Goal: Communication & Community: Share content

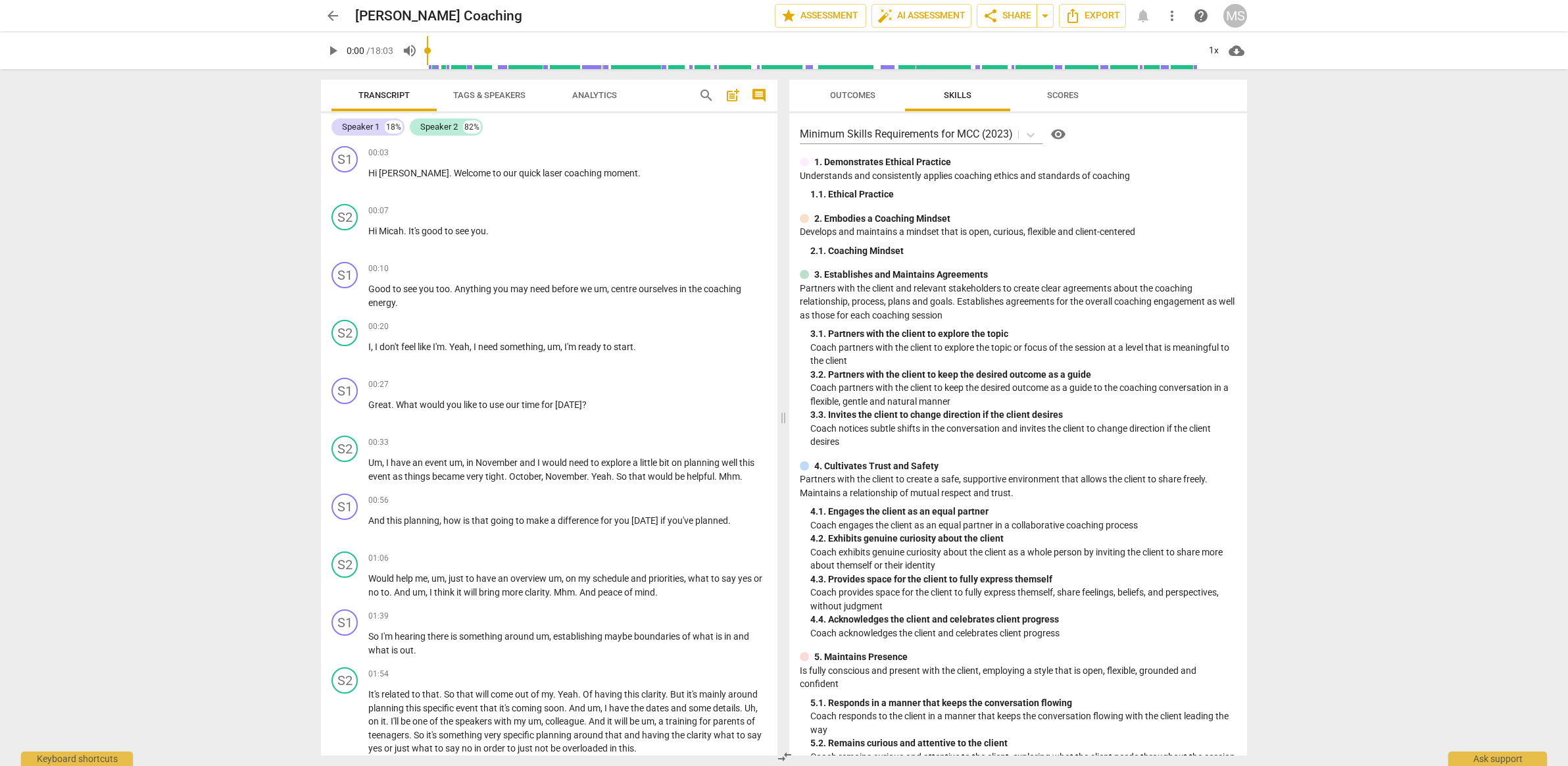
click at [488, 102] on span "Tags & Speakers" at bounding box center [489, 95] width 104 height 18
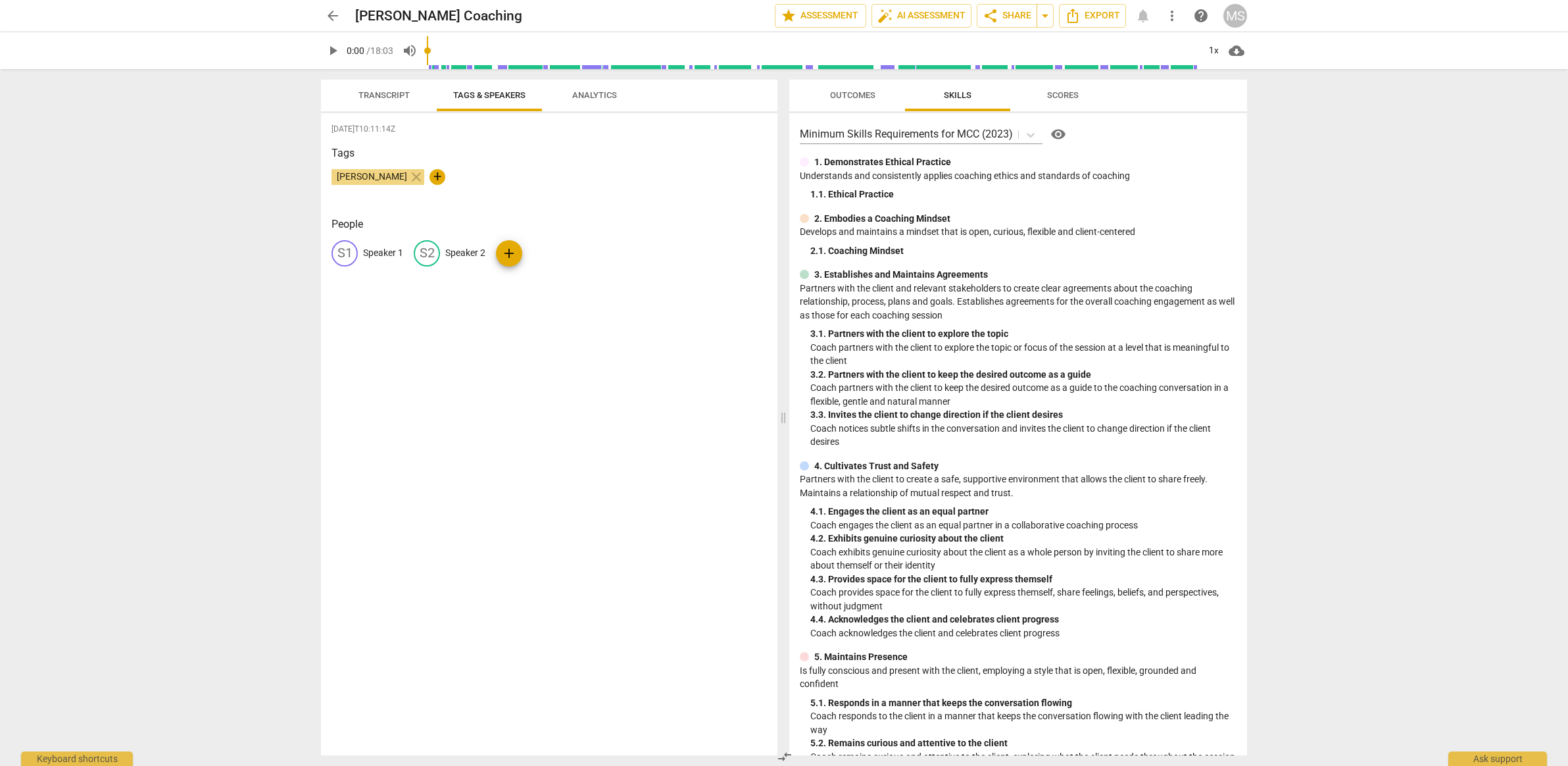
click at [583, 94] on span "Analytics" at bounding box center [594, 95] width 45 height 10
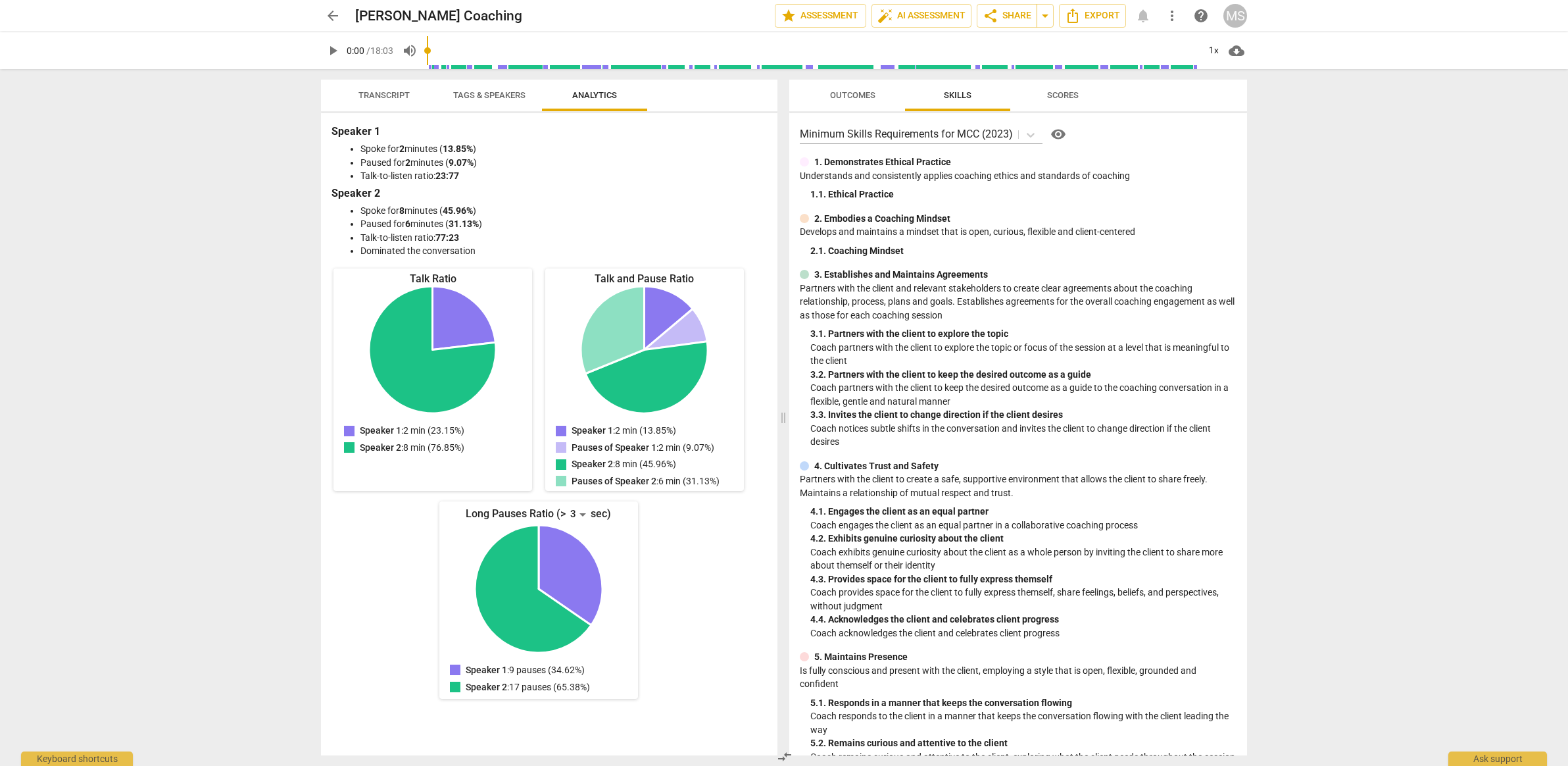
click at [486, 92] on span "Tags & Speakers" at bounding box center [489, 95] width 72 height 10
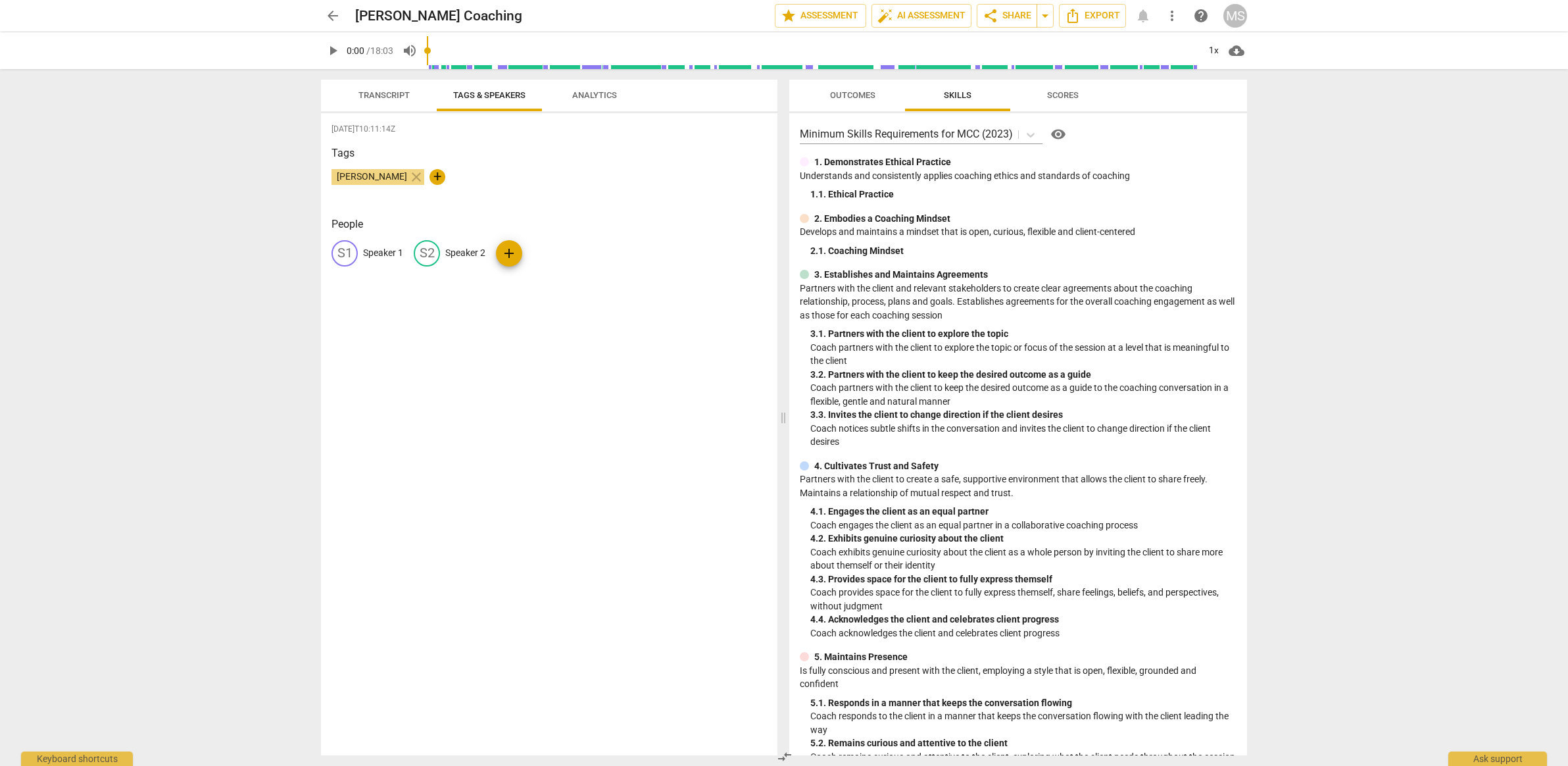
click at [374, 92] on span "Transcript" at bounding box center [384, 95] width 51 height 10
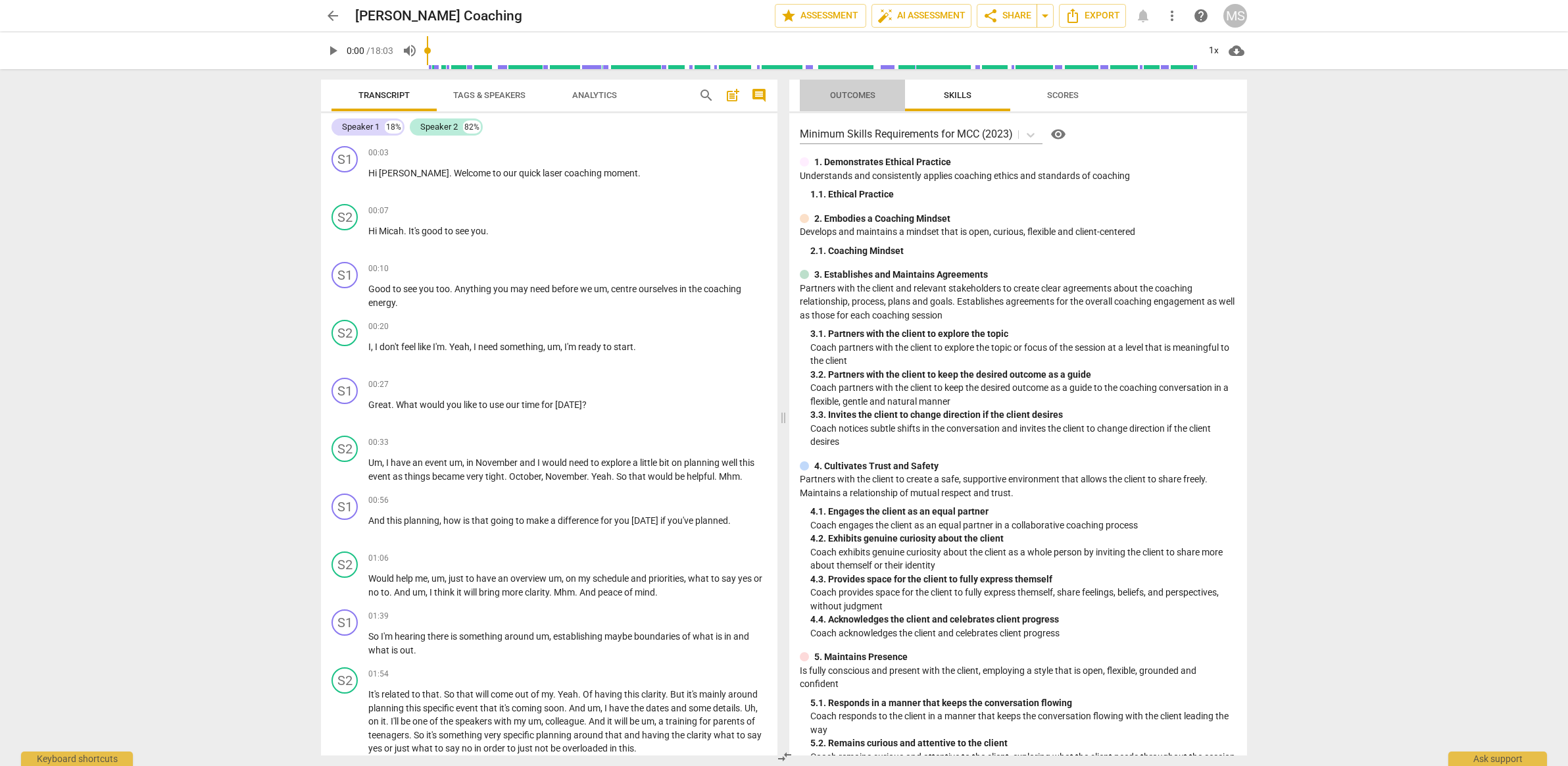
click at [866, 107] on button "Outcomes" at bounding box center [852, 95] width 105 height 31
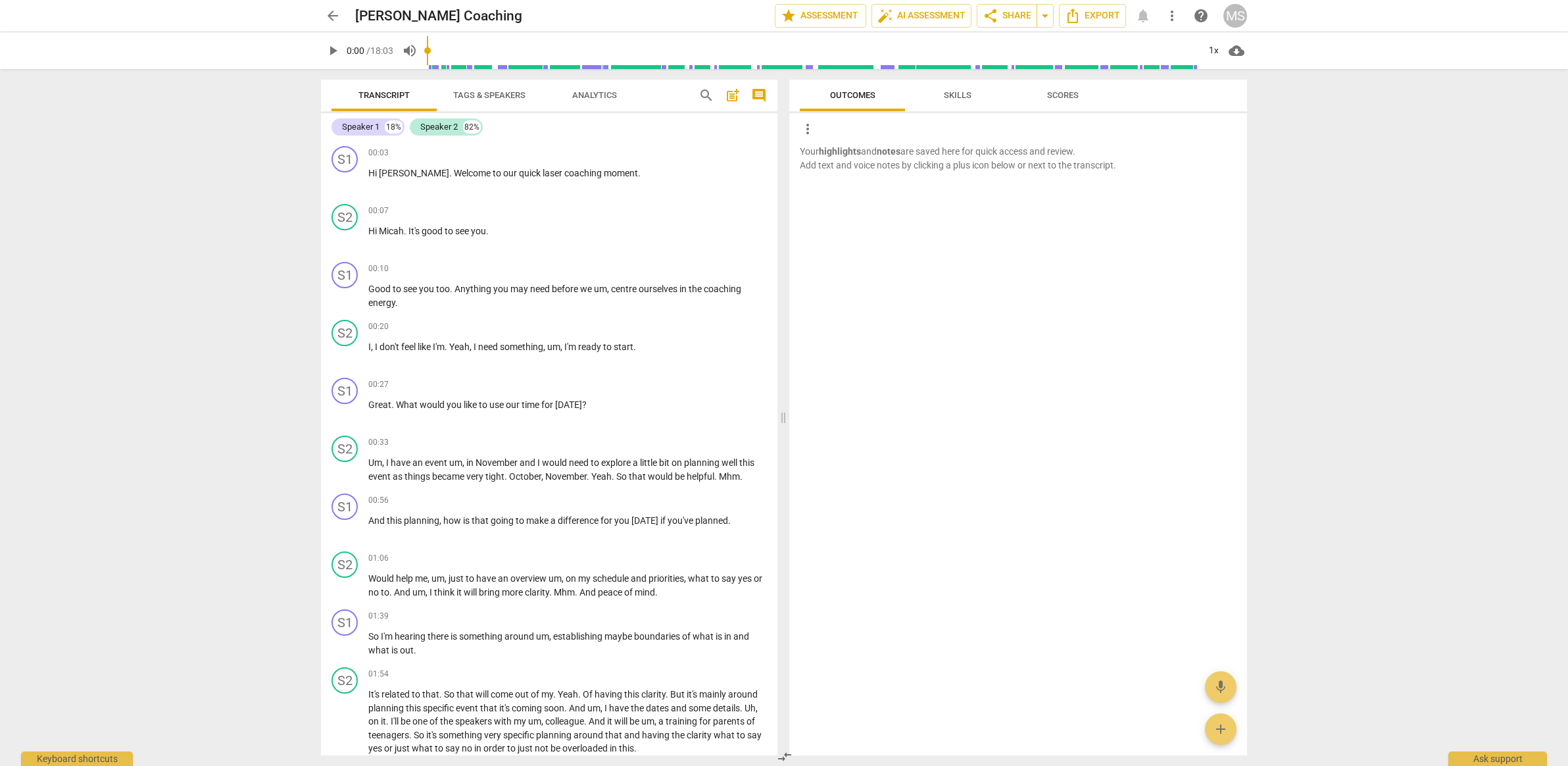
click at [1064, 107] on button "Scores" at bounding box center [1062, 95] width 105 height 31
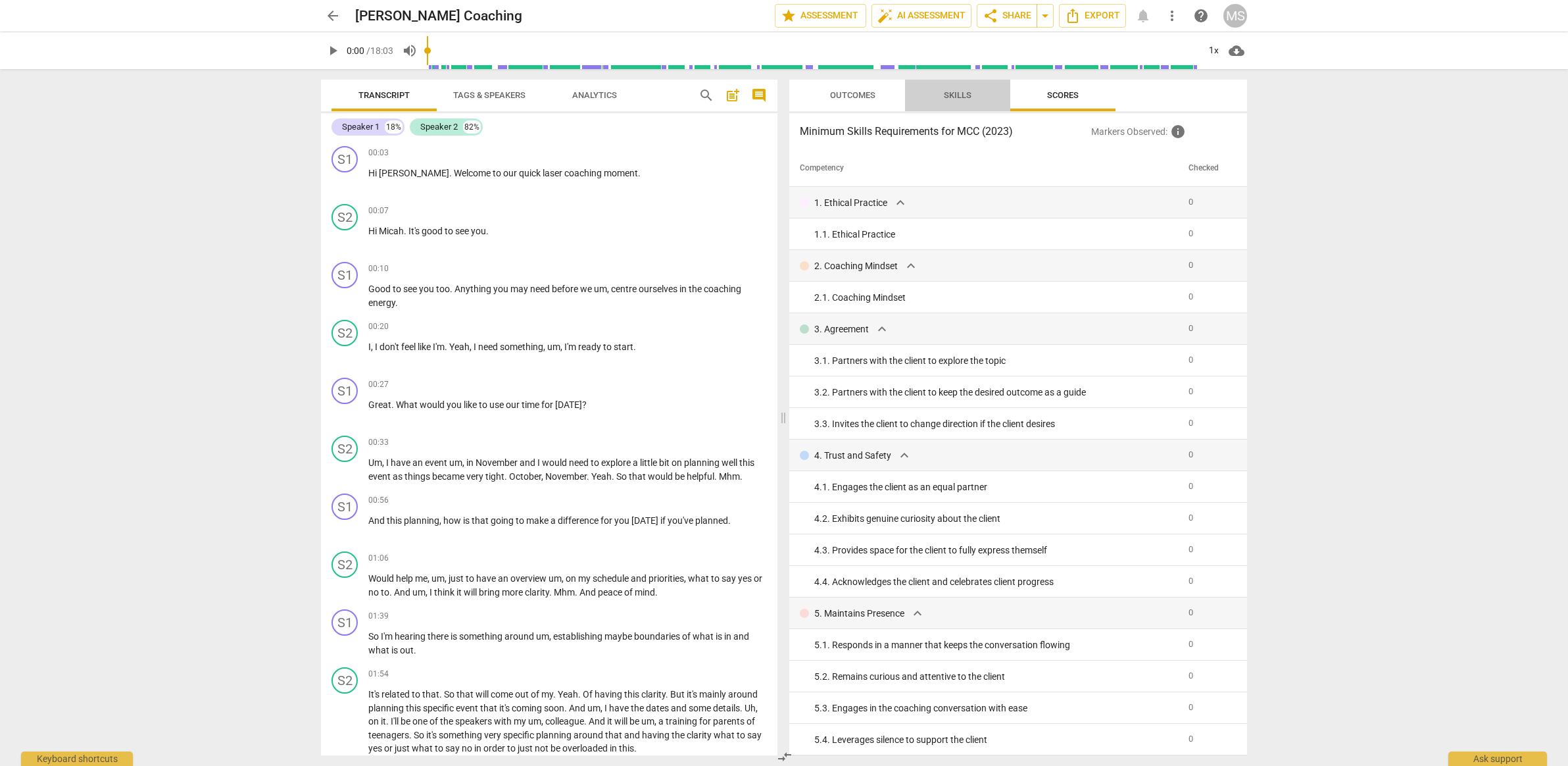
click at [951, 103] on span "Skills" at bounding box center [957, 95] width 59 height 18
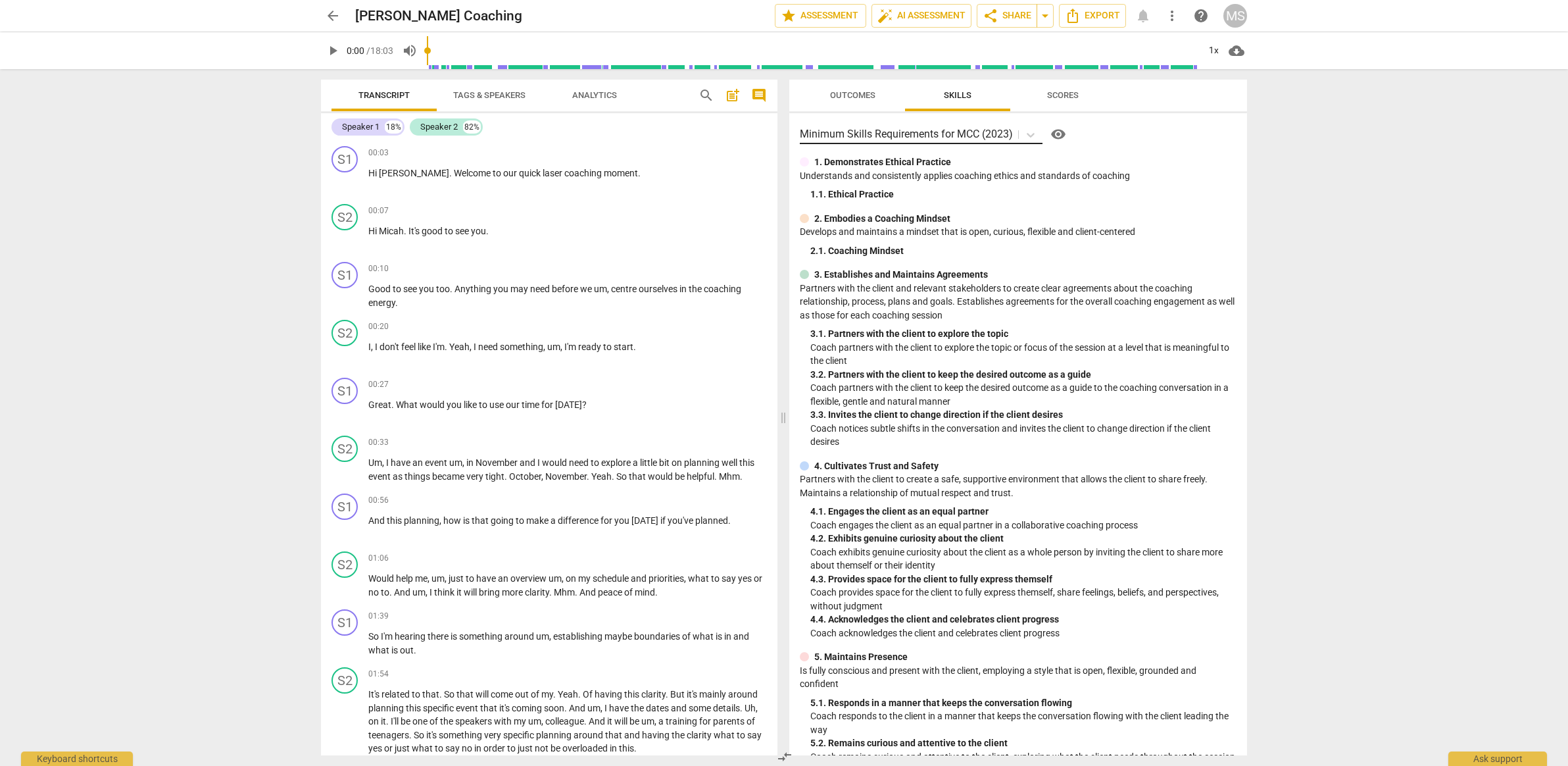
click at [986, 136] on p "Minimum Skills Requirements for MCC (2023)" at bounding box center [907, 134] width 213 height 15
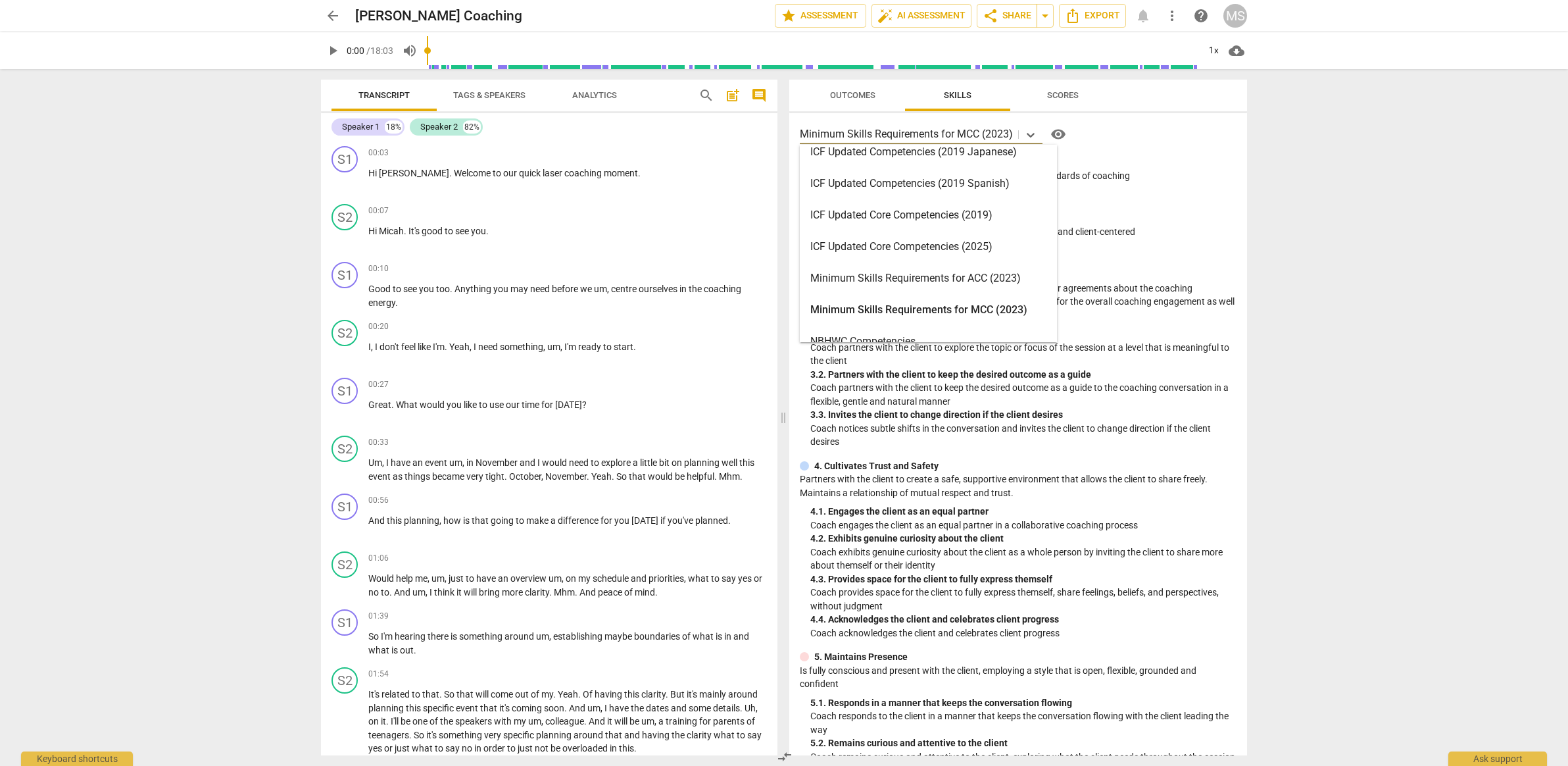
scroll to position [204, 0]
click at [969, 302] on div "Minimum Skills Requirements for MCC (2023)" at bounding box center [928, 307] width 257 height 31
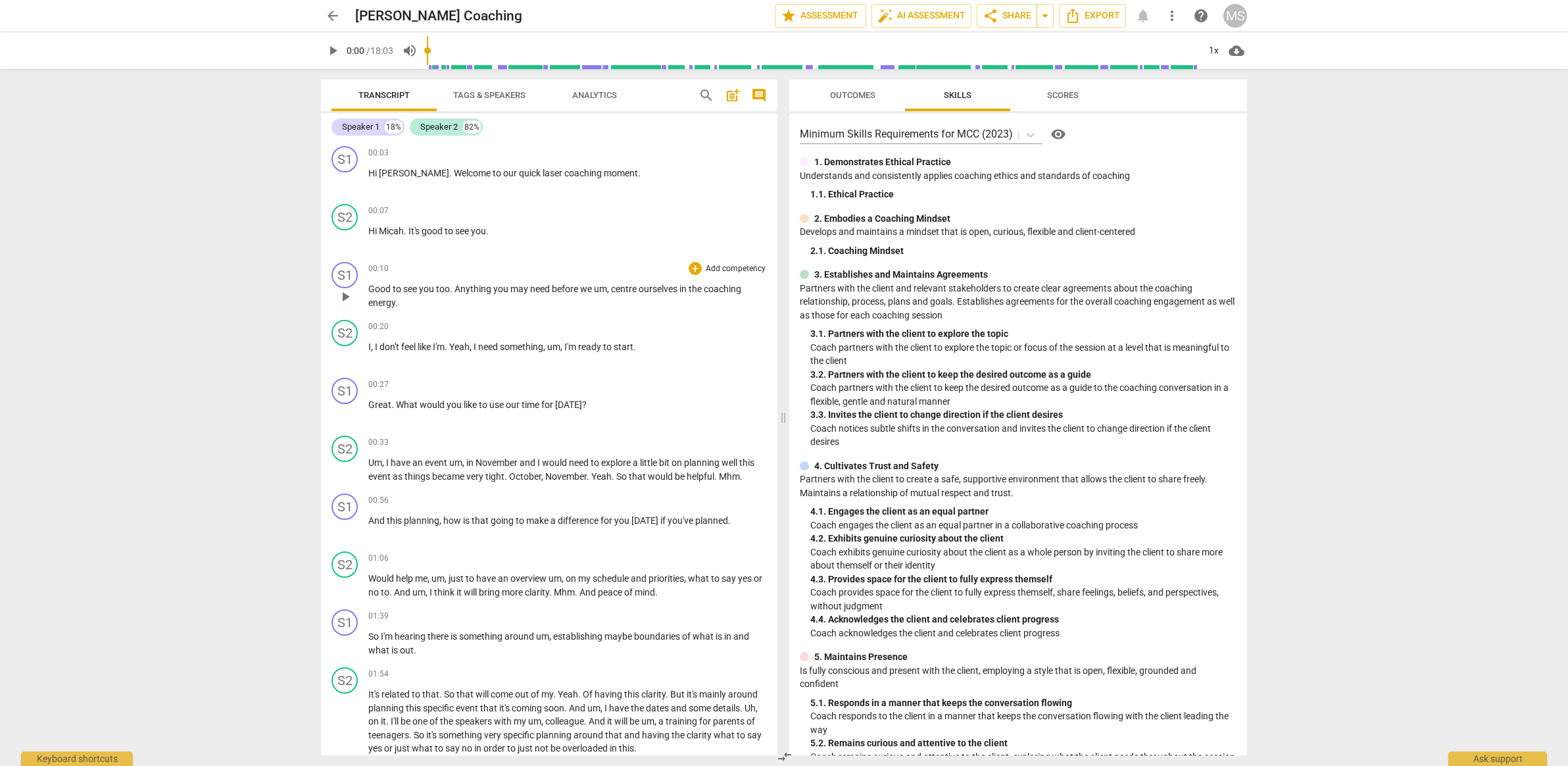
click at [725, 270] on p "Add competency" at bounding box center [736, 269] width 63 height 12
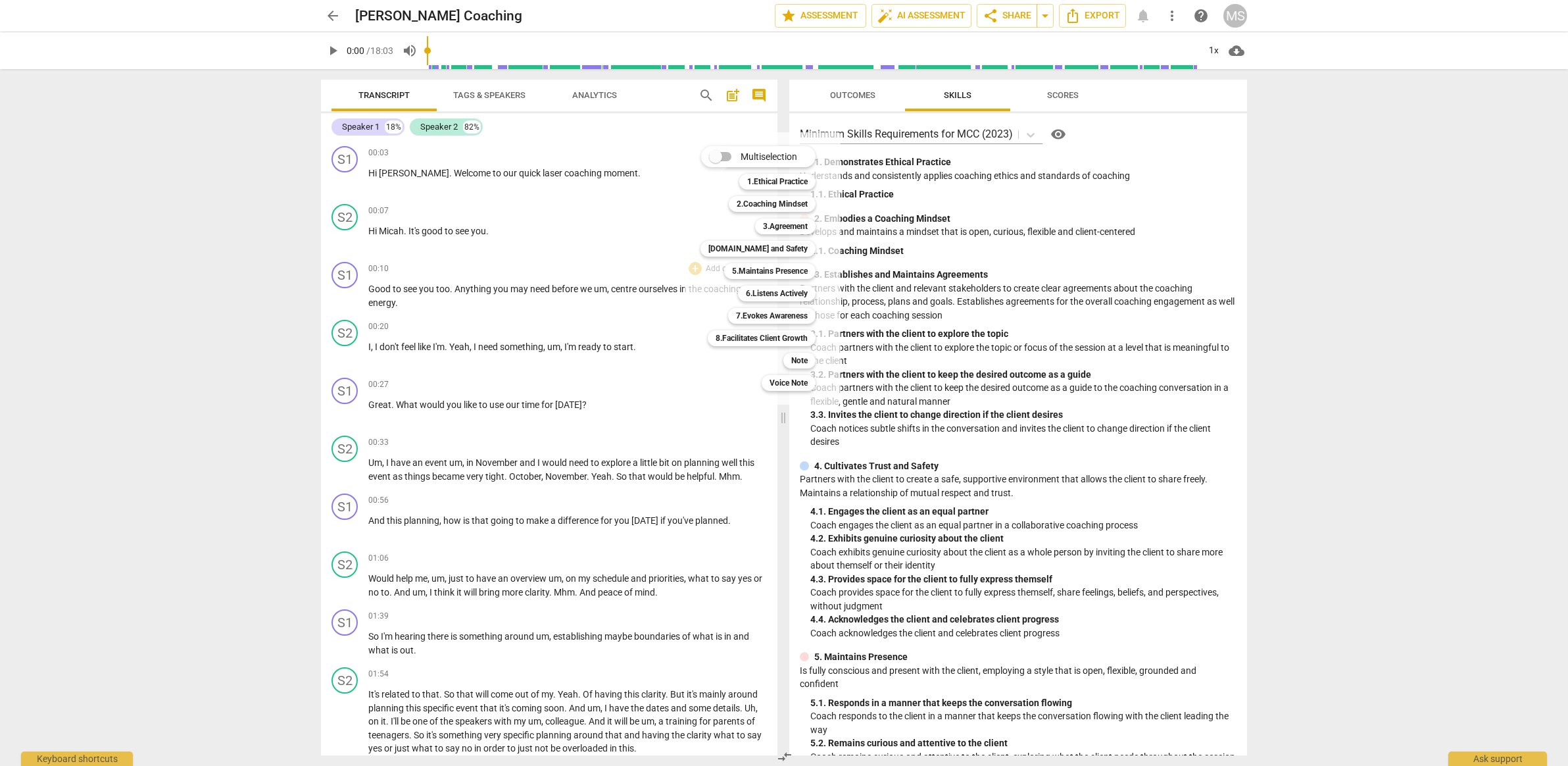
click at [725, 157] on input "Multiselection" at bounding box center [716, 157] width 31 height 31
click at [803, 179] on b "1.Ethical Practice" at bounding box center [792, 181] width 60 height 16
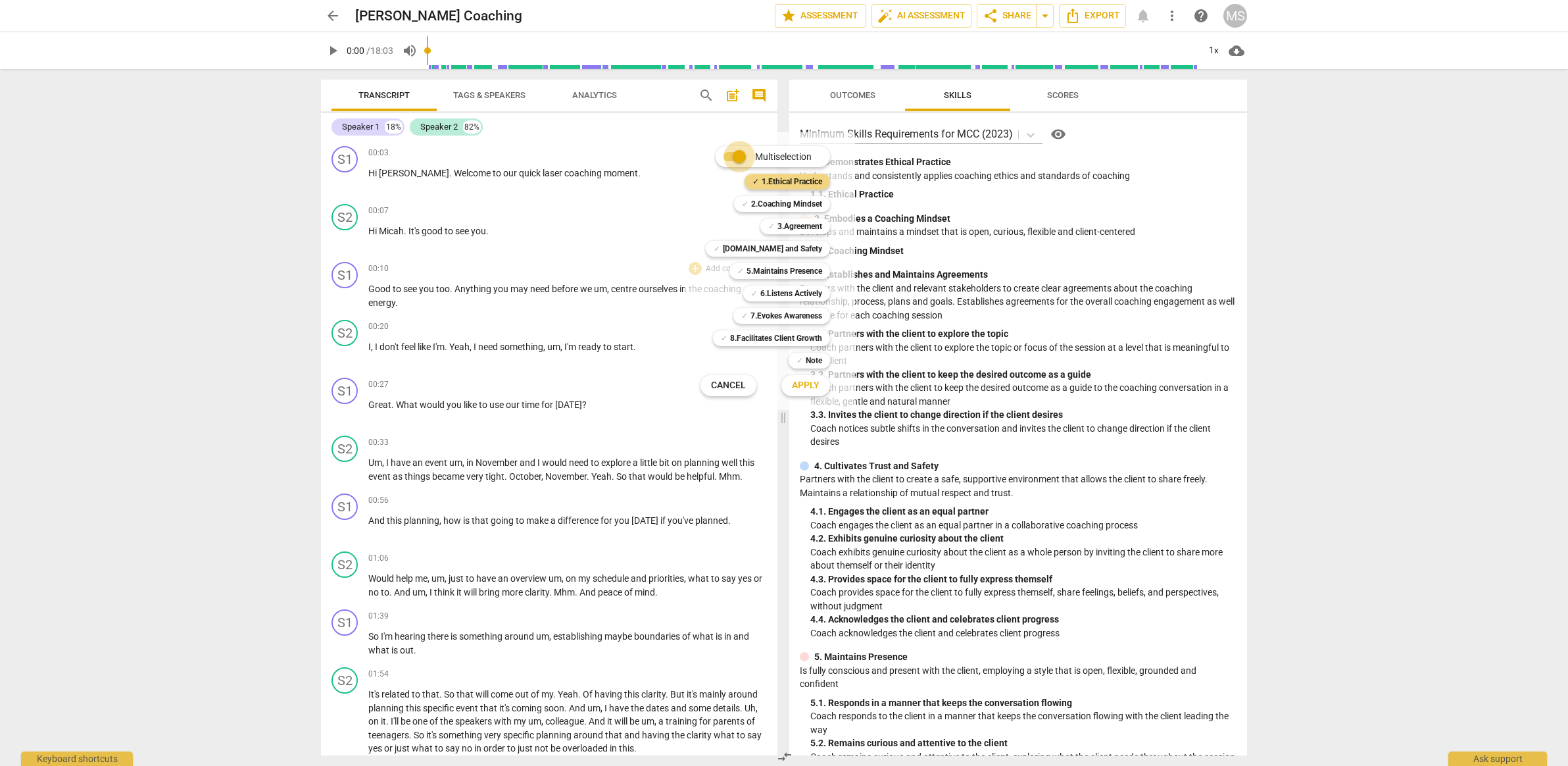
click at [734, 161] on input "Multiselection" at bounding box center [739, 157] width 31 height 31
checkbox input "false"
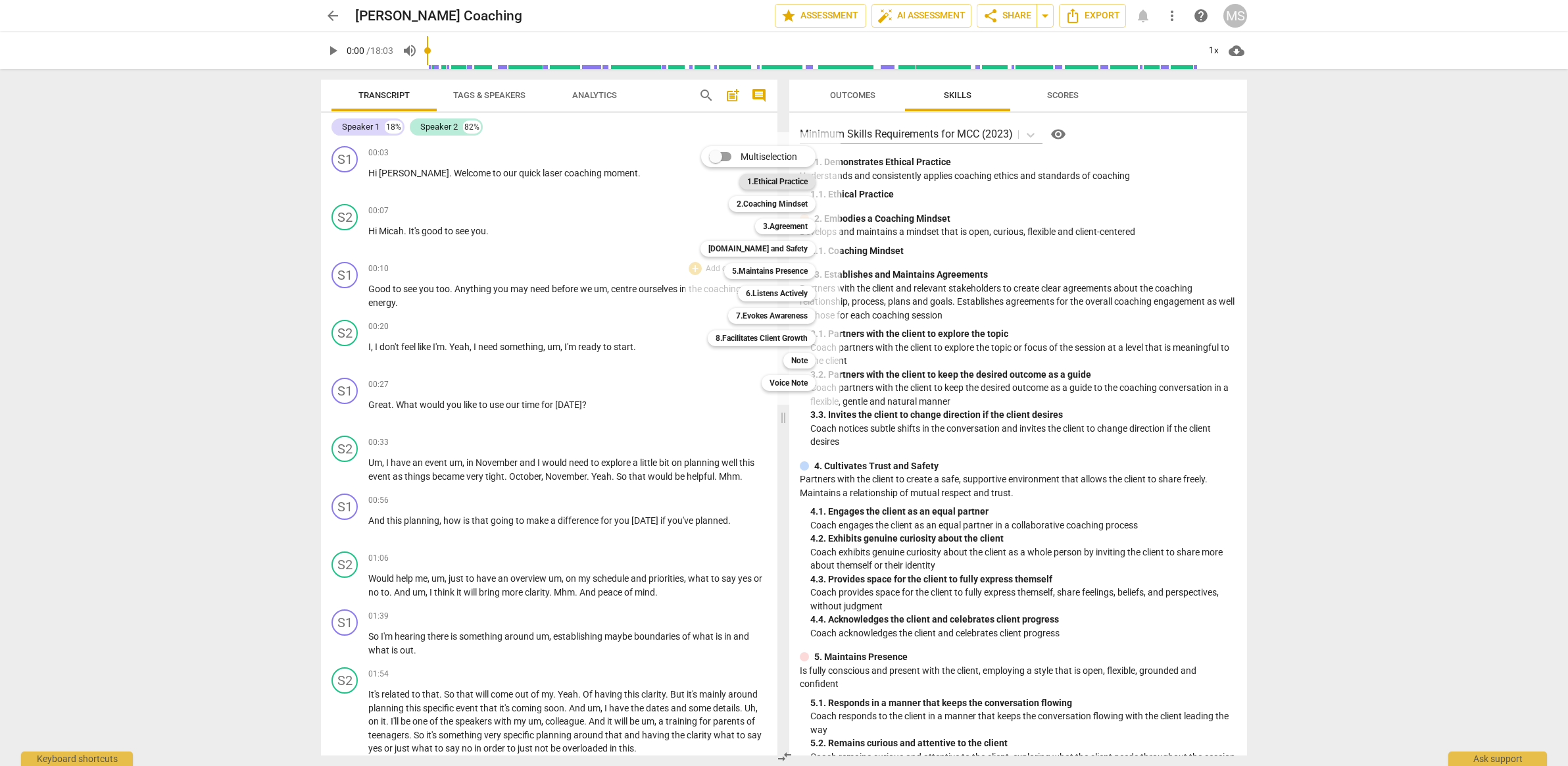
click at [784, 180] on b "1.Ethical Practice" at bounding box center [777, 181] width 60 height 16
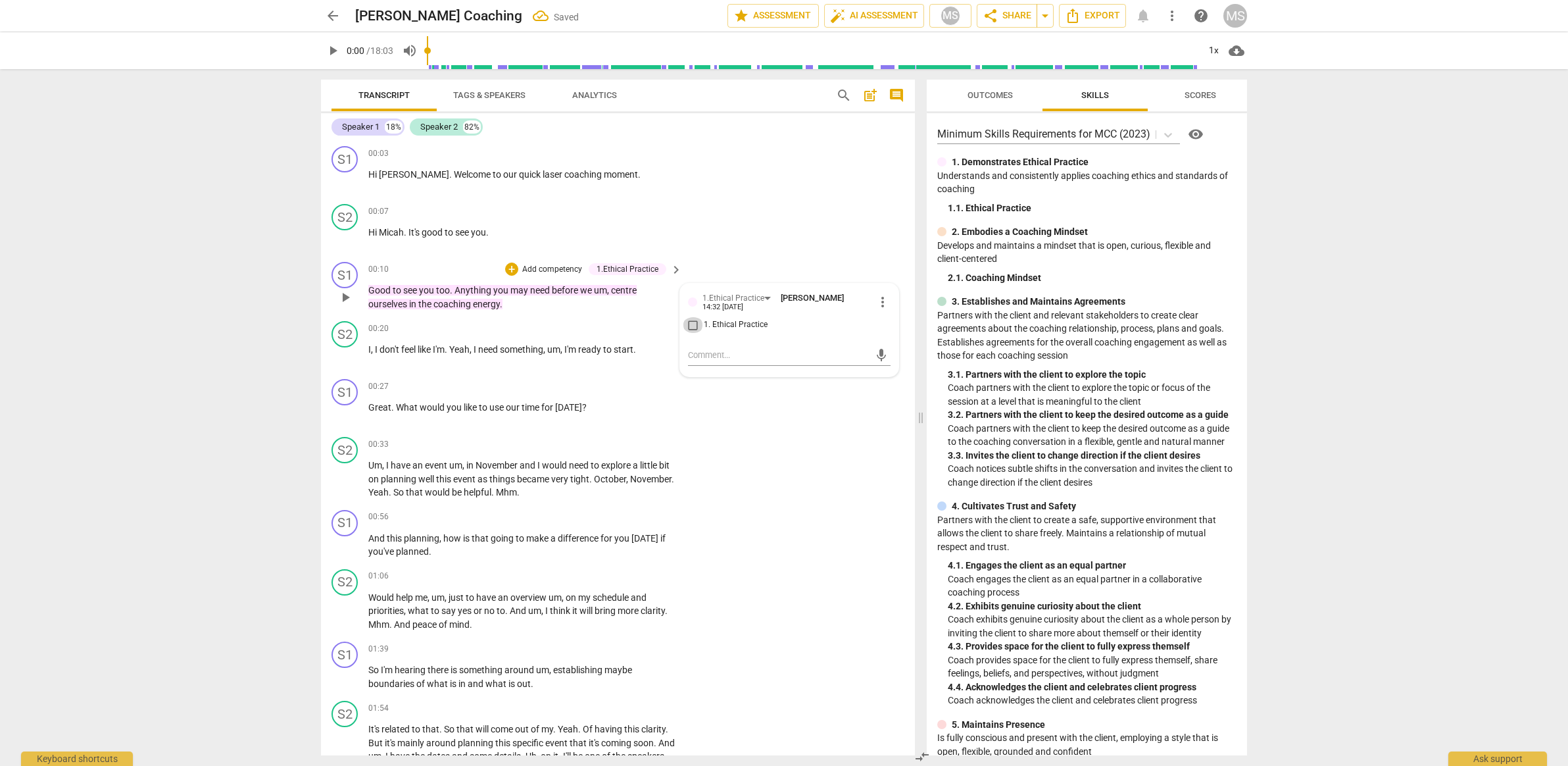
click at [696, 326] on input "1. Ethical Practice" at bounding box center [693, 324] width 21 height 16
click at [690, 329] on input "1. Ethical Practice" at bounding box center [693, 324] width 21 height 16
checkbox input "true"
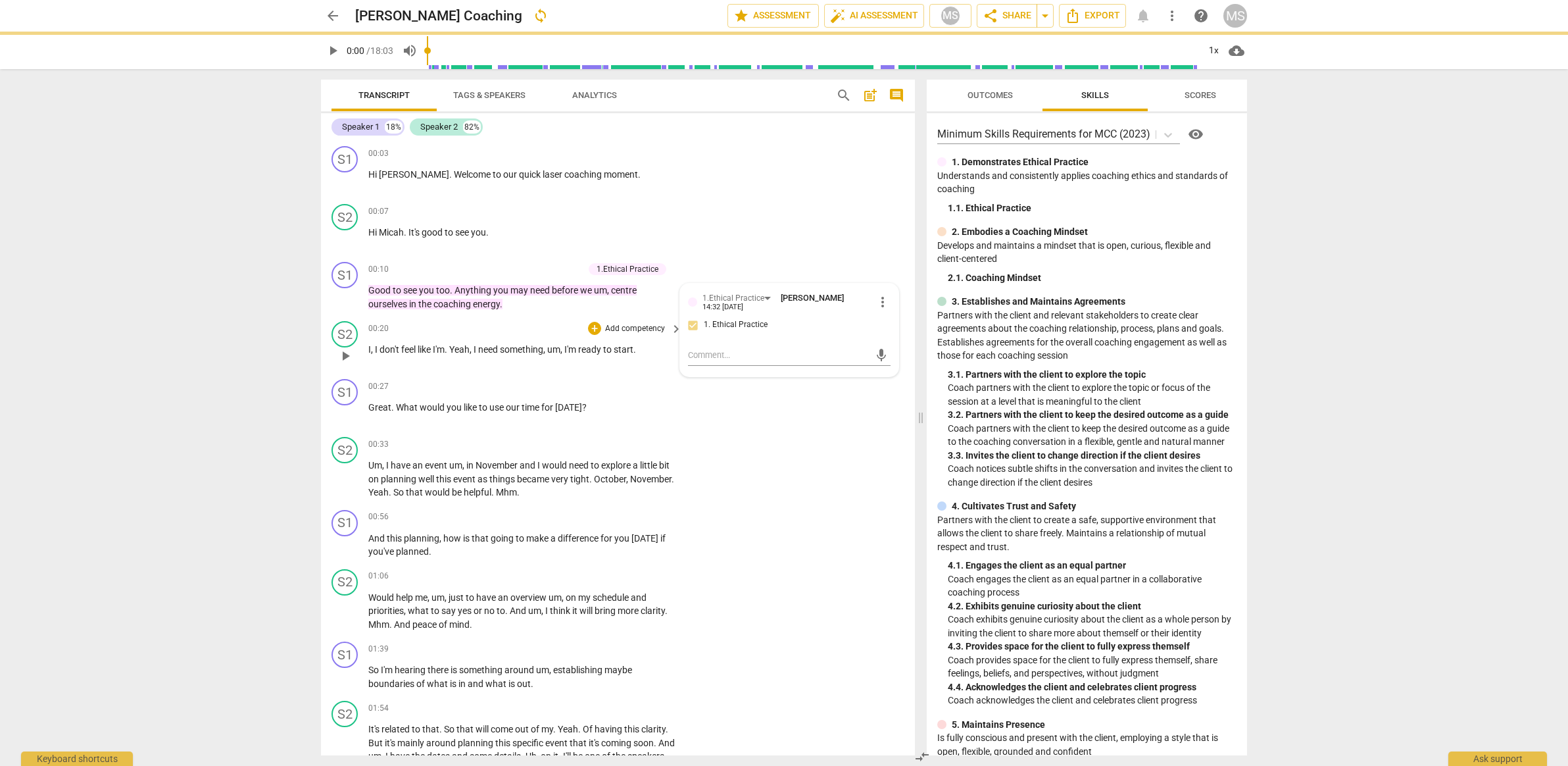
click at [582, 324] on div "00:20 + Add competency keyboard_arrow_right" at bounding box center [526, 328] width 315 height 14
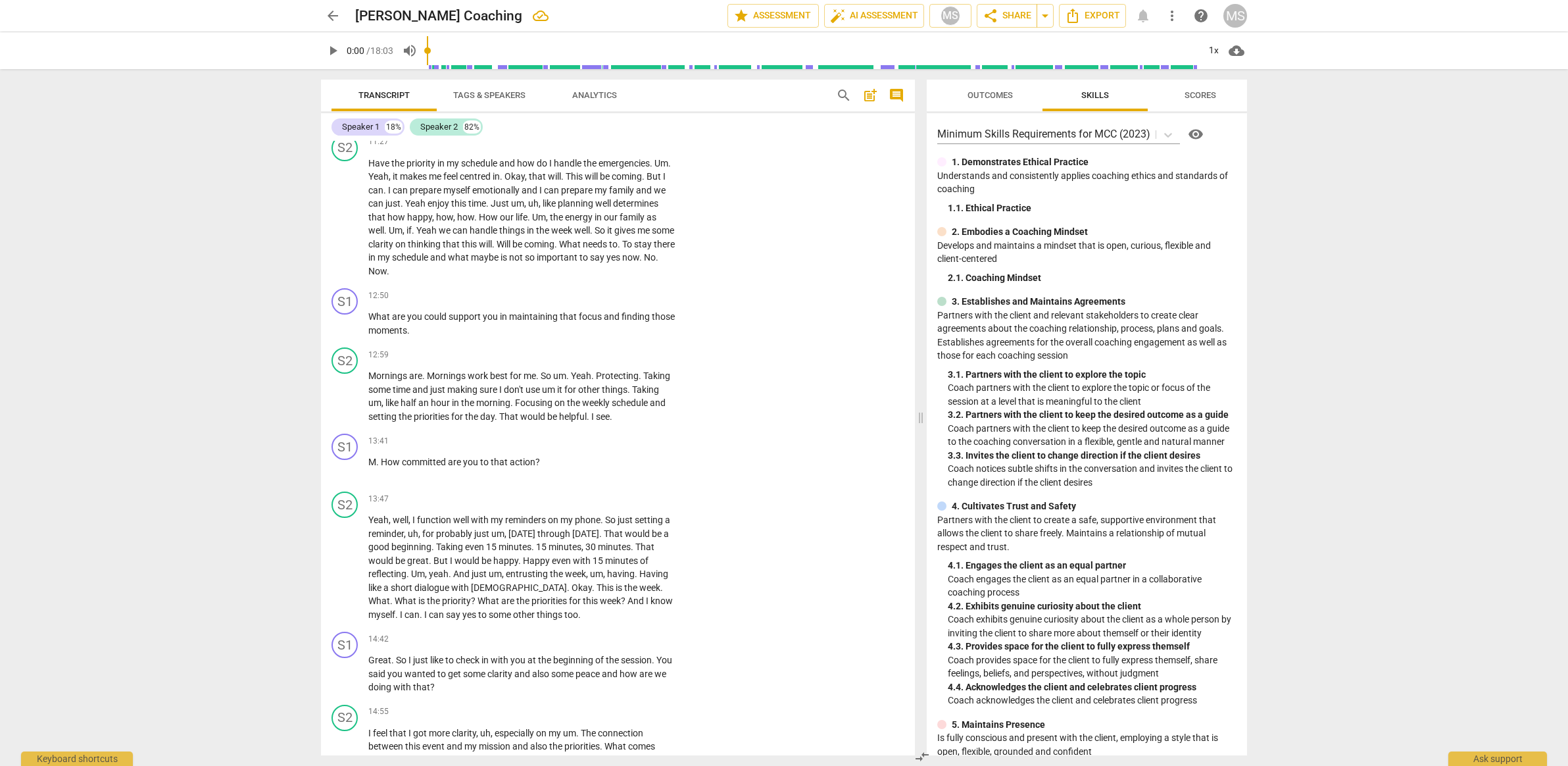
scroll to position [2813, 0]
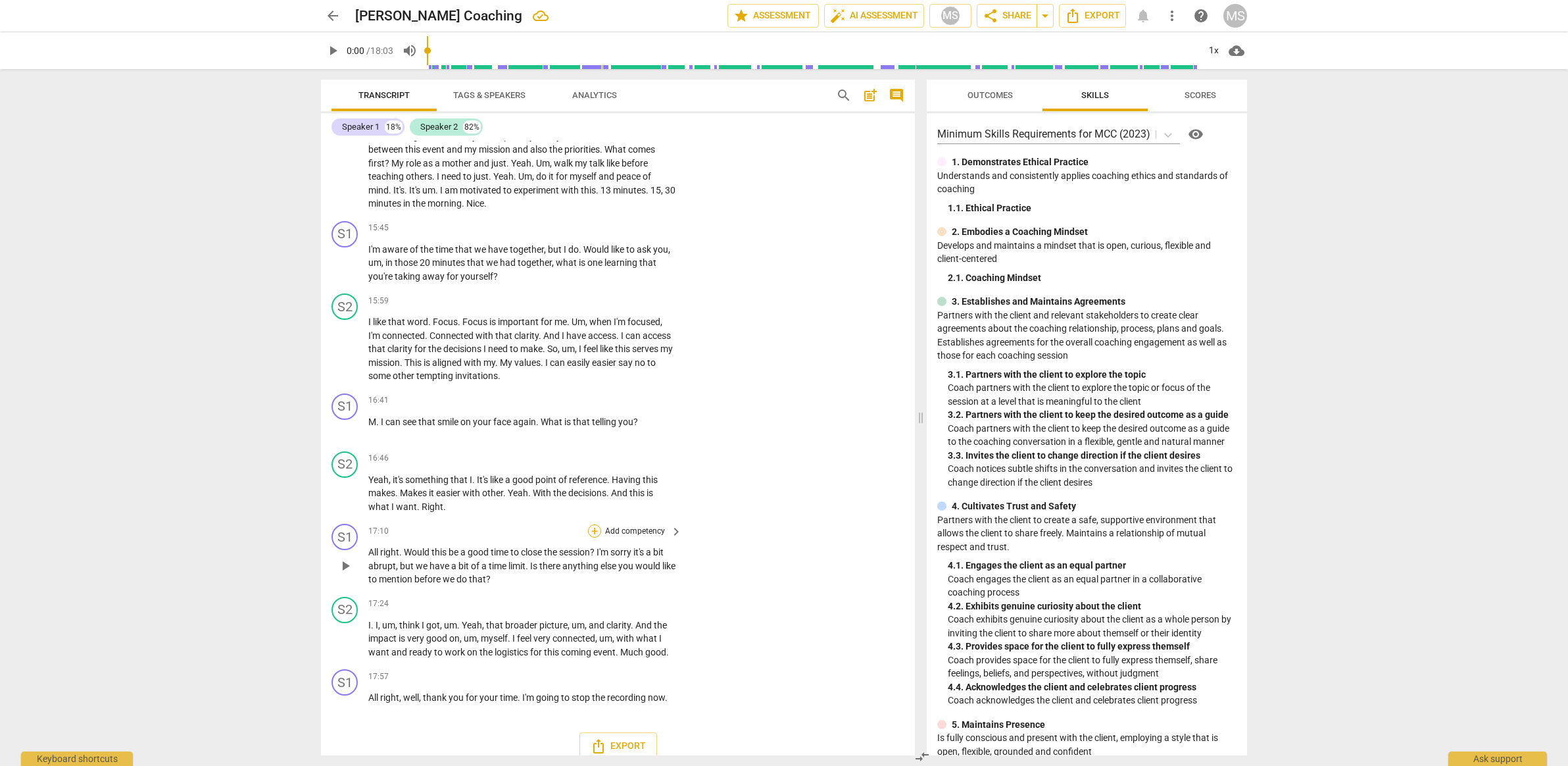
click at [594, 524] on div "+" at bounding box center [595, 531] width 13 height 13
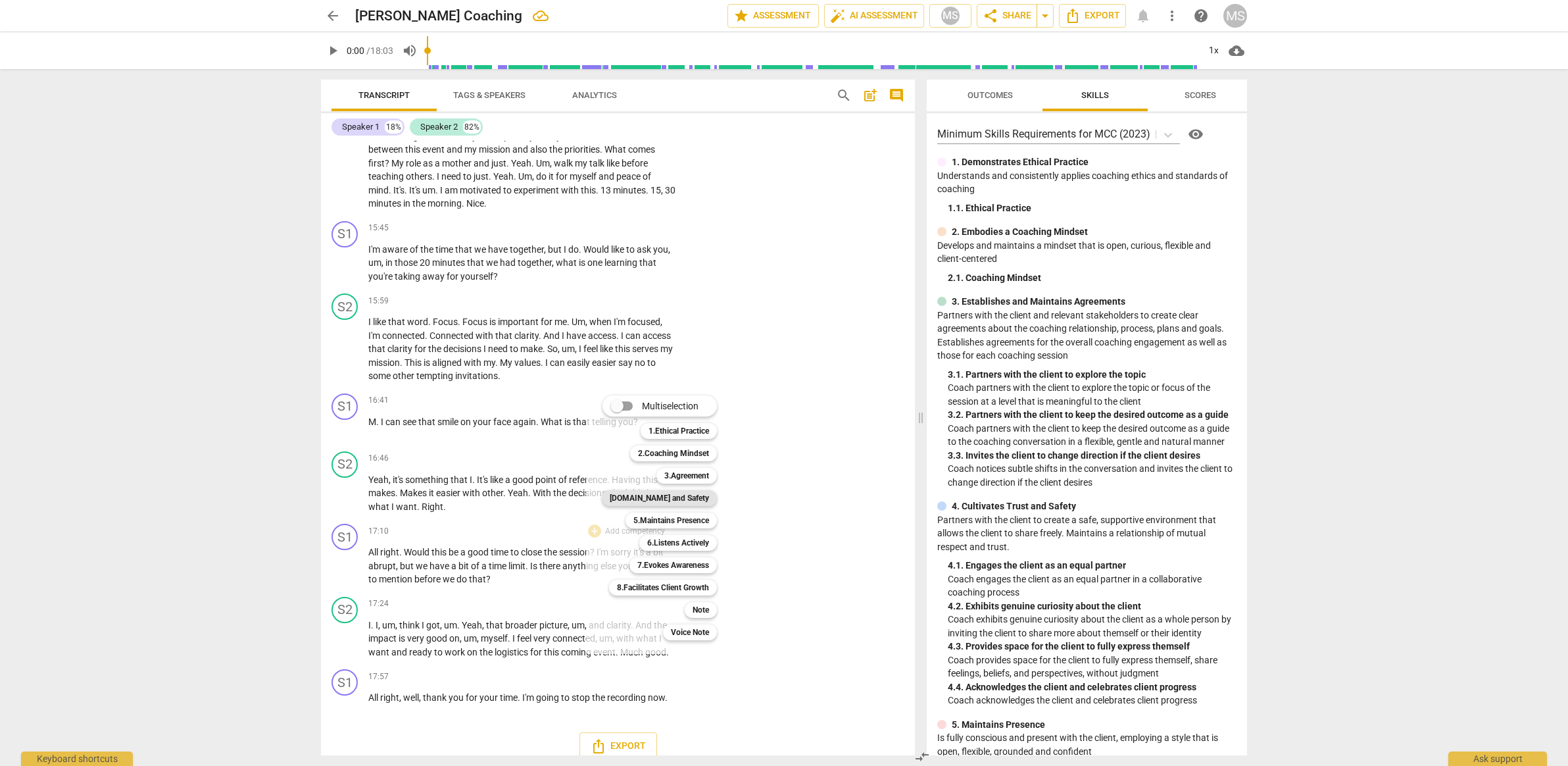
click at [678, 501] on b "[DOMAIN_NAME] and Safety" at bounding box center [659, 497] width 99 height 16
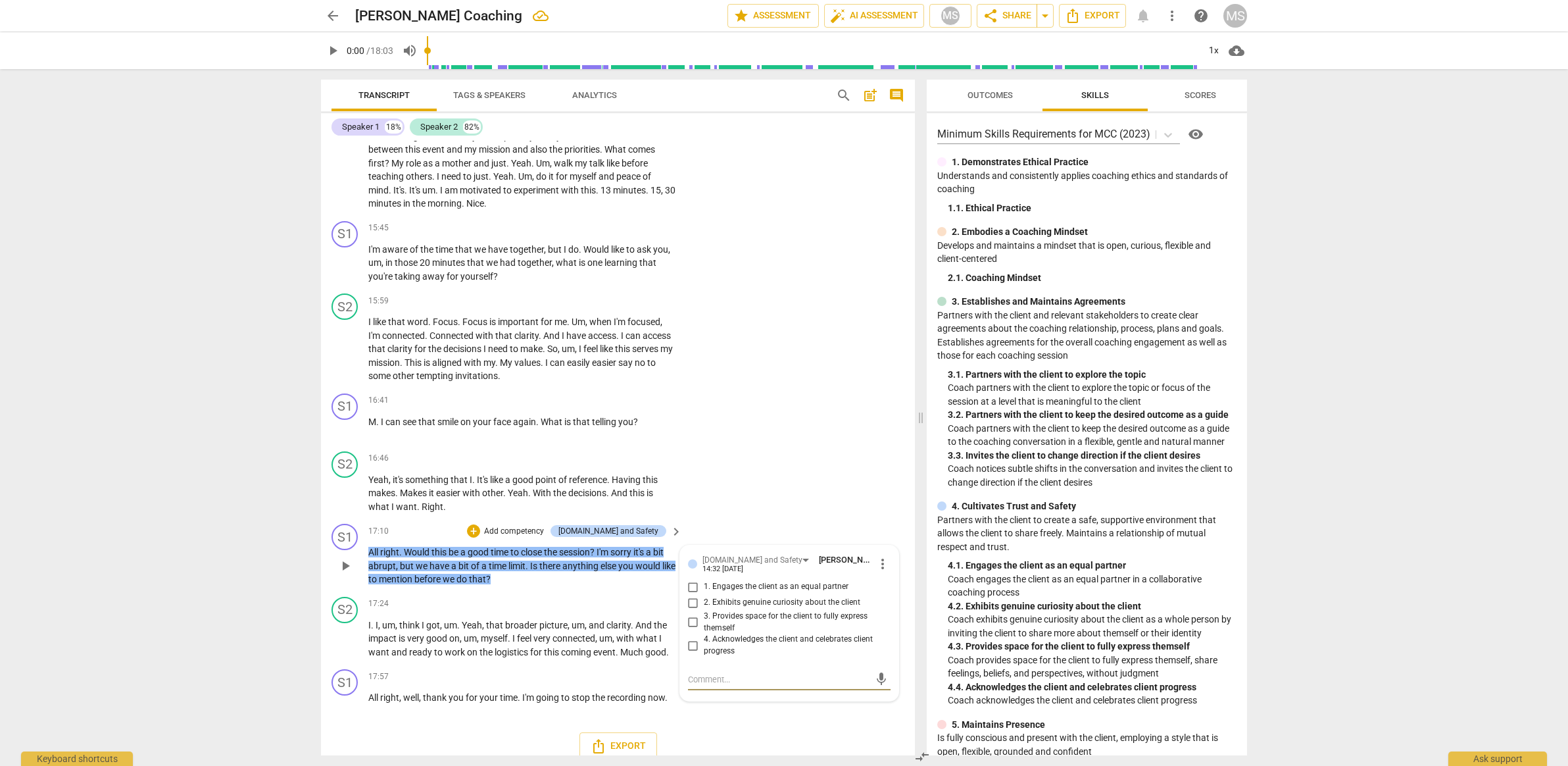
click at [688, 579] on input "1. Engages the client as an equal partner" at bounding box center [693, 586] width 21 height 16
checkbox input "true"
click at [612, 573] on div "S1 play_arrow pause 17:10 + Add competency [DOMAIN_NAME] and Safety keyboard_ar…" at bounding box center [618, 555] width 594 height 73
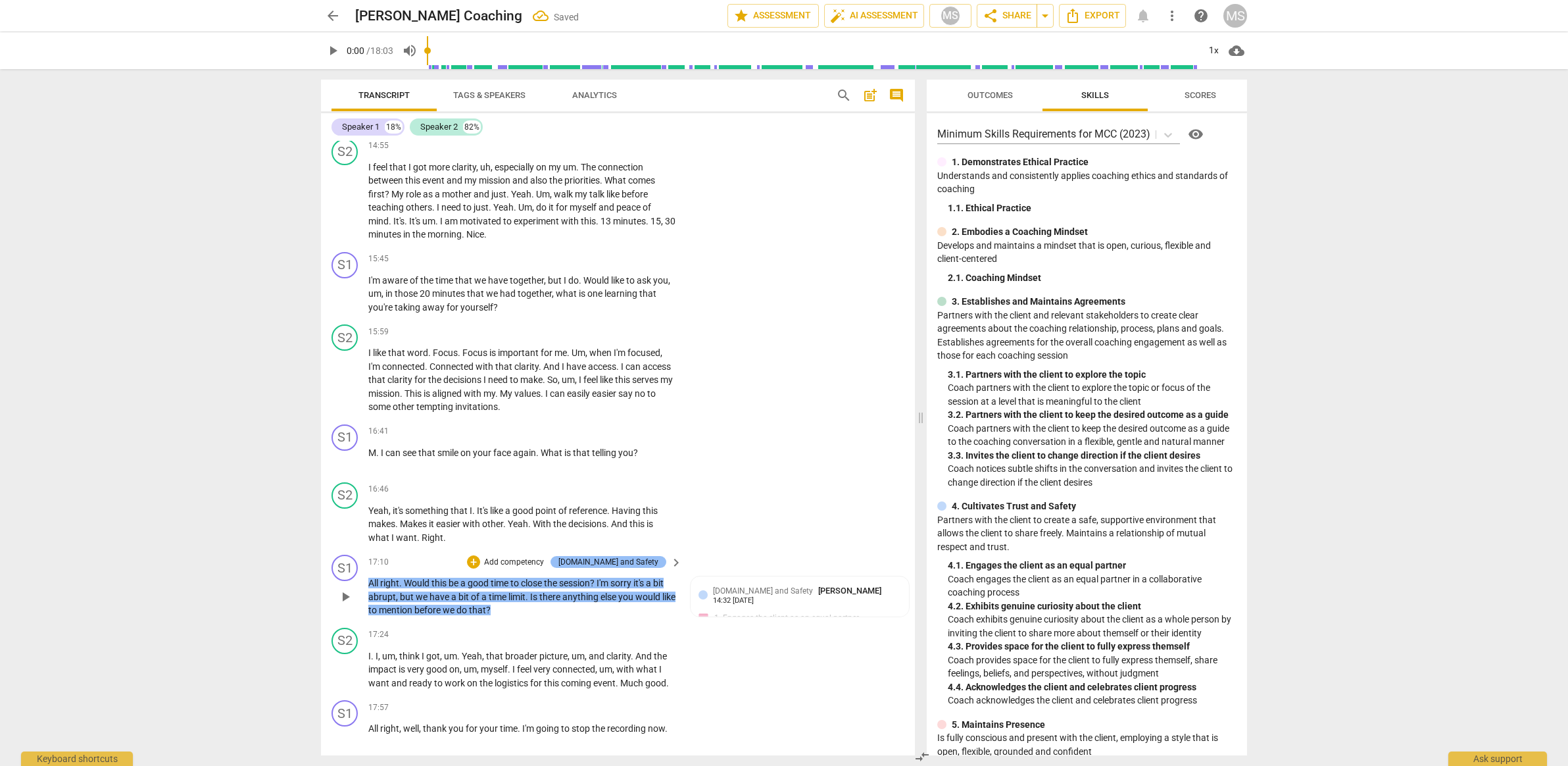
scroll to position [2706, 0]
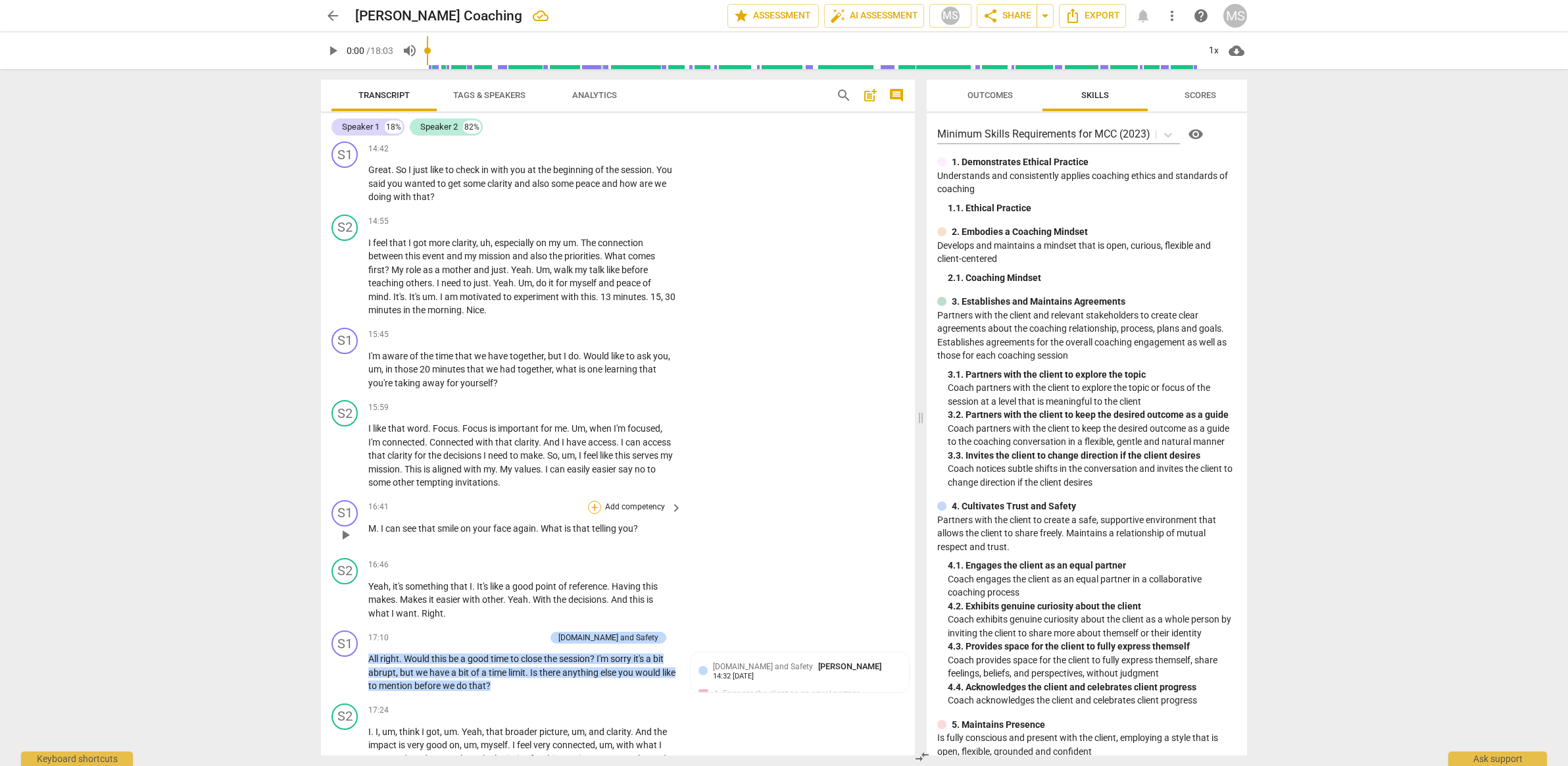
click at [591, 500] on div "+" at bounding box center [595, 507] width 13 height 13
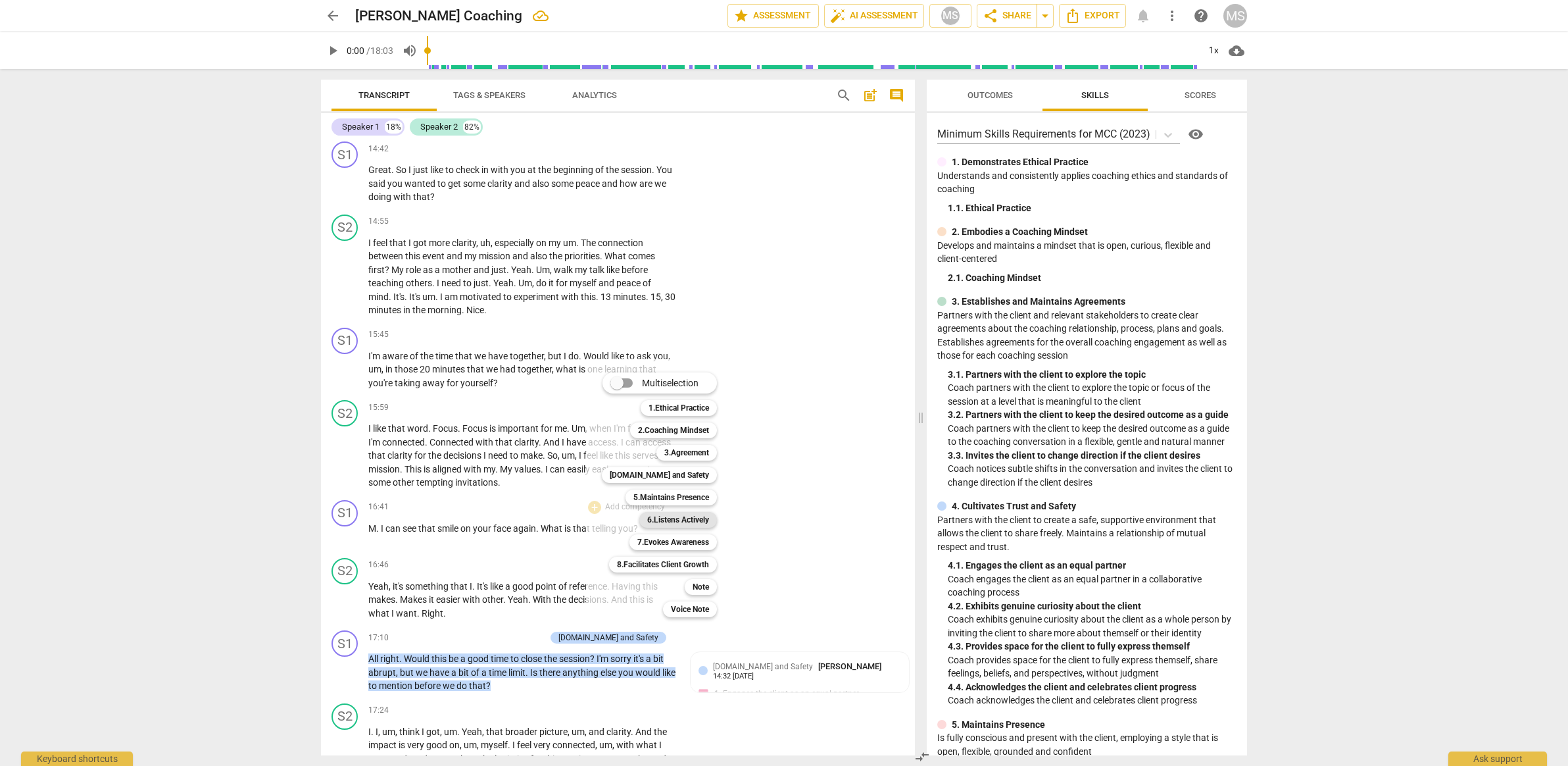
click at [661, 512] on b "6.Listens Actively" at bounding box center [678, 519] width 62 height 16
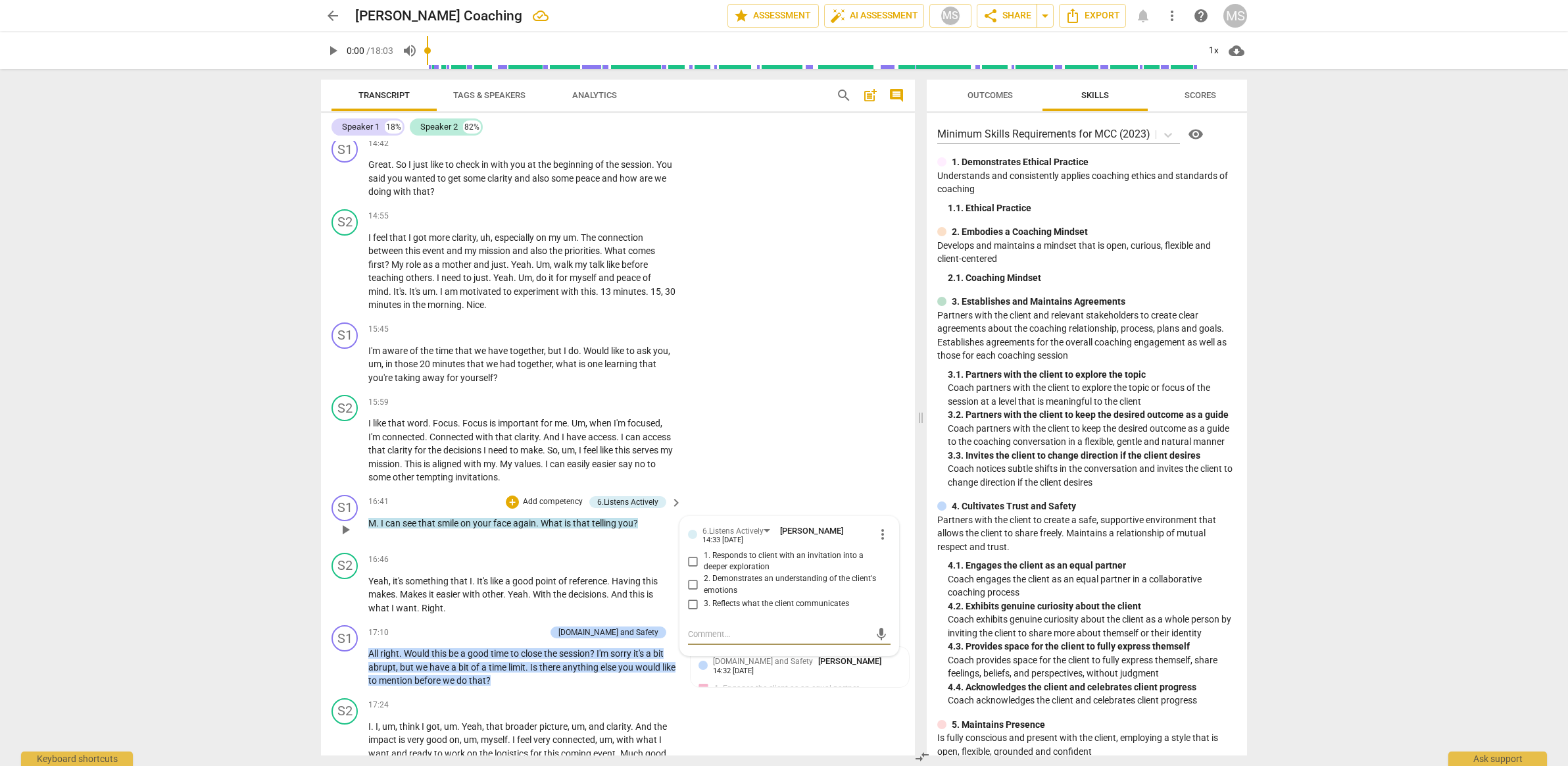
scroll to position [2714, 0]
click at [688, 594] on input "3. Reflects what the client communicates" at bounding box center [693, 601] width 21 height 16
checkbox input "true"
click at [712, 522] on div "6.Listens Actively" at bounding box center [733, 528] width 61 height 13
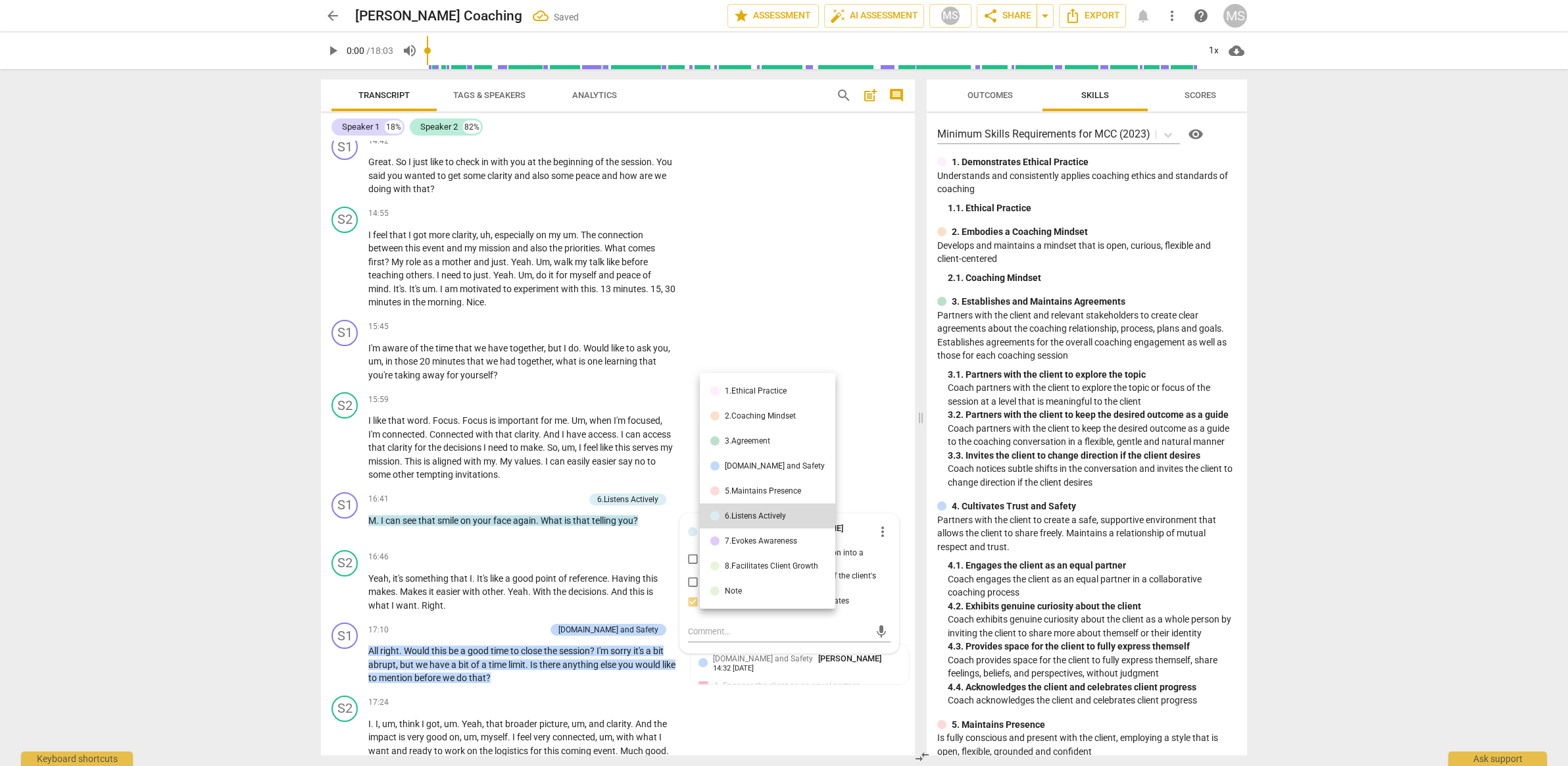
click at [734, 488] on div "5.Maintains Presence" at bounding box center [763, 491] width 76 height 8
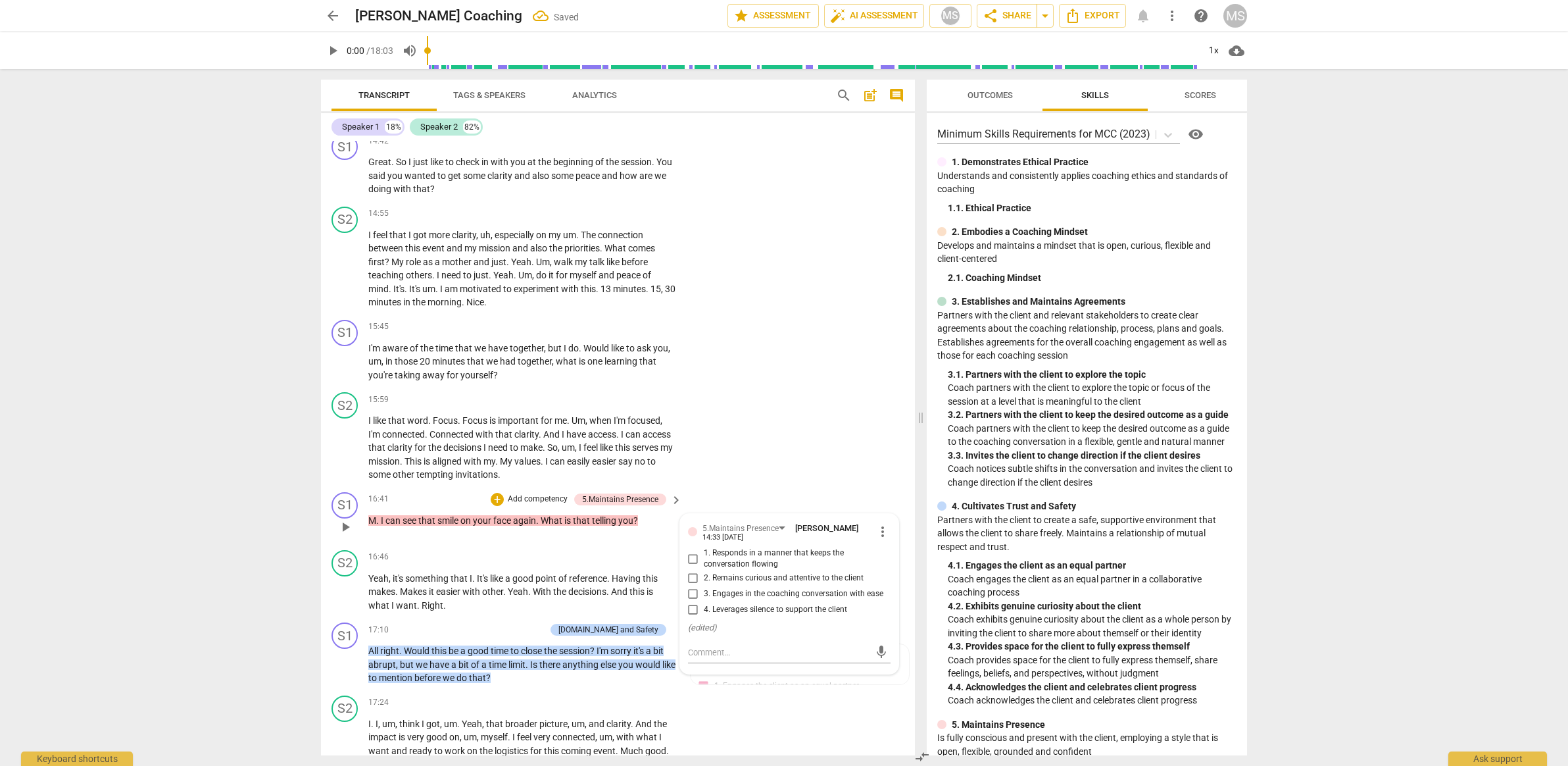
click at [694, 571] on input "2. Remains curious and attentive to the client" at bounding box center [693, 578] width 21 height 16
checkbox input "true"
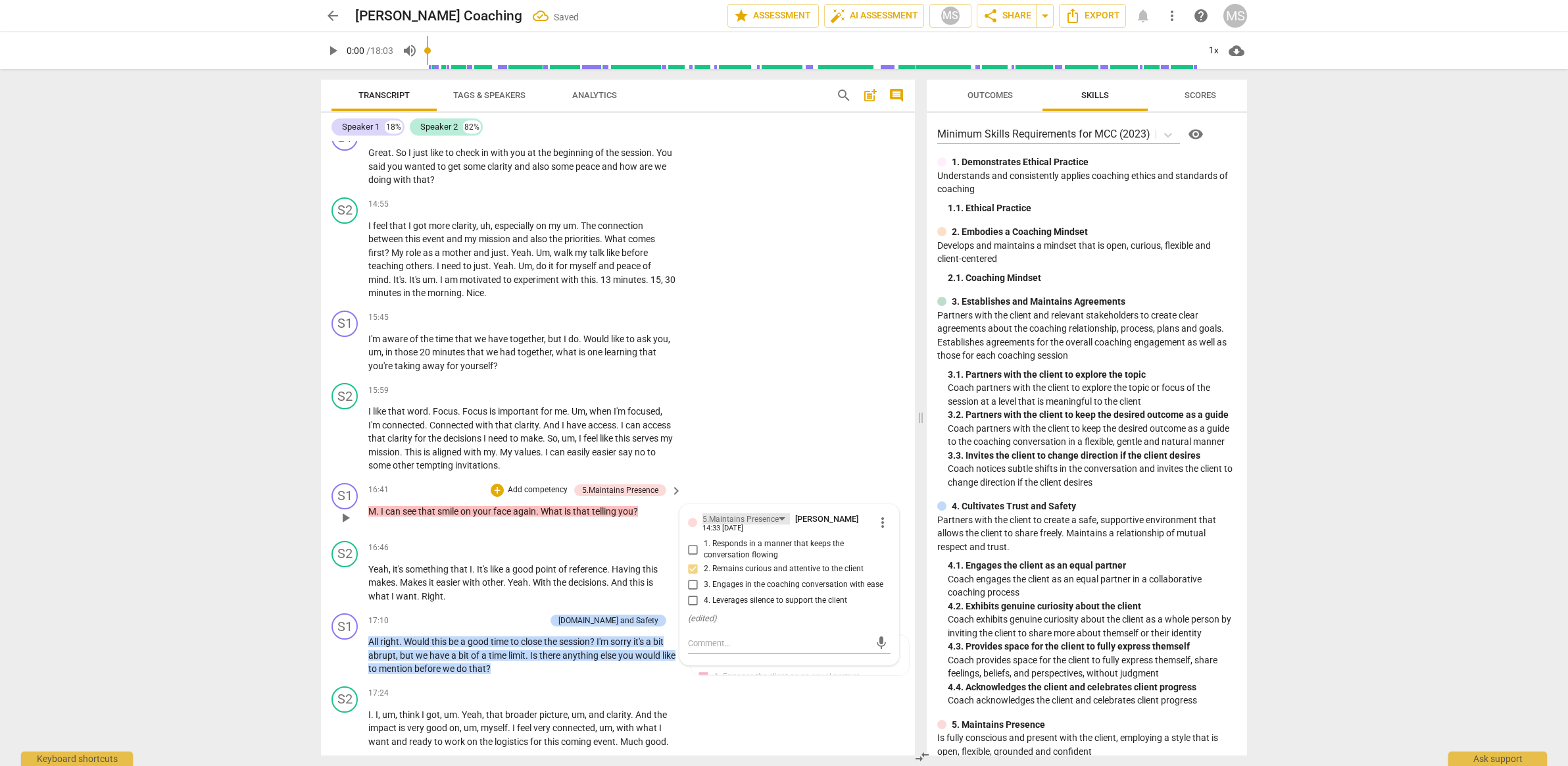
click at [734, 513] on div "5.Maintains Presence" at bounding box center [740, 519] width 76 height 13
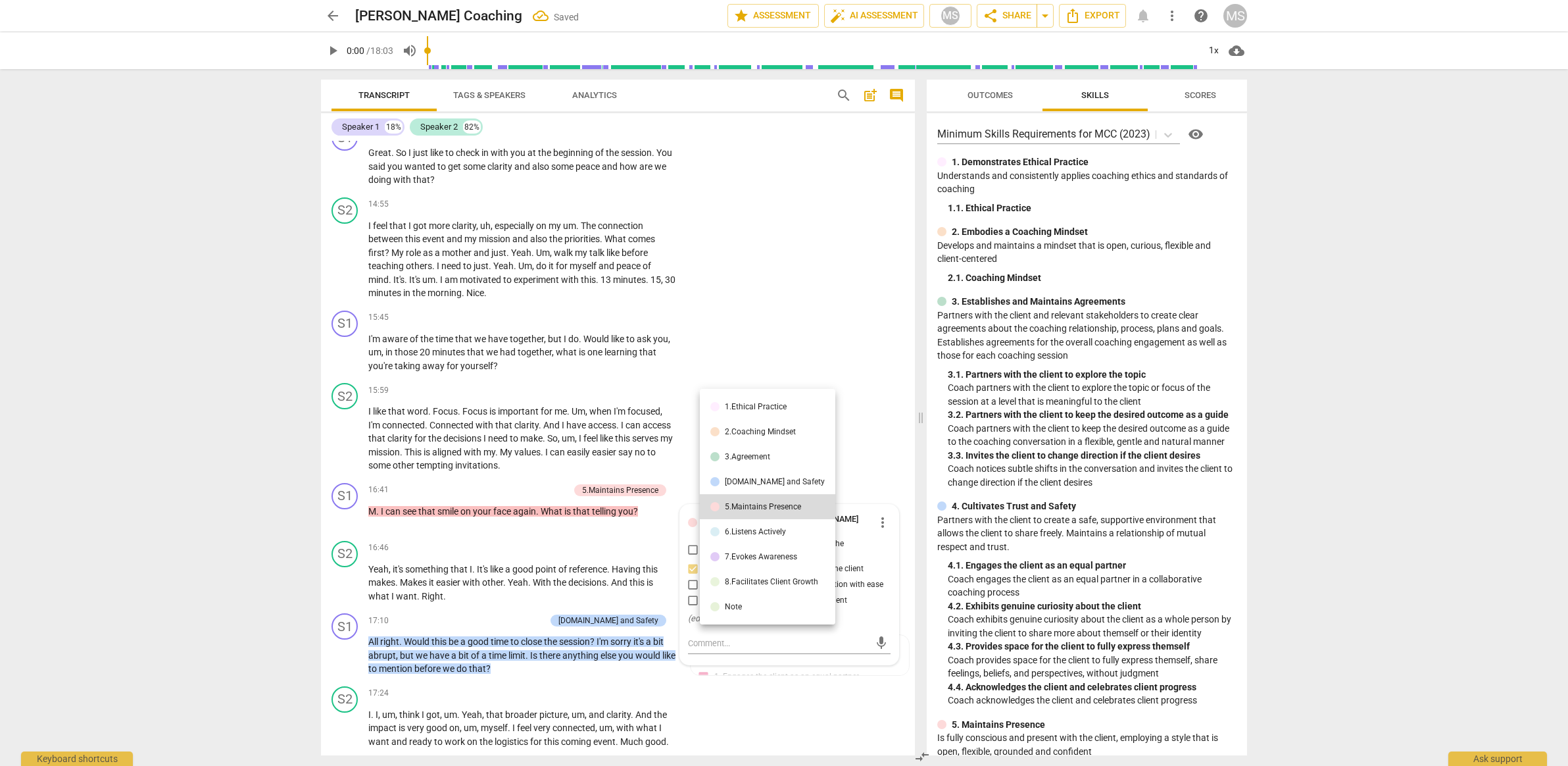
click at [748, 480] on div "[DOMAIN_NAME] and Safety" at bounding box center [775, 481] width 100 height 8
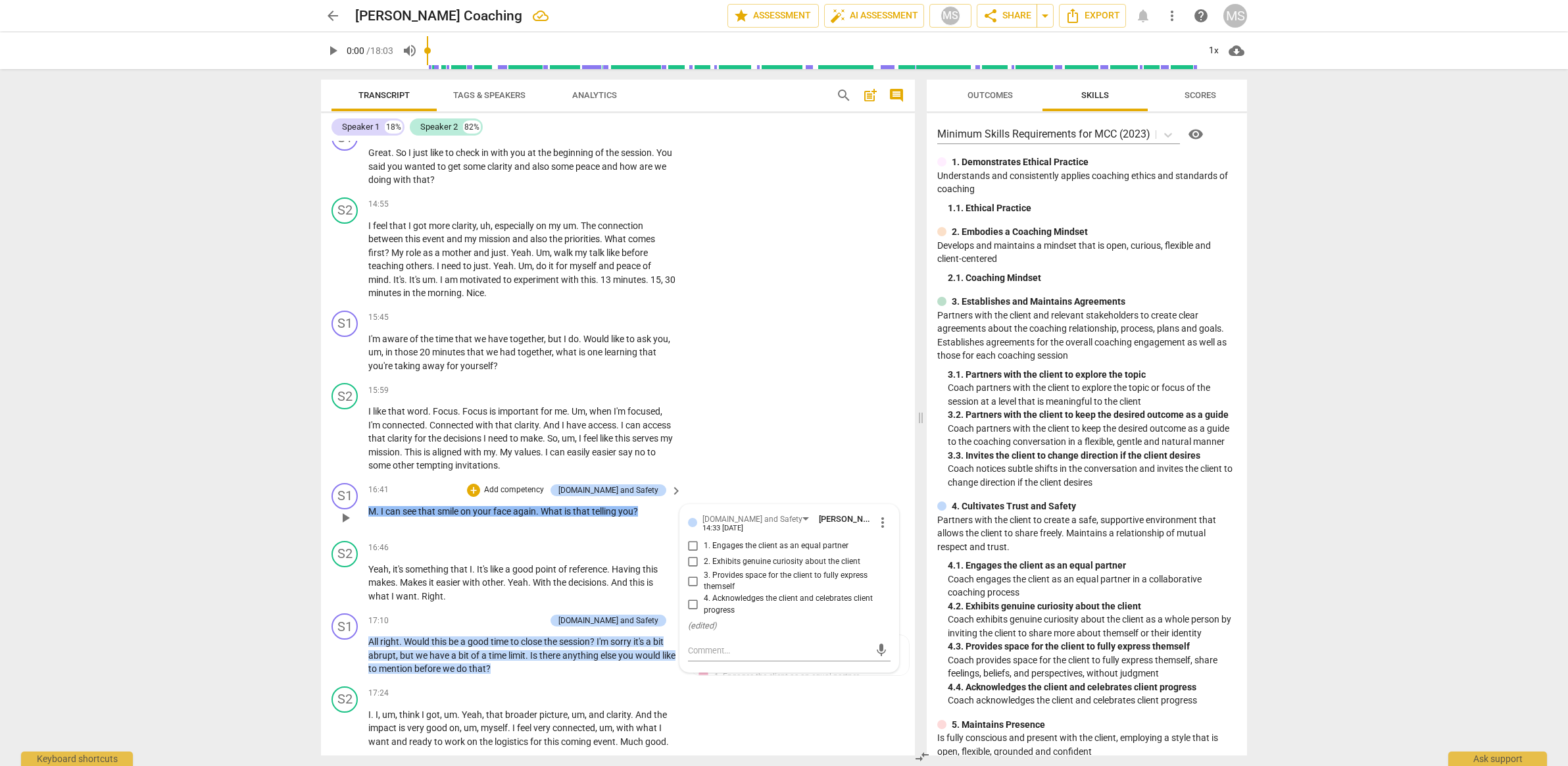
click at [699, 573] on input "3. Provides space for the client to fully express themself" at bounding box center [693, 580] width 21 height 16
checkbox input "true"
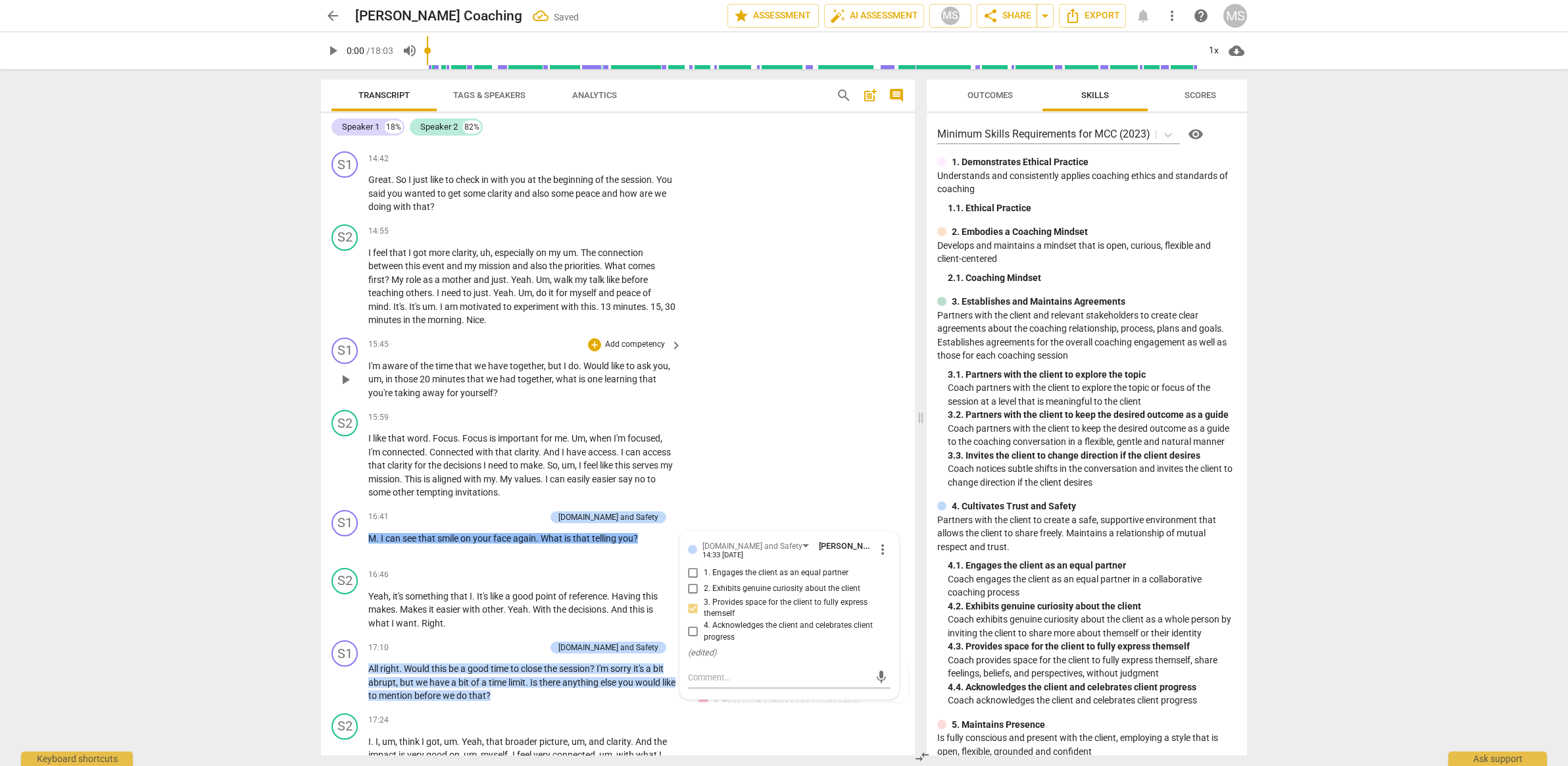
scroll to position [2694, 0]
click at [642, 342] on p "Add competency" at bounding box center [635, 348] width 63 height 12
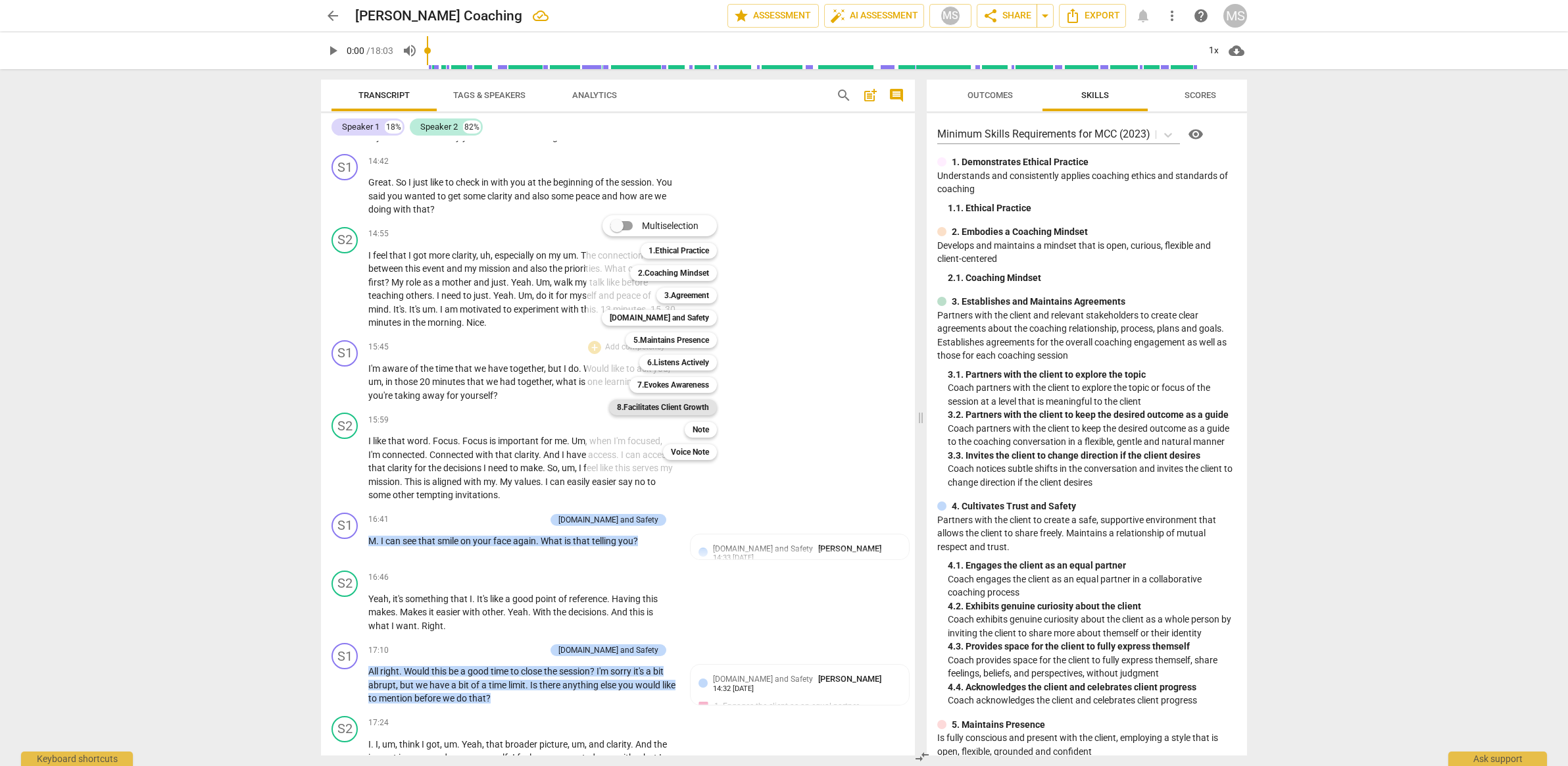
click at [693, 410] on b "8.Facilitates Client Growth" at bounding box center [663, 406] width 92 height 16
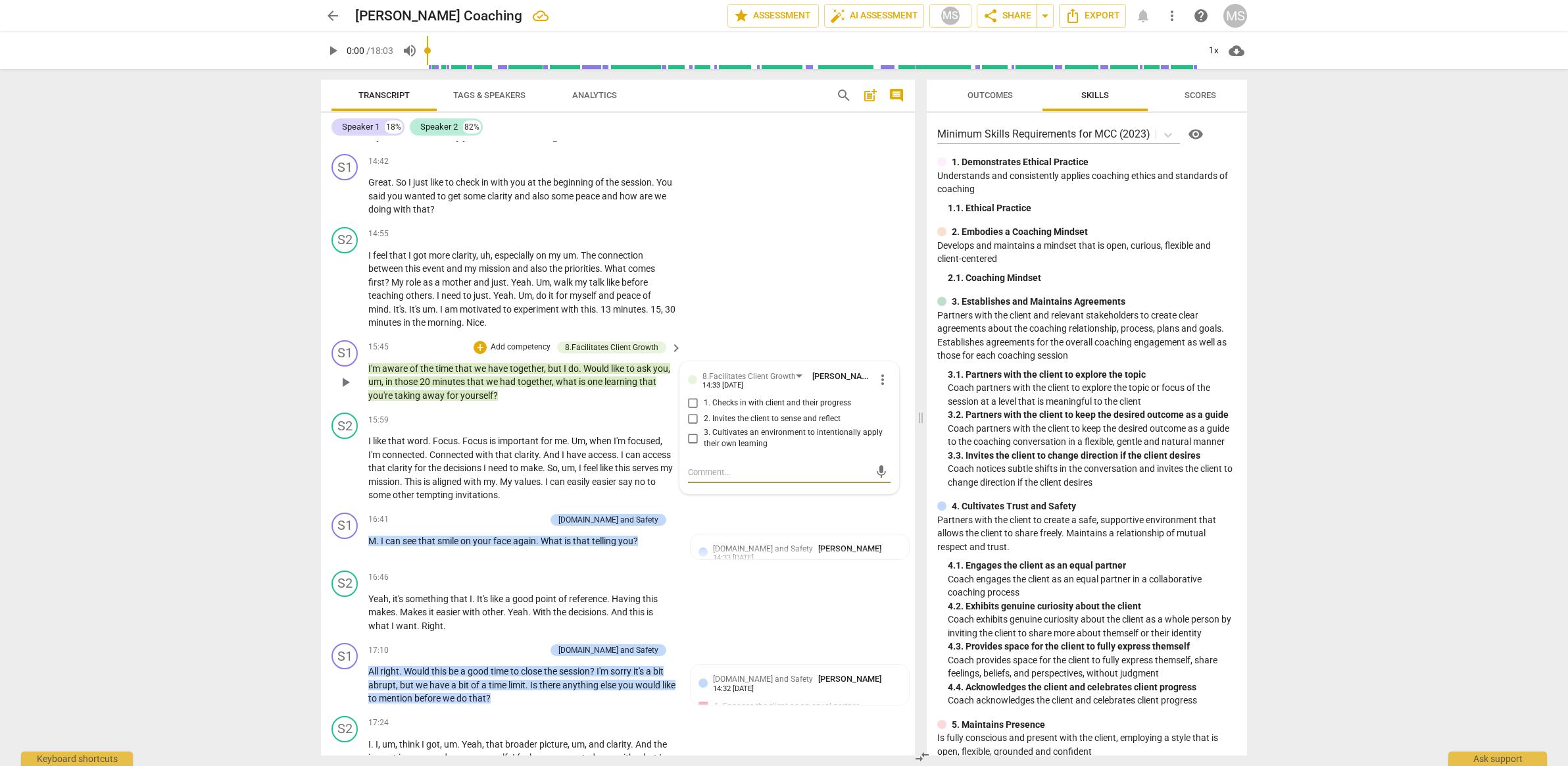
click at [693, 411] on input "2. Invites the client to sense and reflect" at bounding box center [693, 418] width 21 height 16
checkbox input "true"
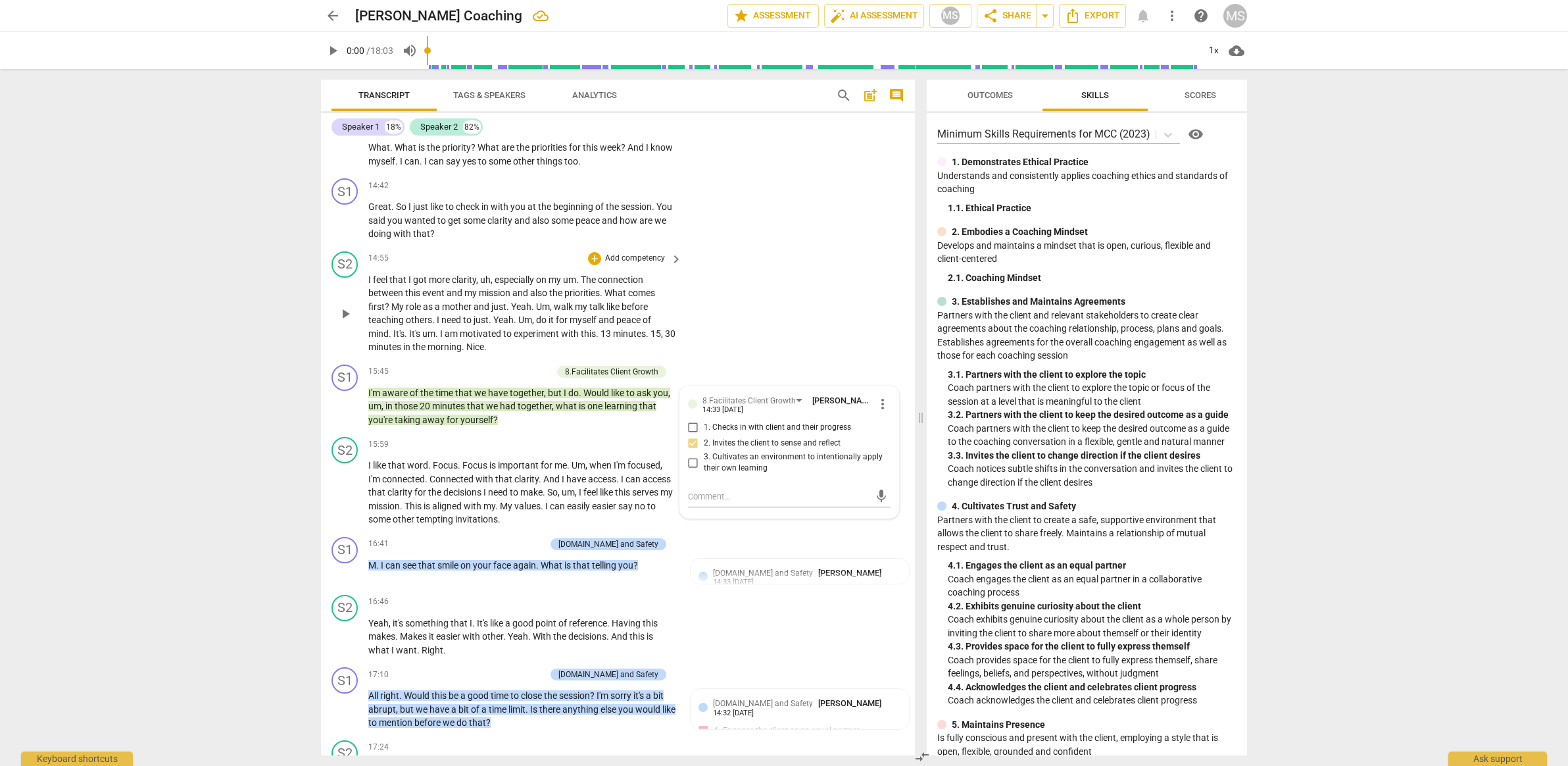
scroll to position [2647, 0]
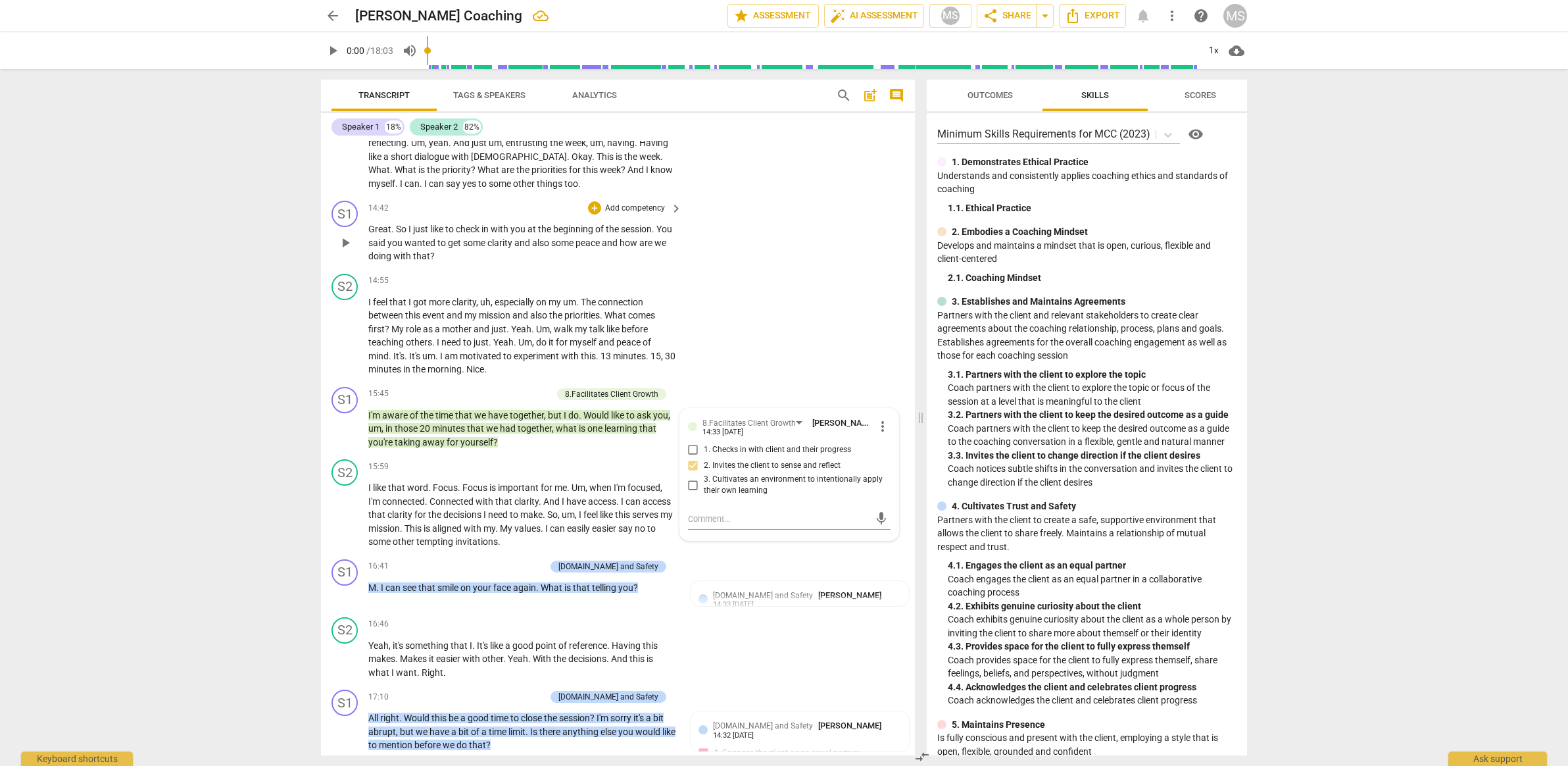
click at [629, 203] on p "Add competency" at bounding box center [635, 209] width 63 height 12
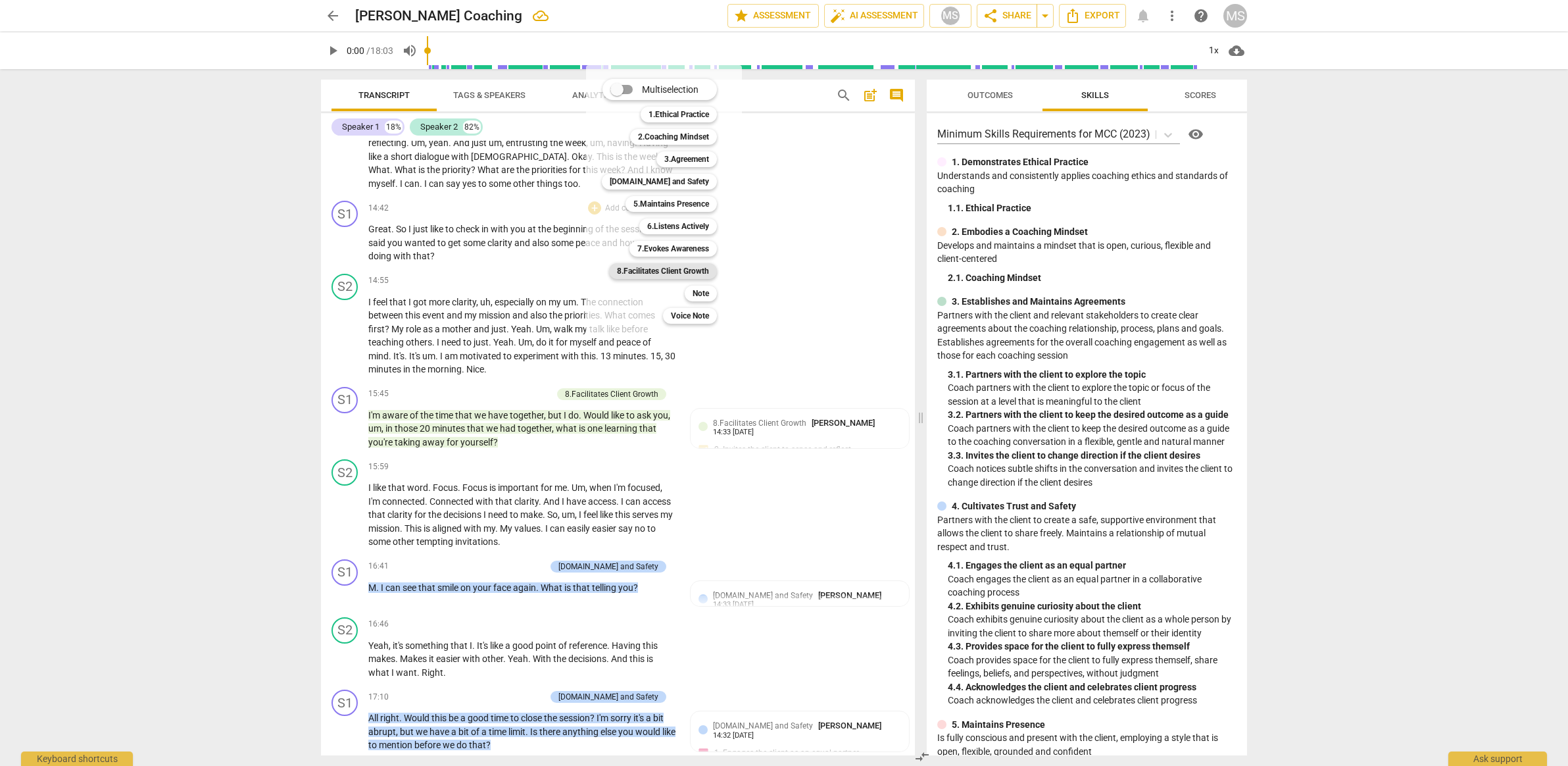
click at [676, 277] on b "8.Facilitates Client Growth" at bounding box center [663, 271] width 92 height 16
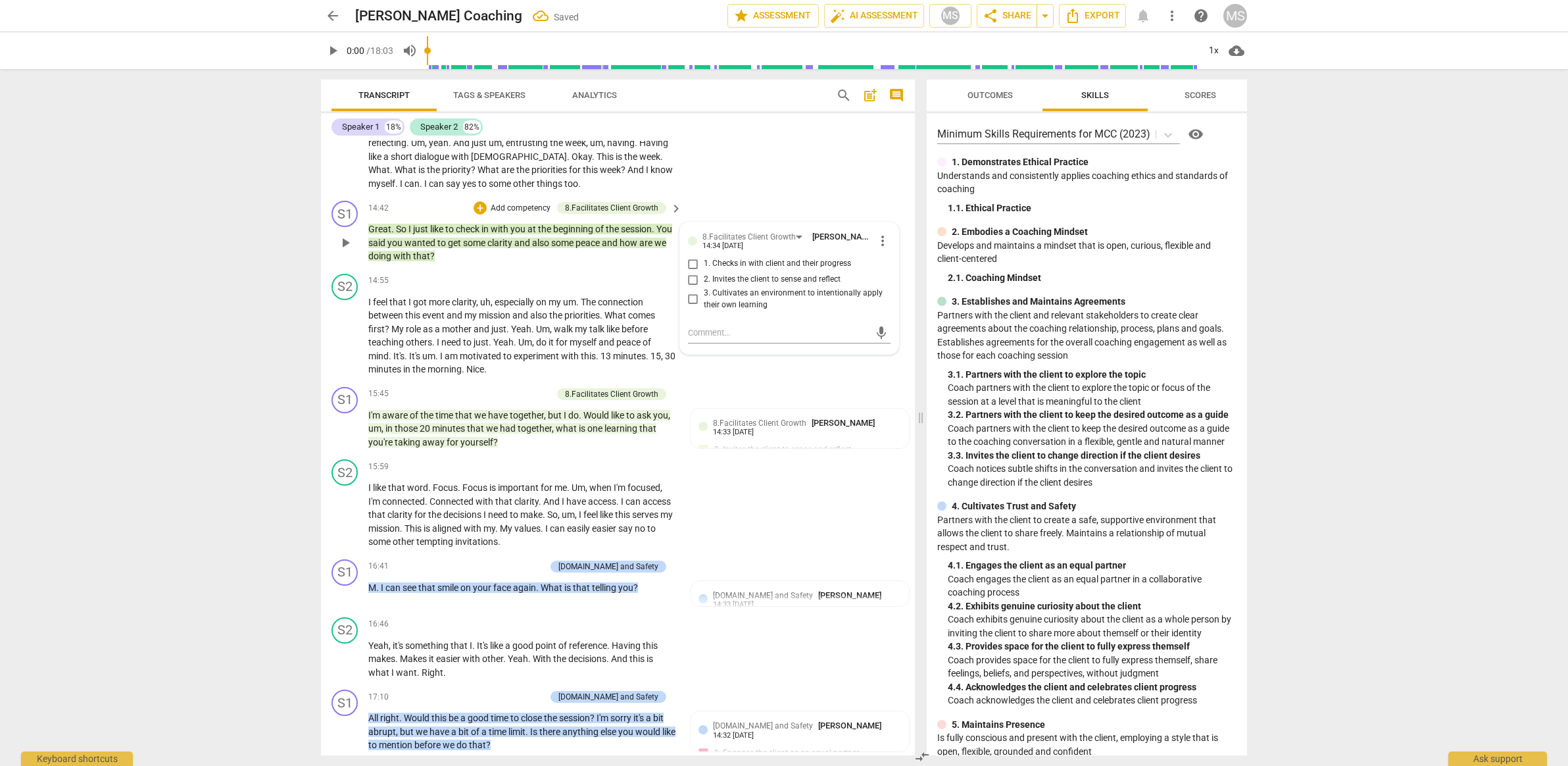
click at [734, 258] on span "1. Checks in with client and their progress" at bounding box center [778, 264] width 148 height 12
click at [704, 258] on input "1. Checks in with client and their progress" at bounding box center [693, 263] width 21 height 16
checkbox input "true"
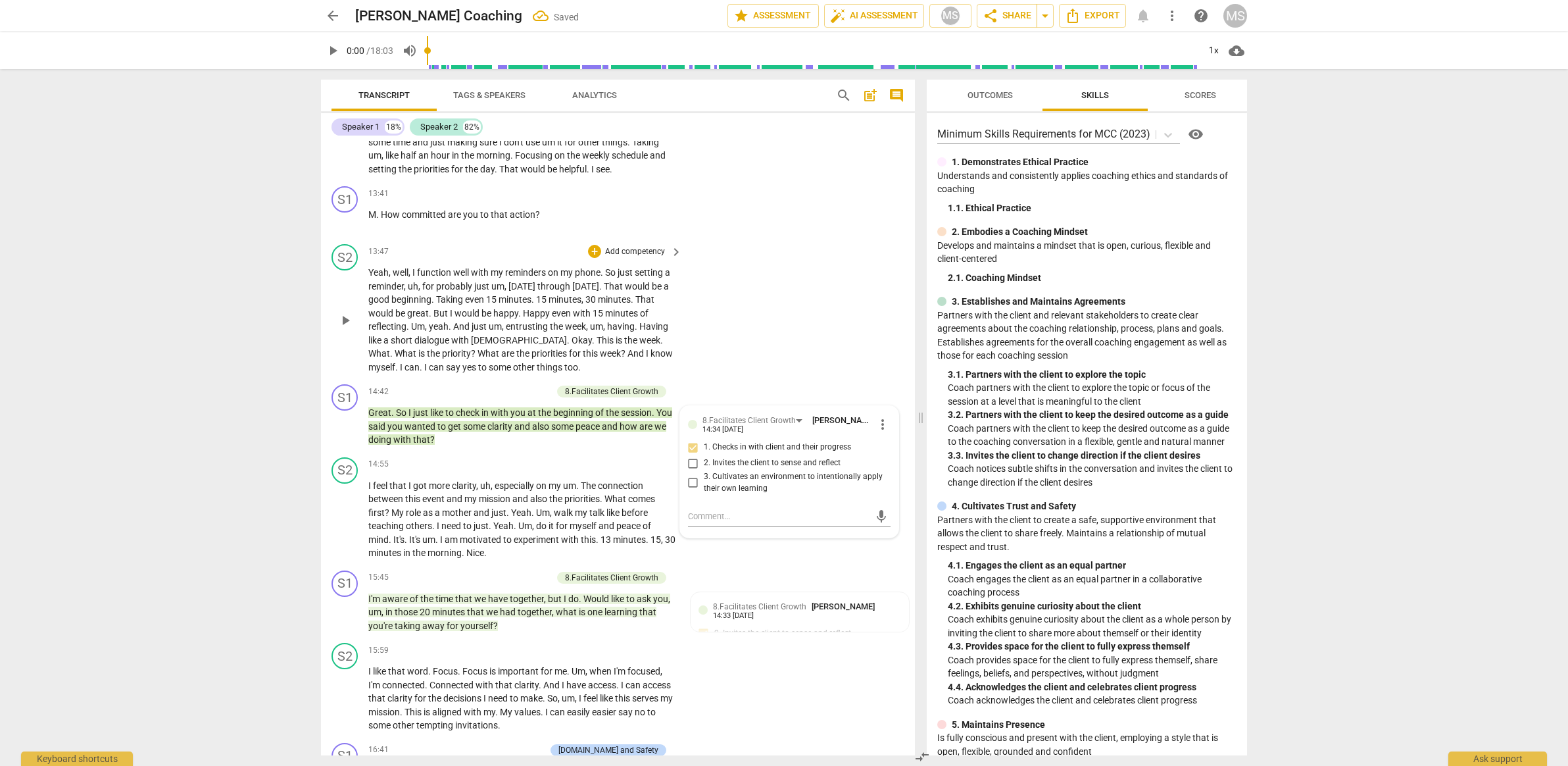
scroll to position [2409, 0]
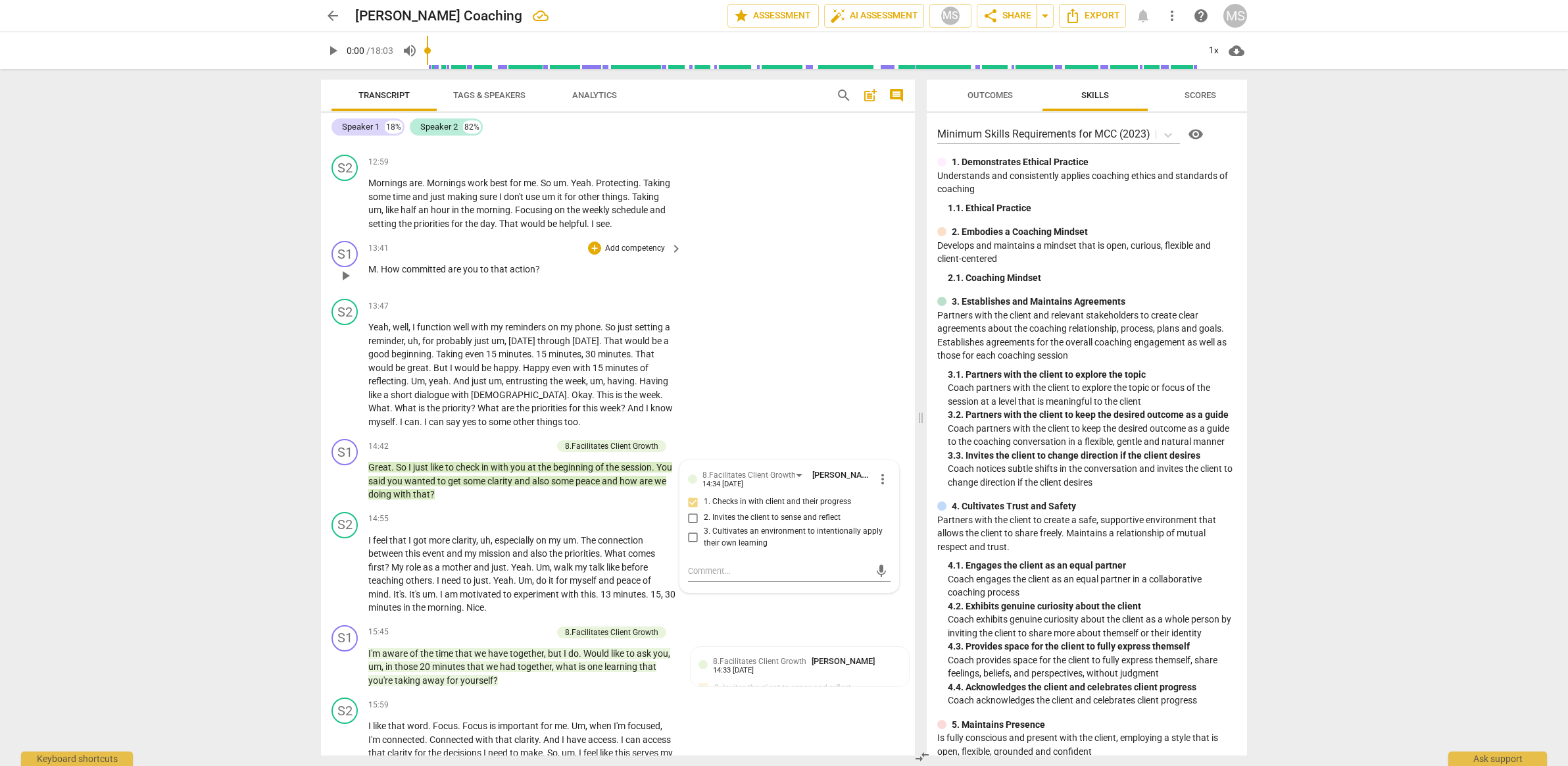
click at [658, 243] on p "Add competency" at bounding box center [635, 249] width 63 height 12
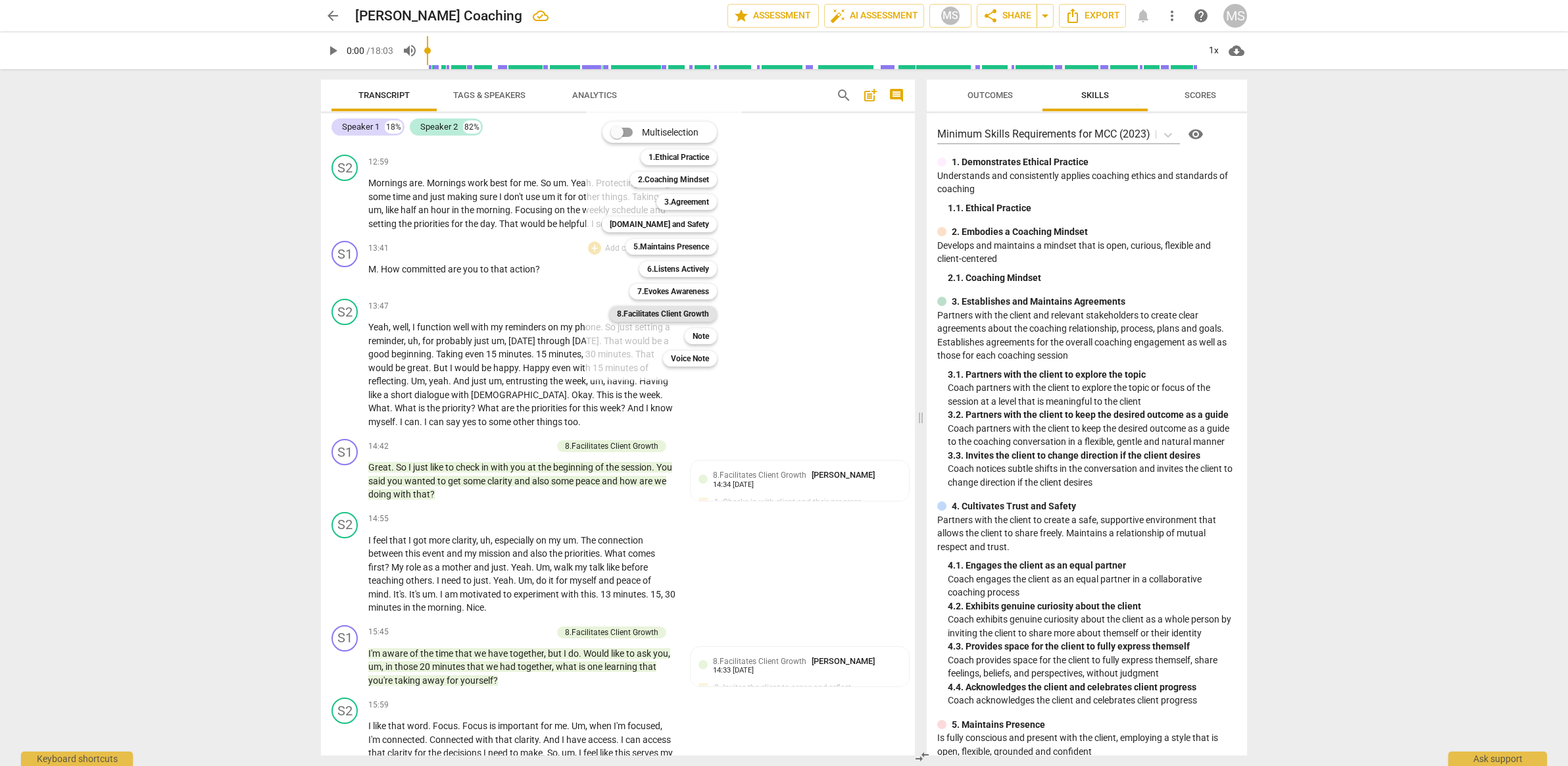
click at [684, 321] on b "8.Facilitates Client Growth" at bounding box center [663, 313] width 92 height 16
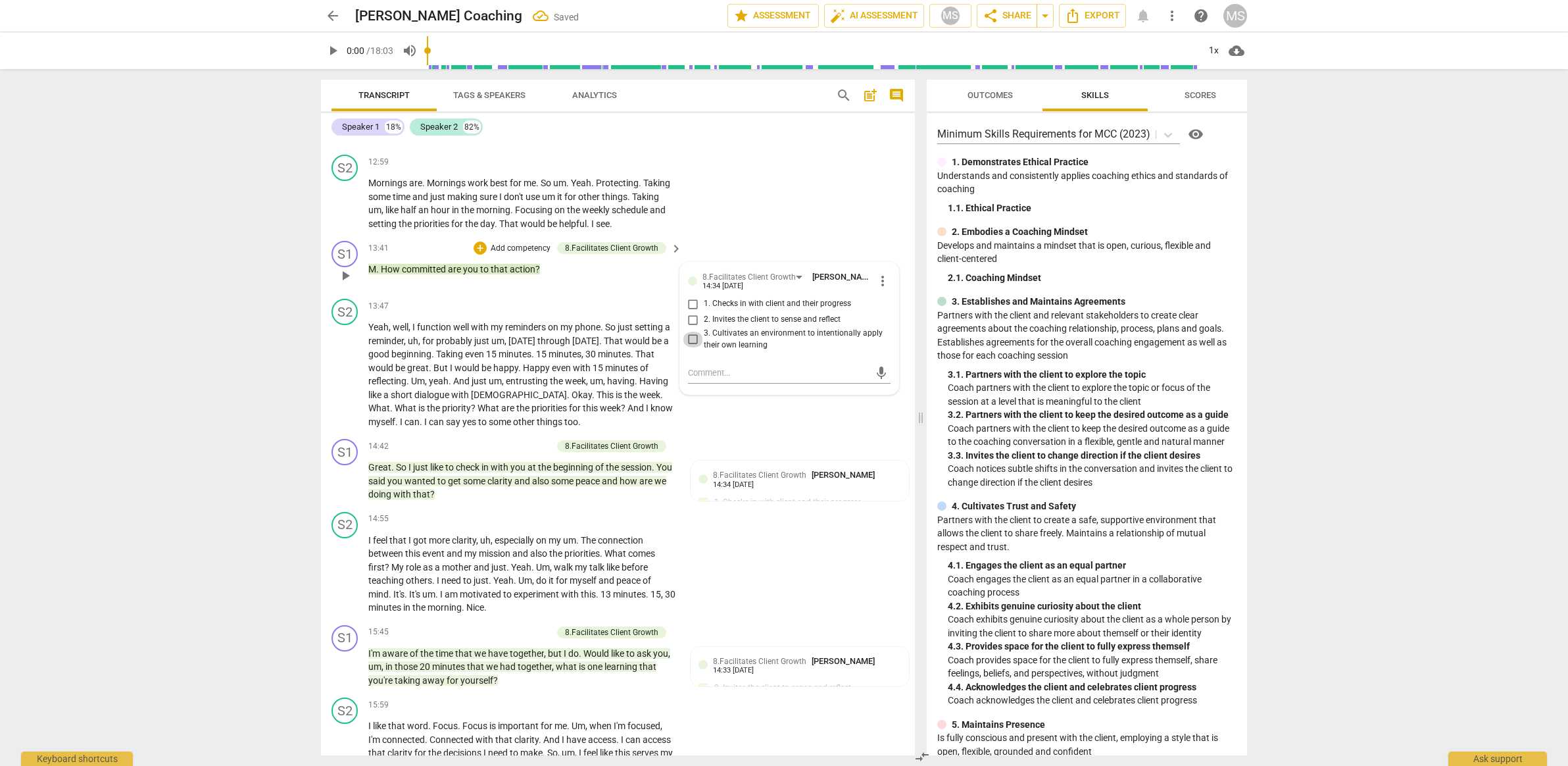
click at [697, 332] on input "3. Cultivates an environment to intentionally apply their own learning" at bounding box center [693, 339] width 21 height 16
click at [689, 332] on input "3. Cultivates an environment to intentionally apply their own learning" at bounding box center [693, 339] width 21 height 16
checkbox input "true"
click at [712, 282] on div "14:34 [DATE]" at bounding box center [722, 286] width 41 height 8
click at [723, 277] on div "8.Facilitates Client Growth" at bounding box center [749, 277] width 93 height 13
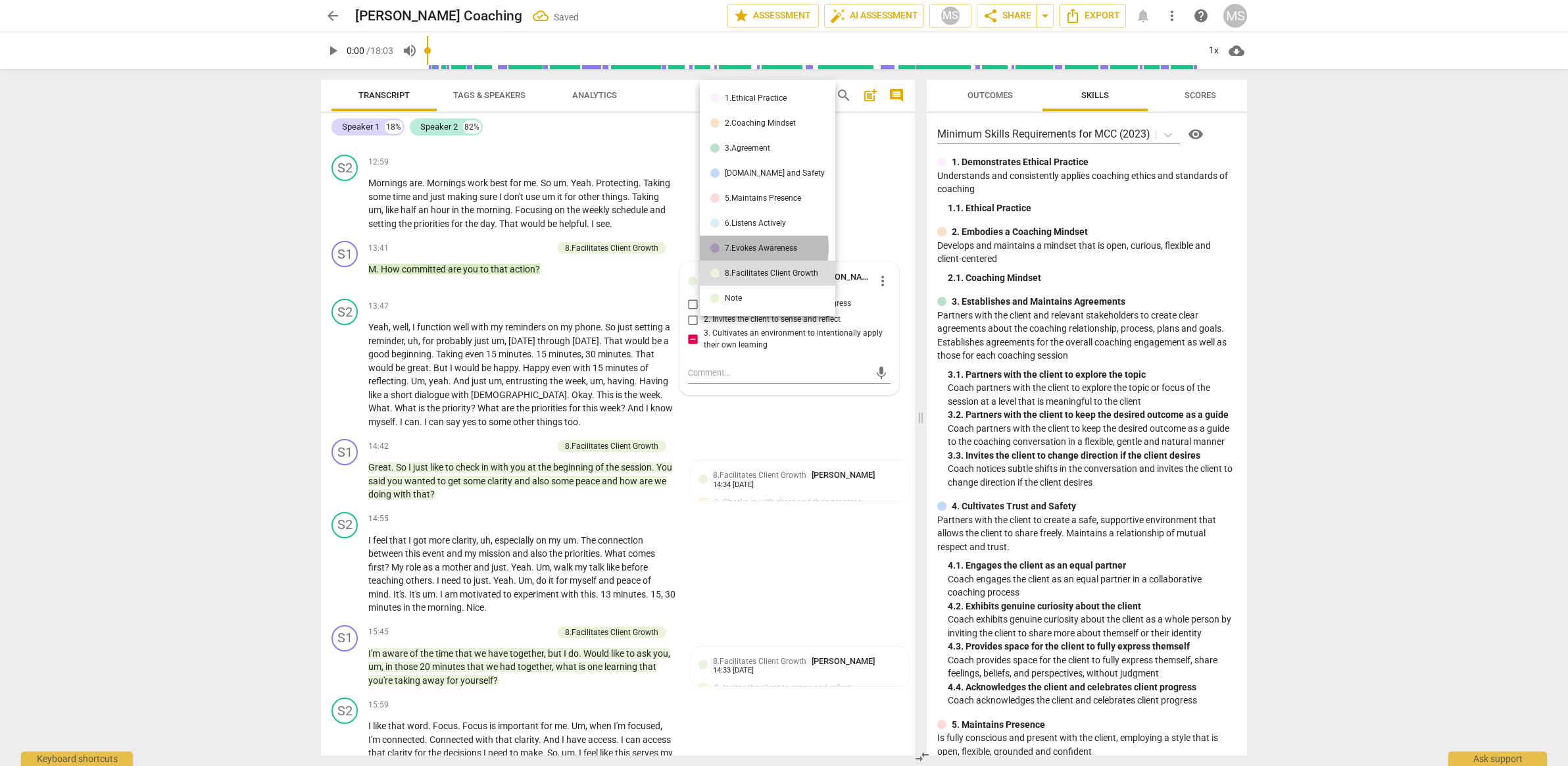
click at [745, 248] on div "7.Evokes Awareness" at bounding box center [761, 248] width 72 height 8
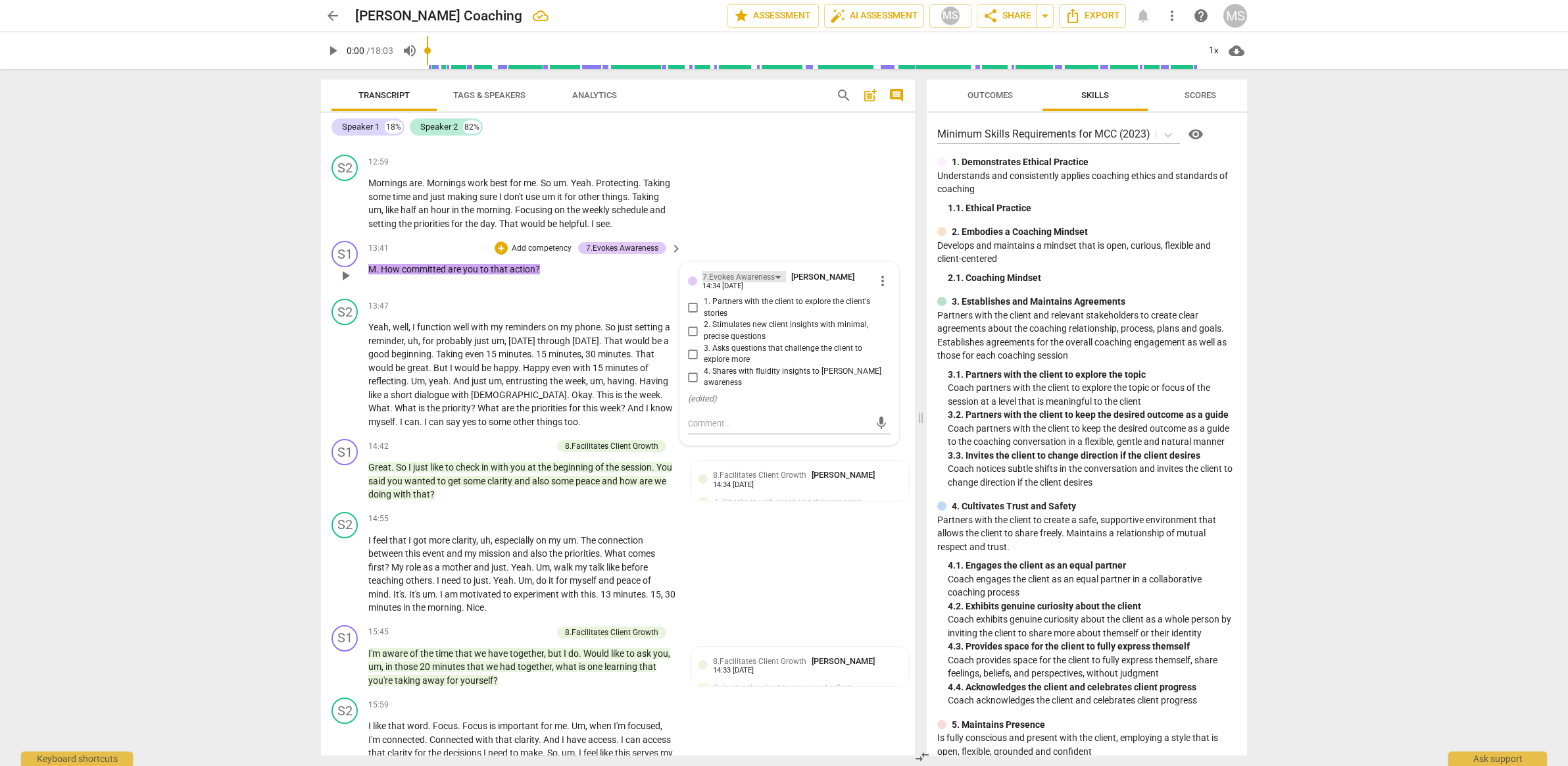
click at [727, 277] on div "7.Evokes Awareness" at bounding box center [738, 277] width 72 height 13
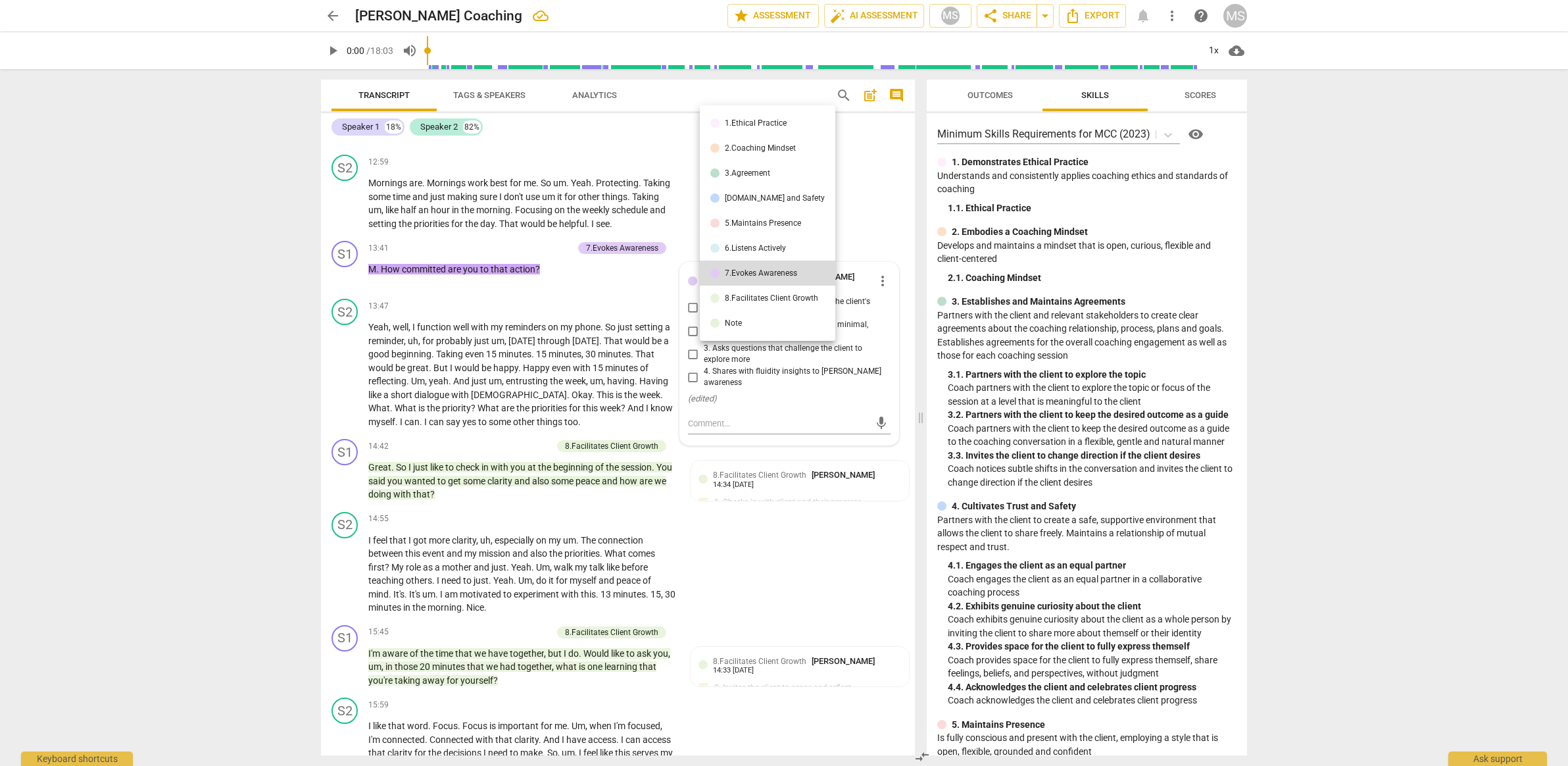
click at [751, 180] on li "3.Agreement" at bounding box center [768, 173] width 136 height 25
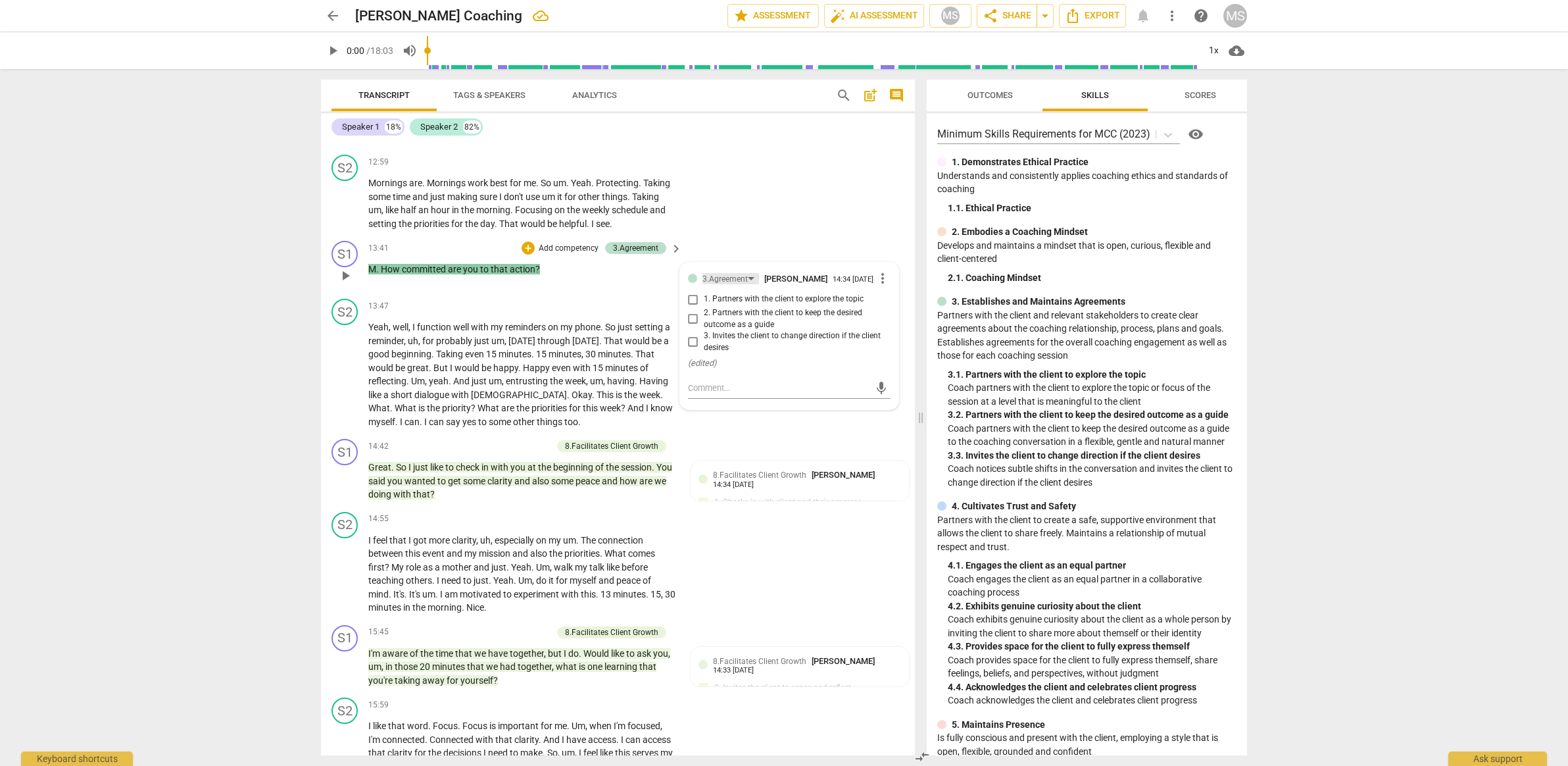
click at [721, 275] on div "3.Agreement" at bounding box center [725, 279] width 45 height 13
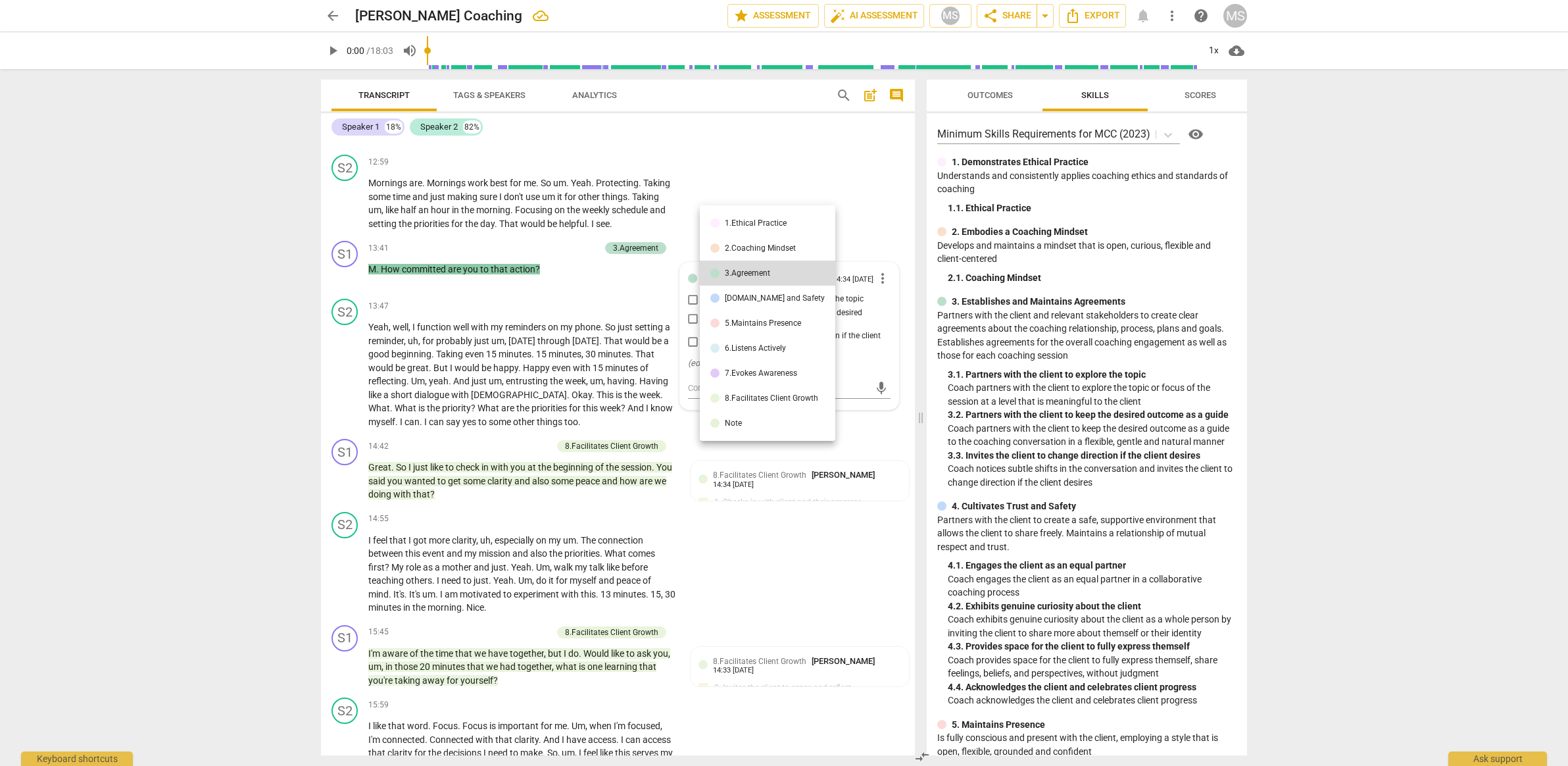
click at [769, 388] on li "8.Facilitates Client Growth" at bounding box center [768, 398] width 136 height 25
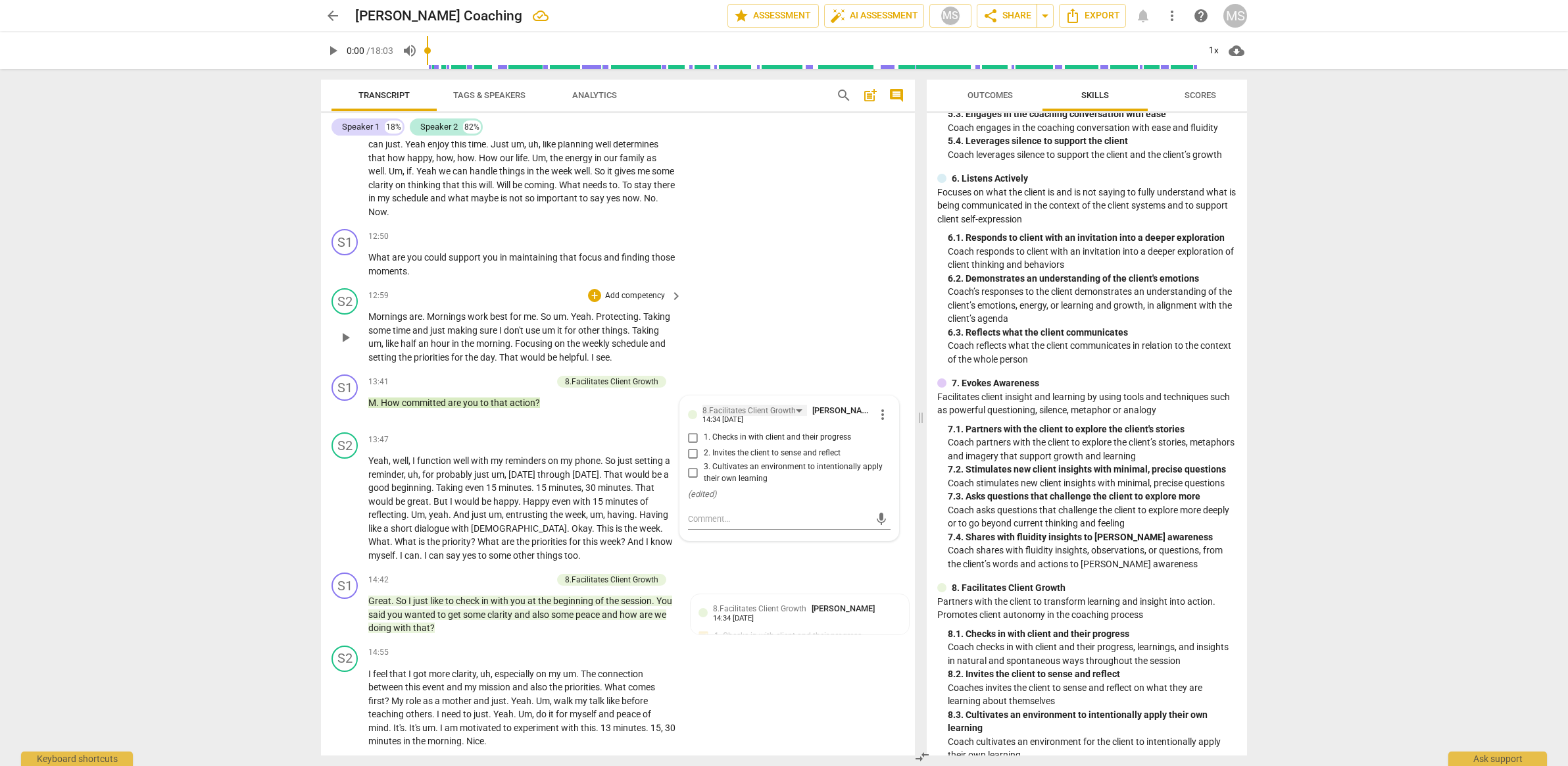
scroll to position [2273, 0]
click at [573, 254] on span "that" at bounding box center [570, 260] width 19 height 10
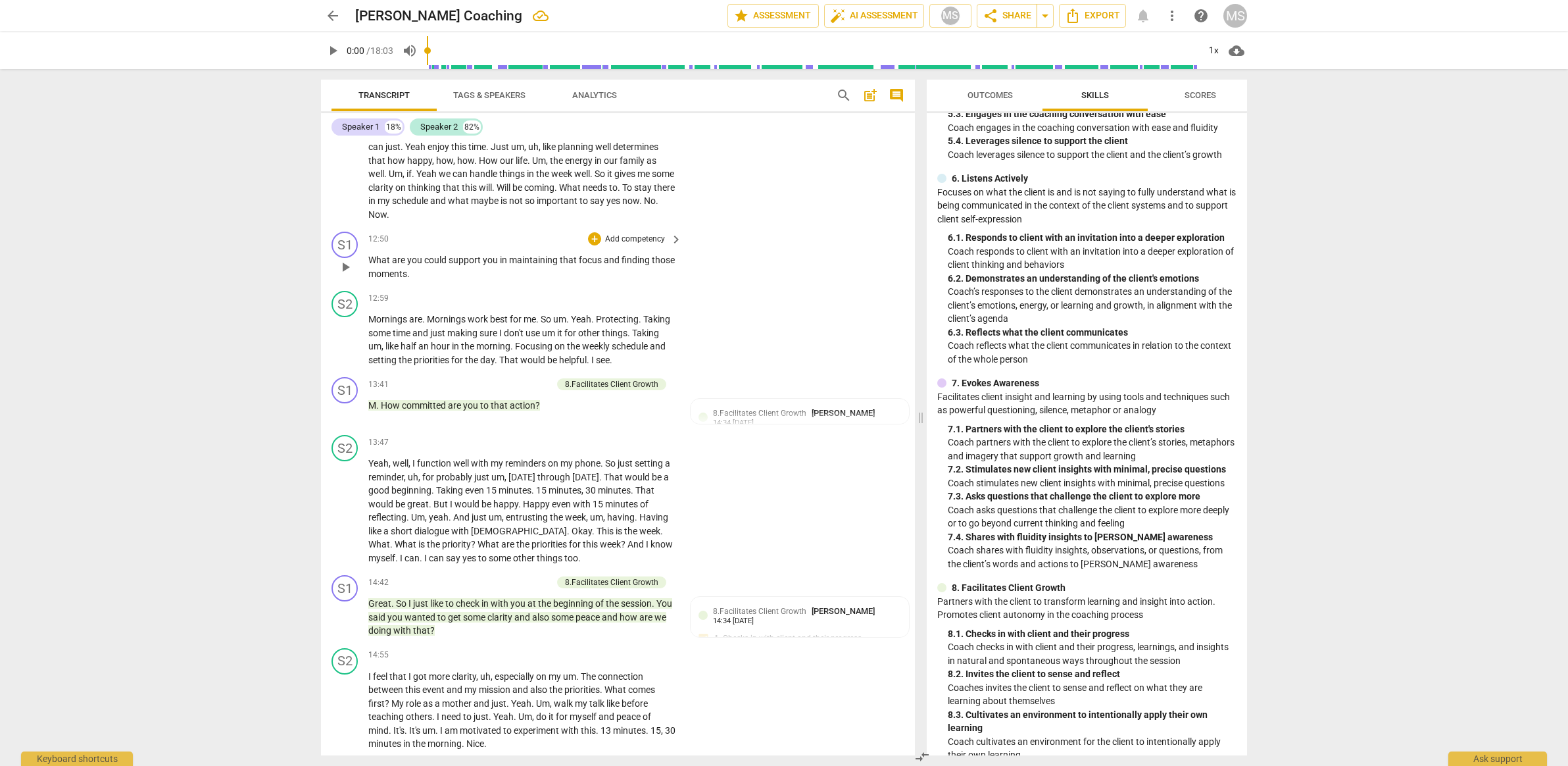
click at [650, 235] on p "Add competency" at bounding box center [635, 239] width 63 height 12
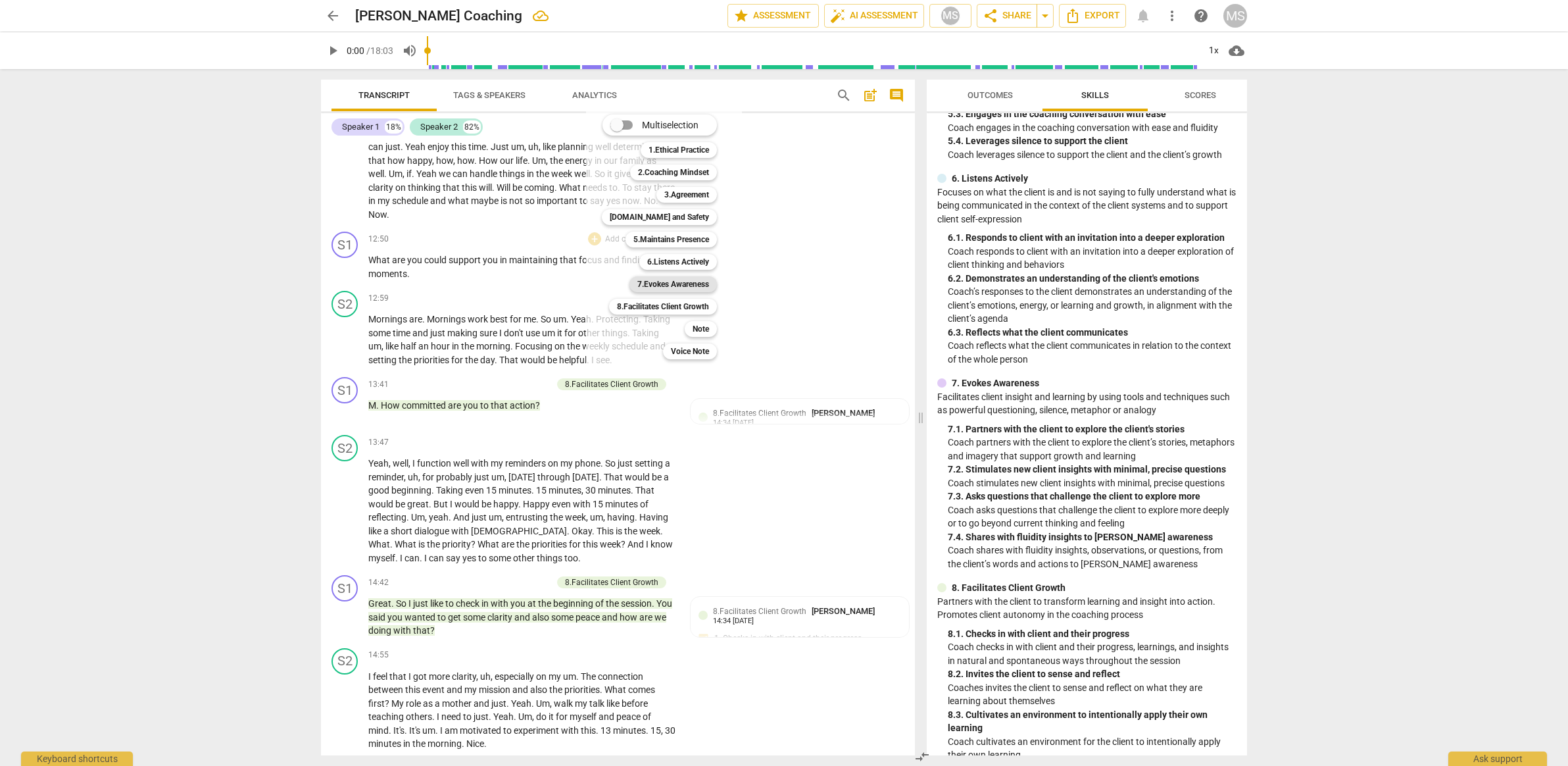
click at [658, 285] on b "7.Evokes Awareness" at bounding box center [673, 284] width 72 height 16
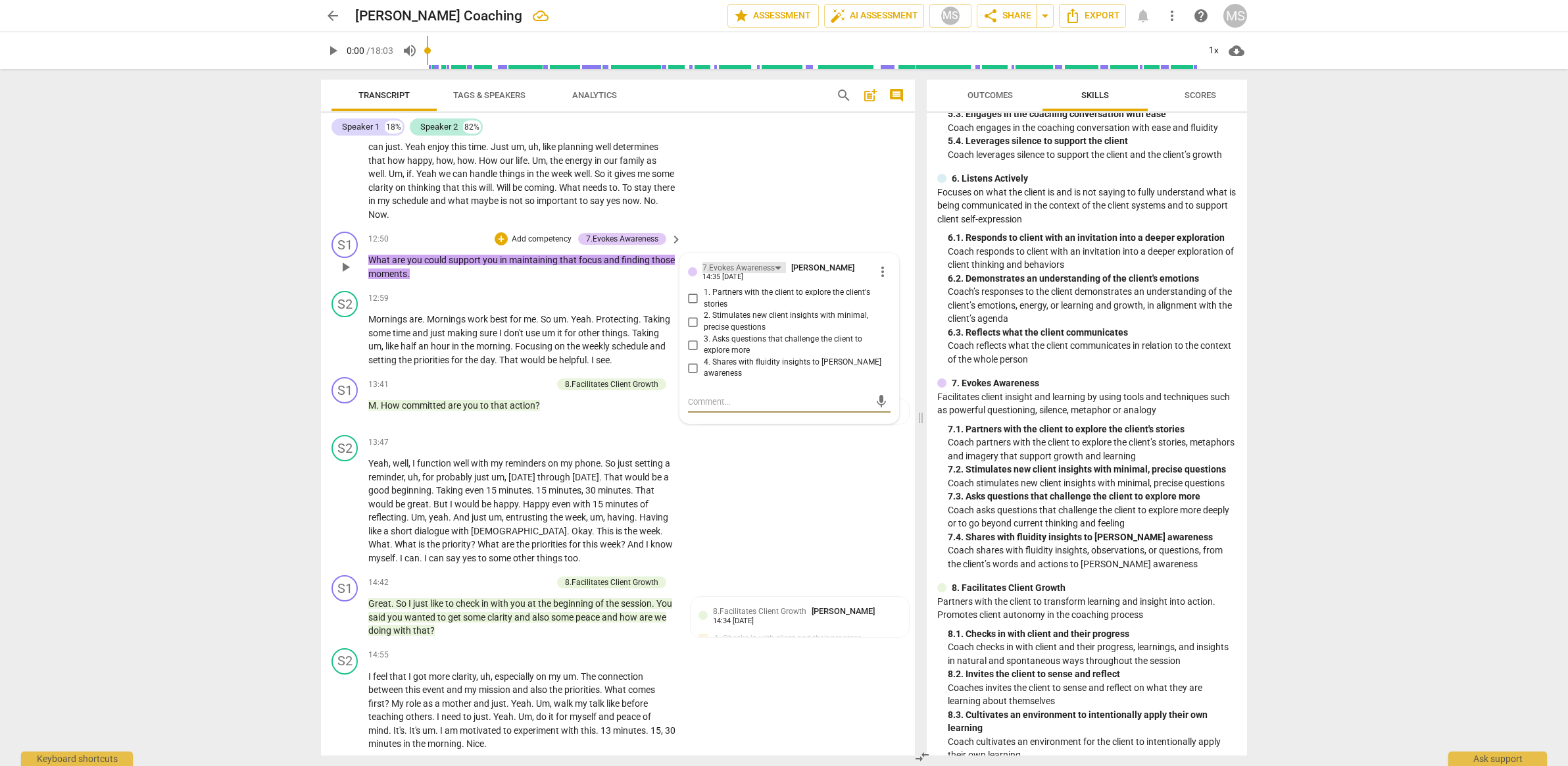
click at [728, 262] on div "7.Evokes Awareness" at bounding box center [738, 268] width 72 height 13
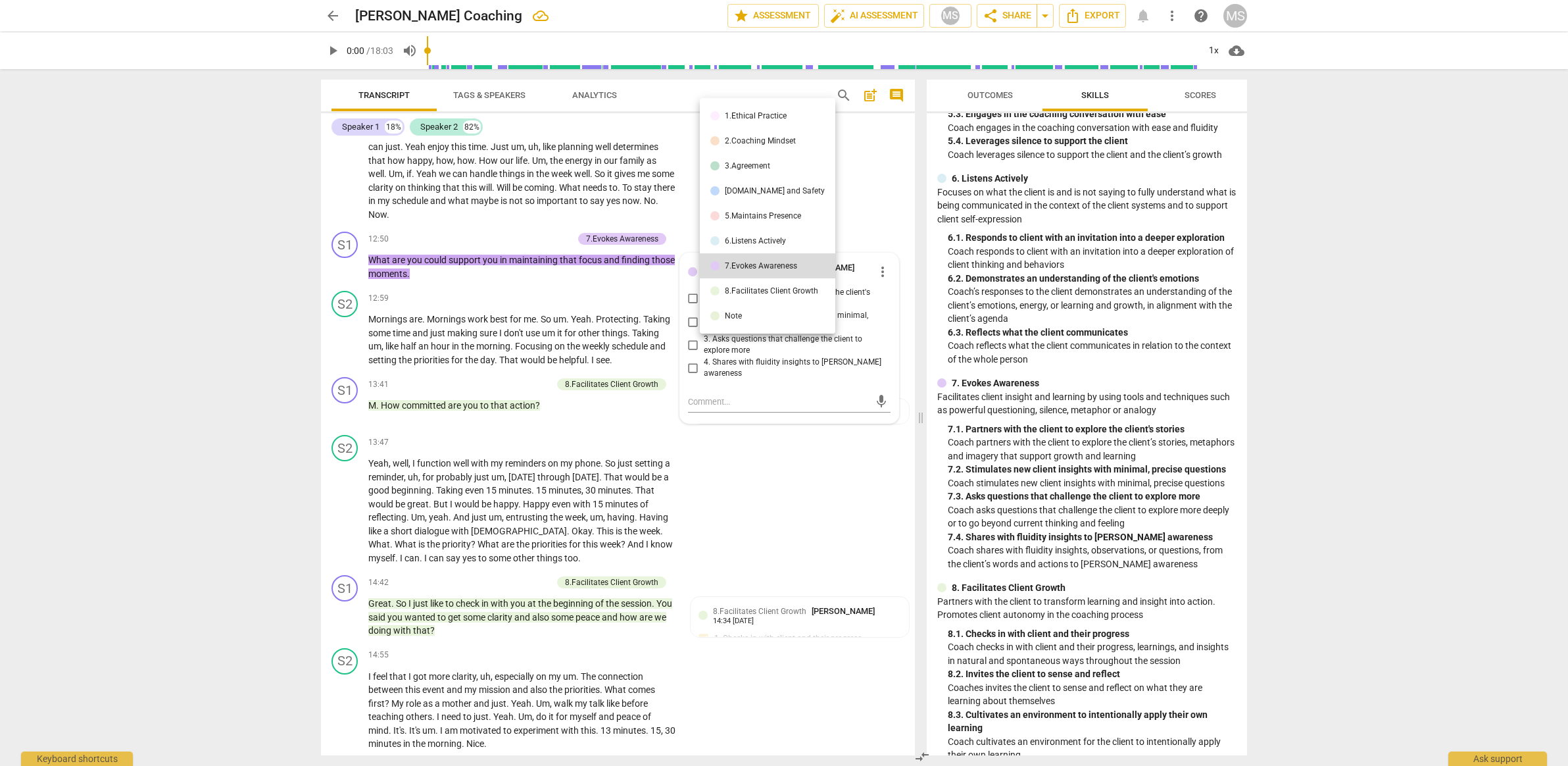
click at [728, 286] on li "8.Facilitates Client Growth" at bounding box center [768, 291] width 136 height 25
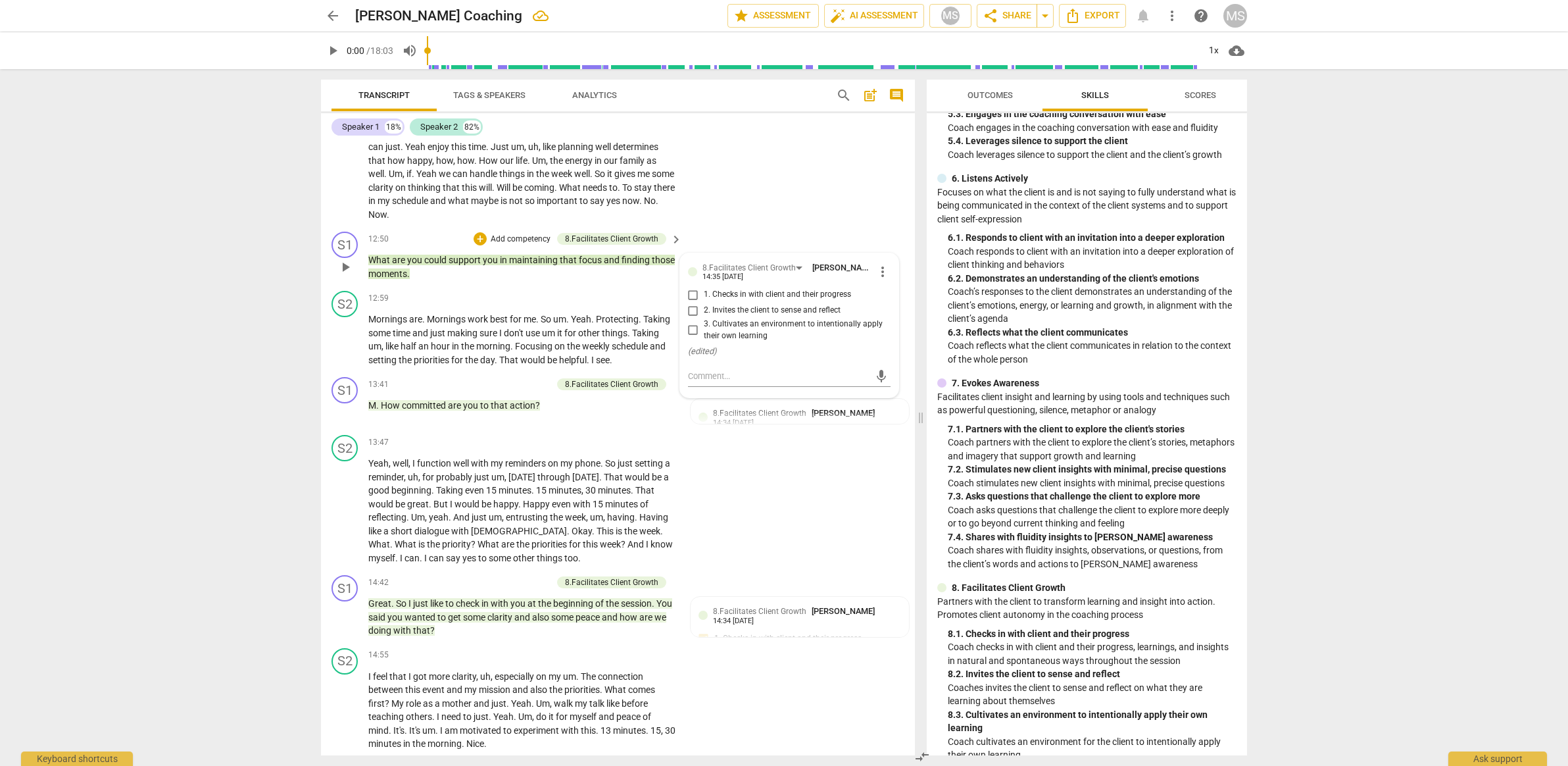
click at [686, 326] on input "3. Cultivates an environment to intentionally apply their own learning" at bounding box center [693, 330] width 21 height 16
checkbox input "true"
click at [628, 286] on div "S2 play_arrow pause 12:59 + Add competency keyboard_arrow_right Mornings are . …" at bounding box center [618, 329] width 594 height 87
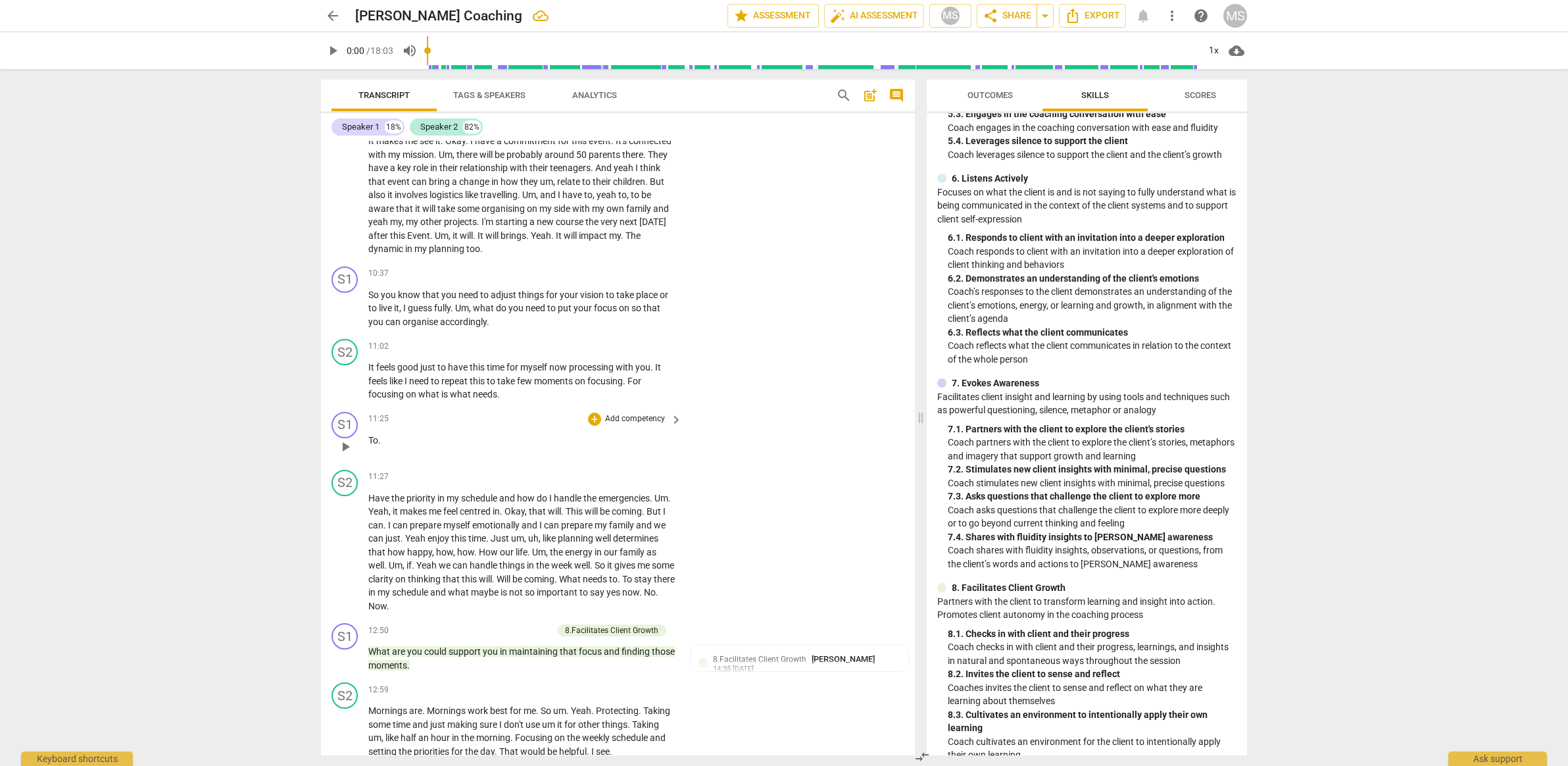
scroll to position [1862, 0]
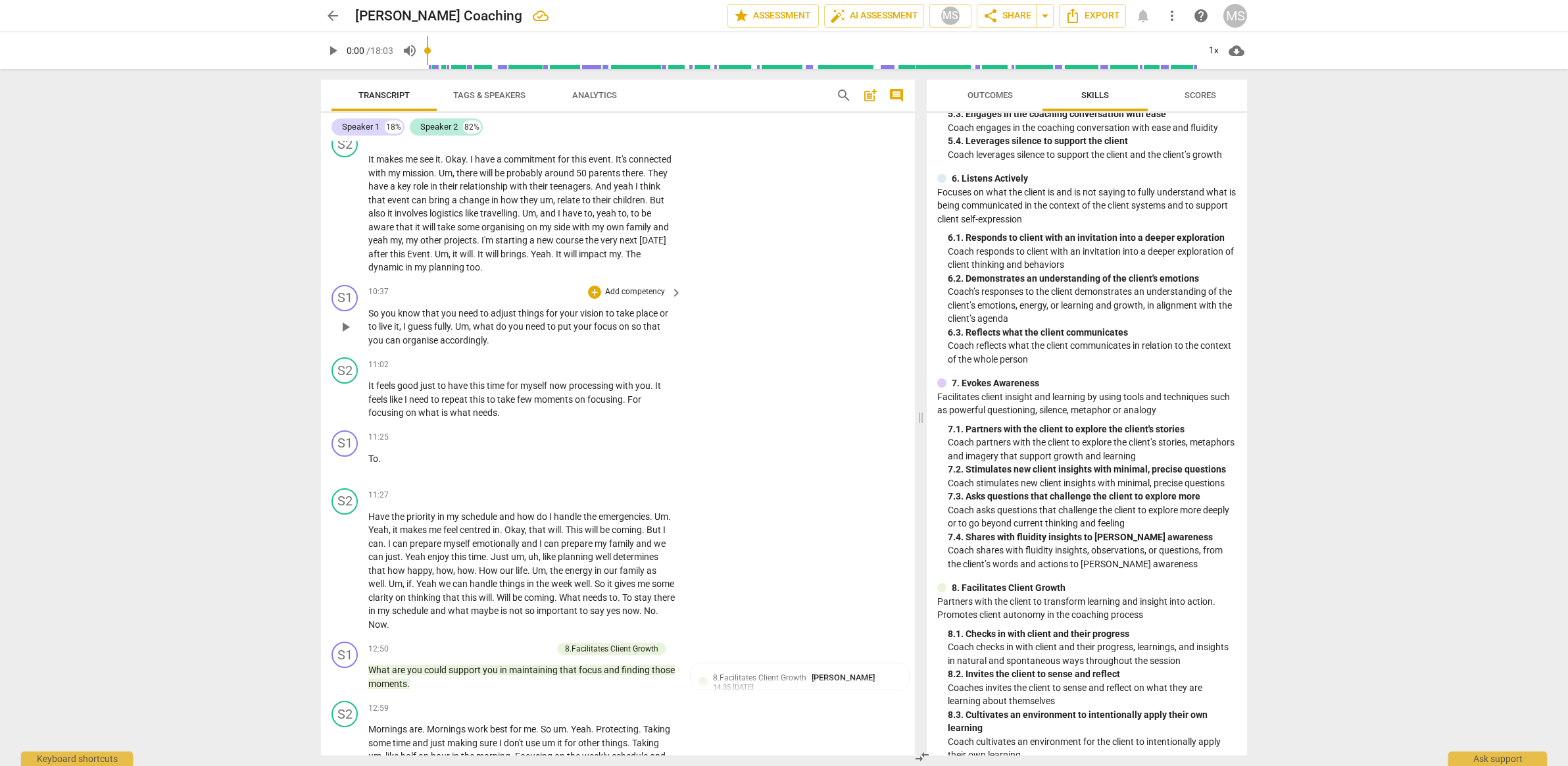
click at [631, 293] on p "Add competency" at bounding box center [635, 292] width 63 height 12
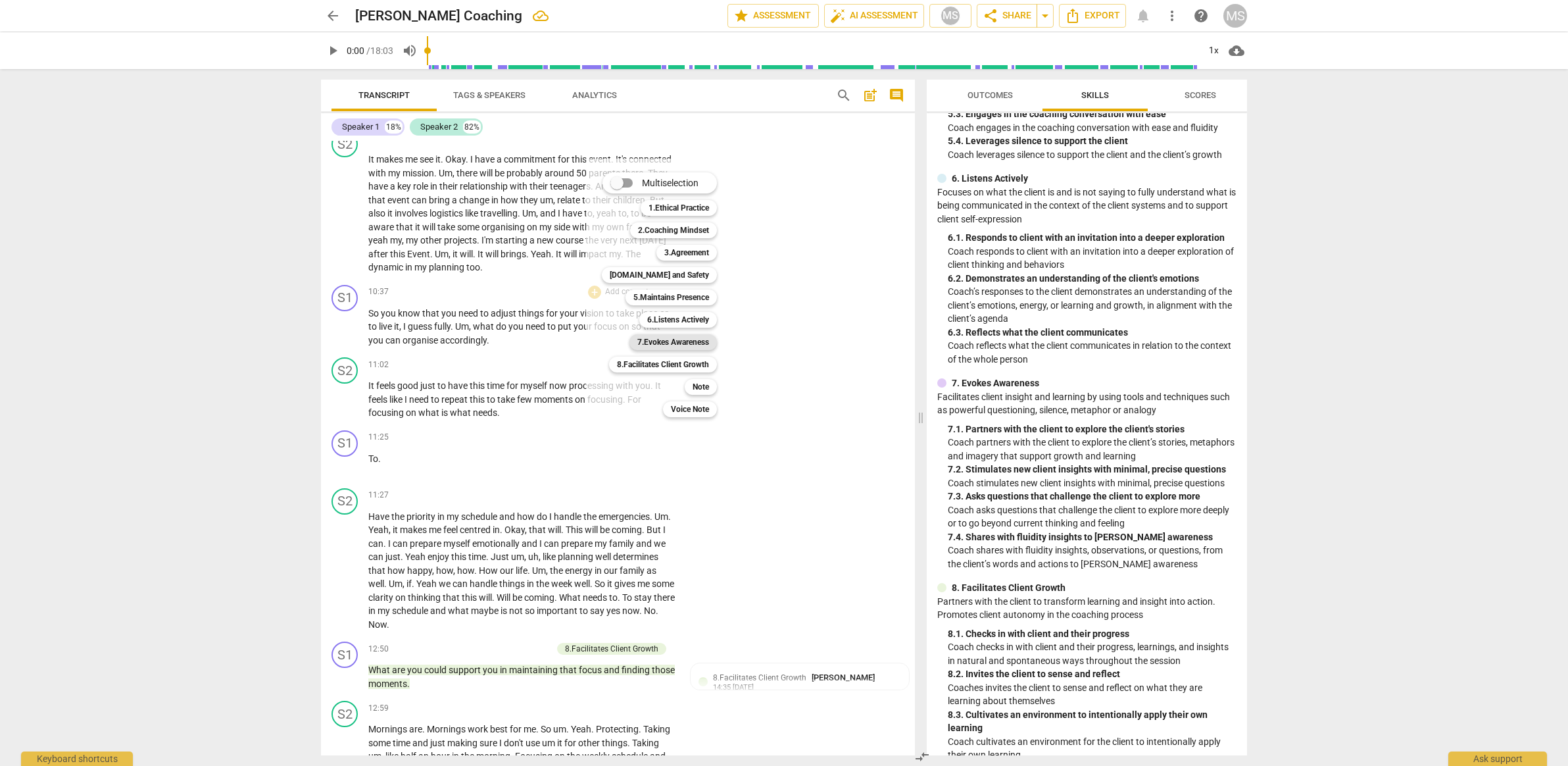
click at [706, 342] on b "7.Evokes Awareness" at bounding box center [673, 342] width 72 height 16
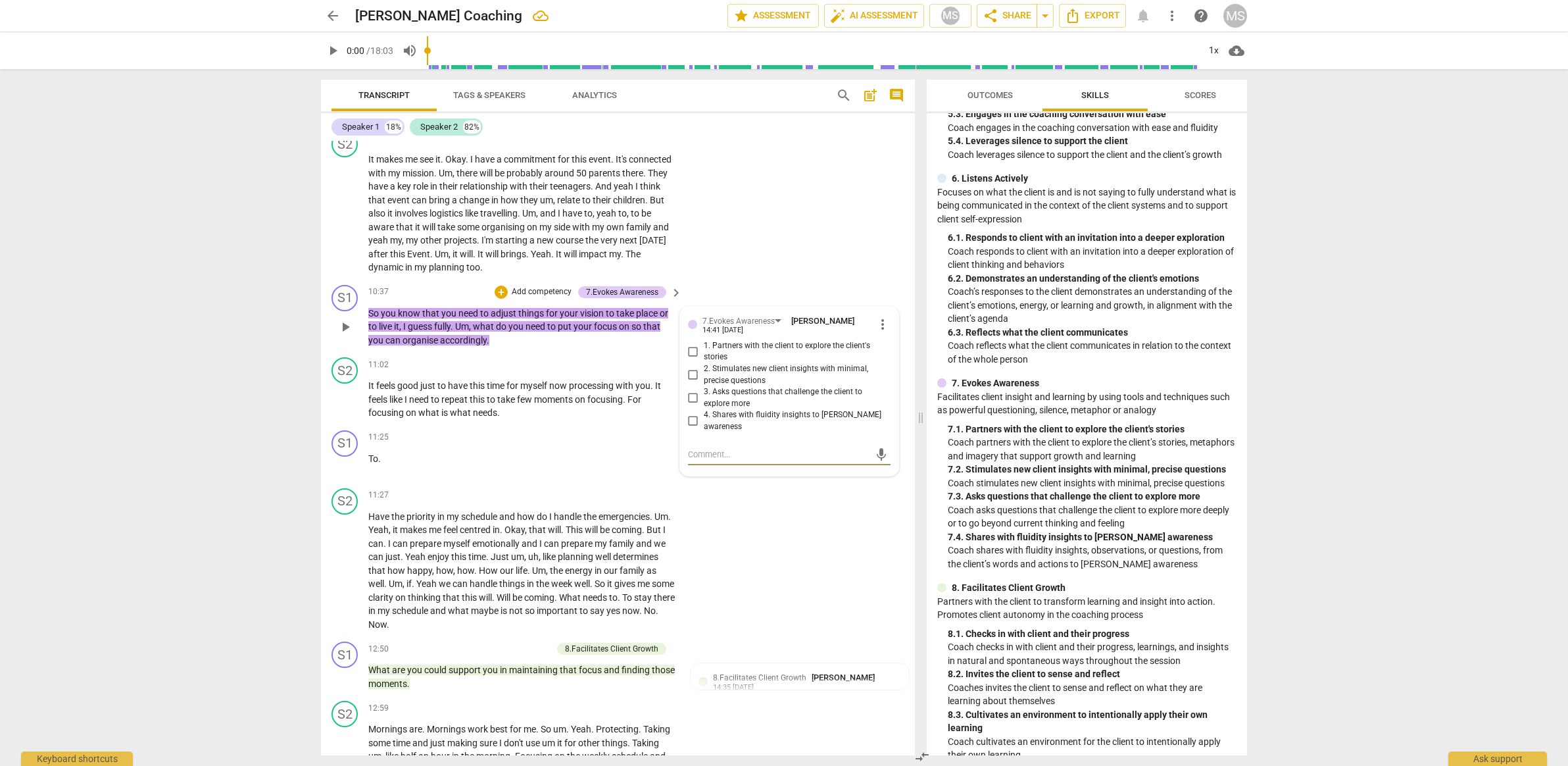
click at [734, 418] on span "4. Shares with fluidity insights to [PERSON_NAME] awareness" at bounding box center [794, 421] width 181 height 23
click at [704, 418] on input "4. Shares with fluidity insights to [PERSON_NAME] awareness" at bounding box center [693, 421] width 21 height 16
click at [734, 418] on span "4. Shares with fluidity insights to [PERSON_NAME] awareness" at bounding box center [794, 421] width 181 height 23
click at [704, 418] on input "4. Shares with fluidity insights to [PERSON_NAME] awareness" at bounding box center [693, 421] width 21 height 16
click at [725, 418] on span "4. Shares with fluidity insights to [PERSON_NAME] awareness" at bounding box center [794, 421] width 181 height 23
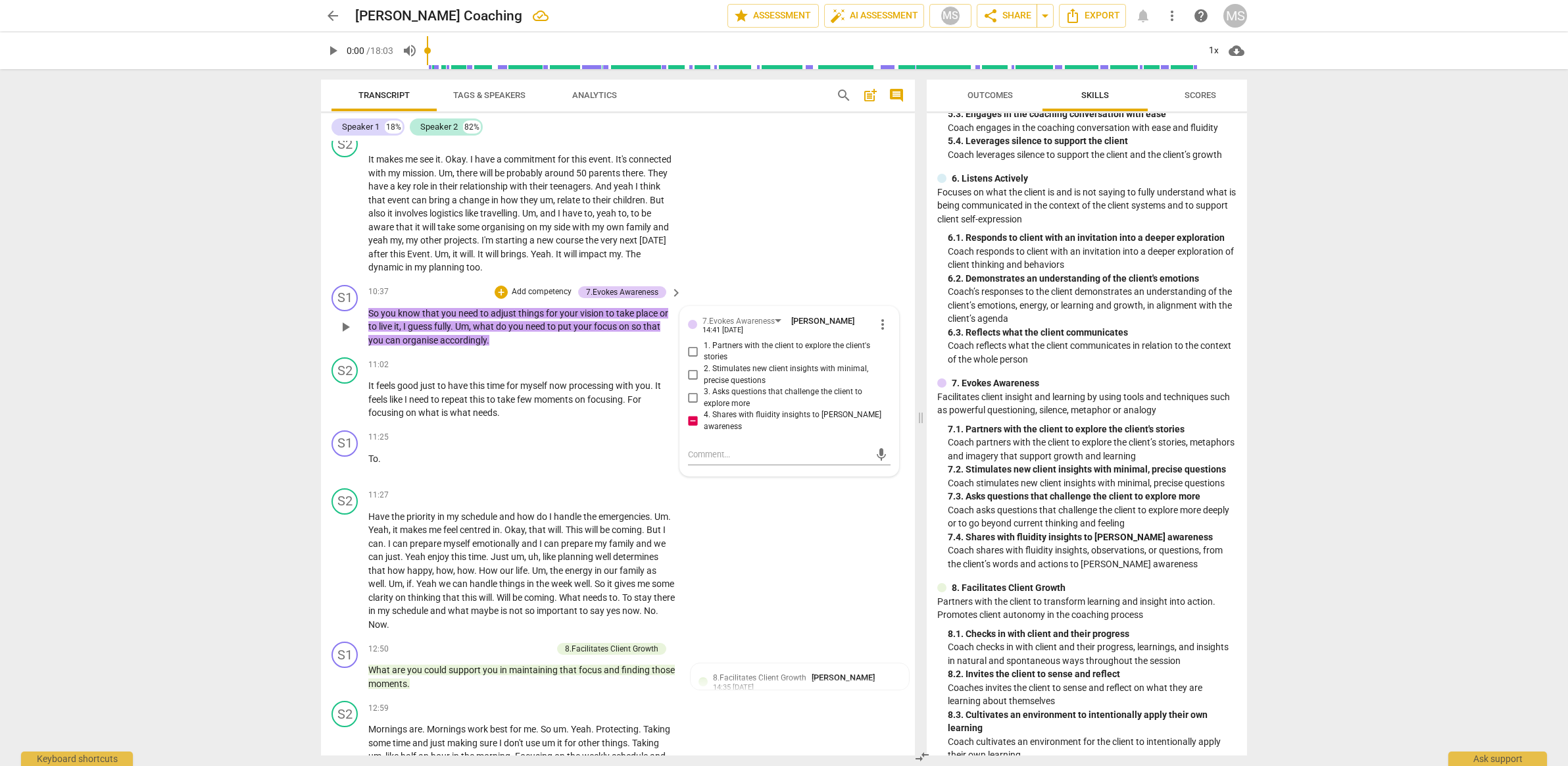
click at [704, 418] on input "4. Shares with fluidity insights to [PERSON_NAME] awareness" at bounding box center [693, 421] width 21 height 16
checkbox input "false"
click at [743, 348] on span "1. Partners with the client to explore the client's stories" at bounding box center [794, 351] width 181 height 23
click at [704, 348] on input "1. Partners with the client to explore the client's stories" at bounding box center [693, 351] width 21 height 16
checkbox input "true"
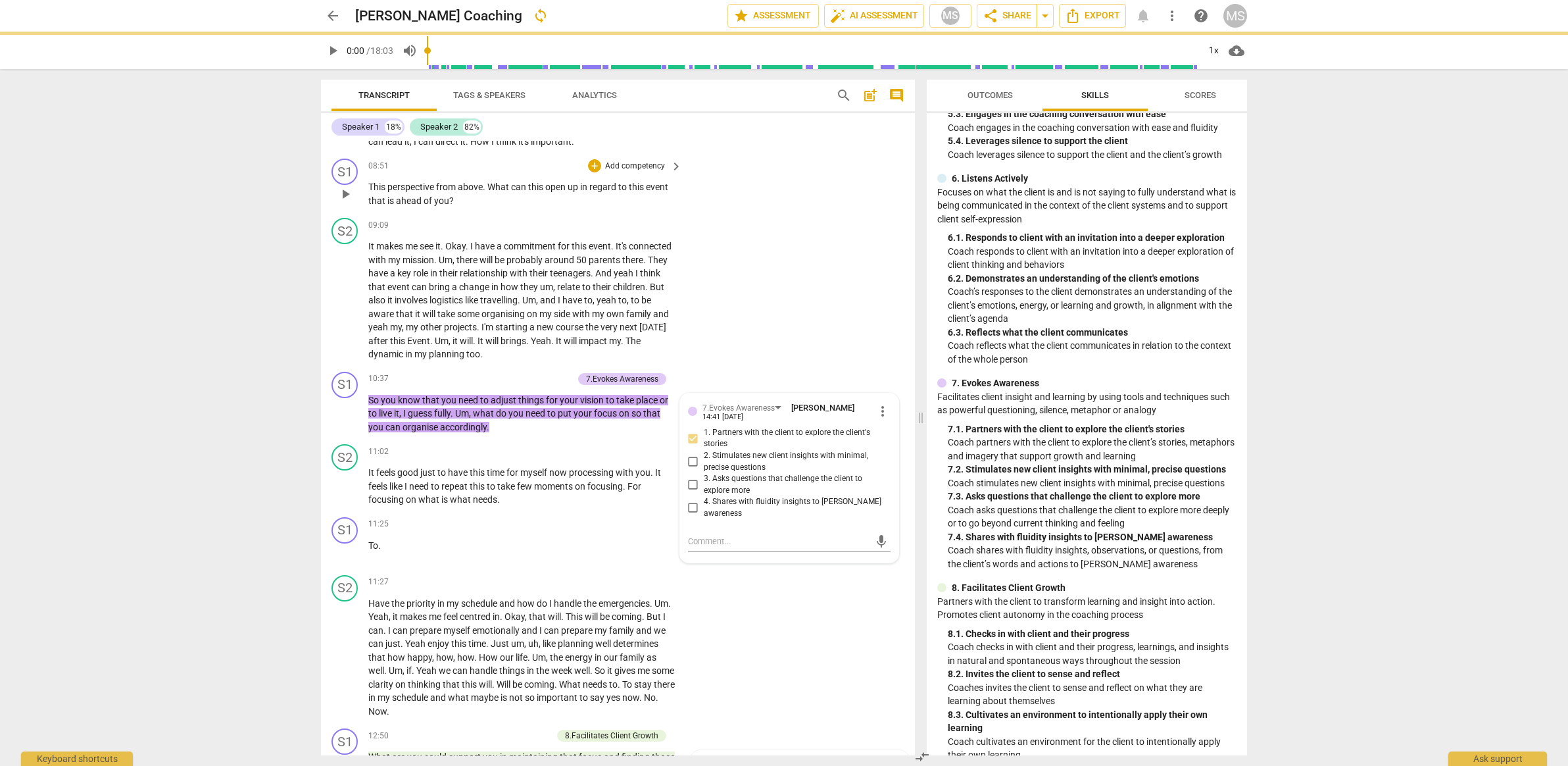
scroll to position [1684, 0]
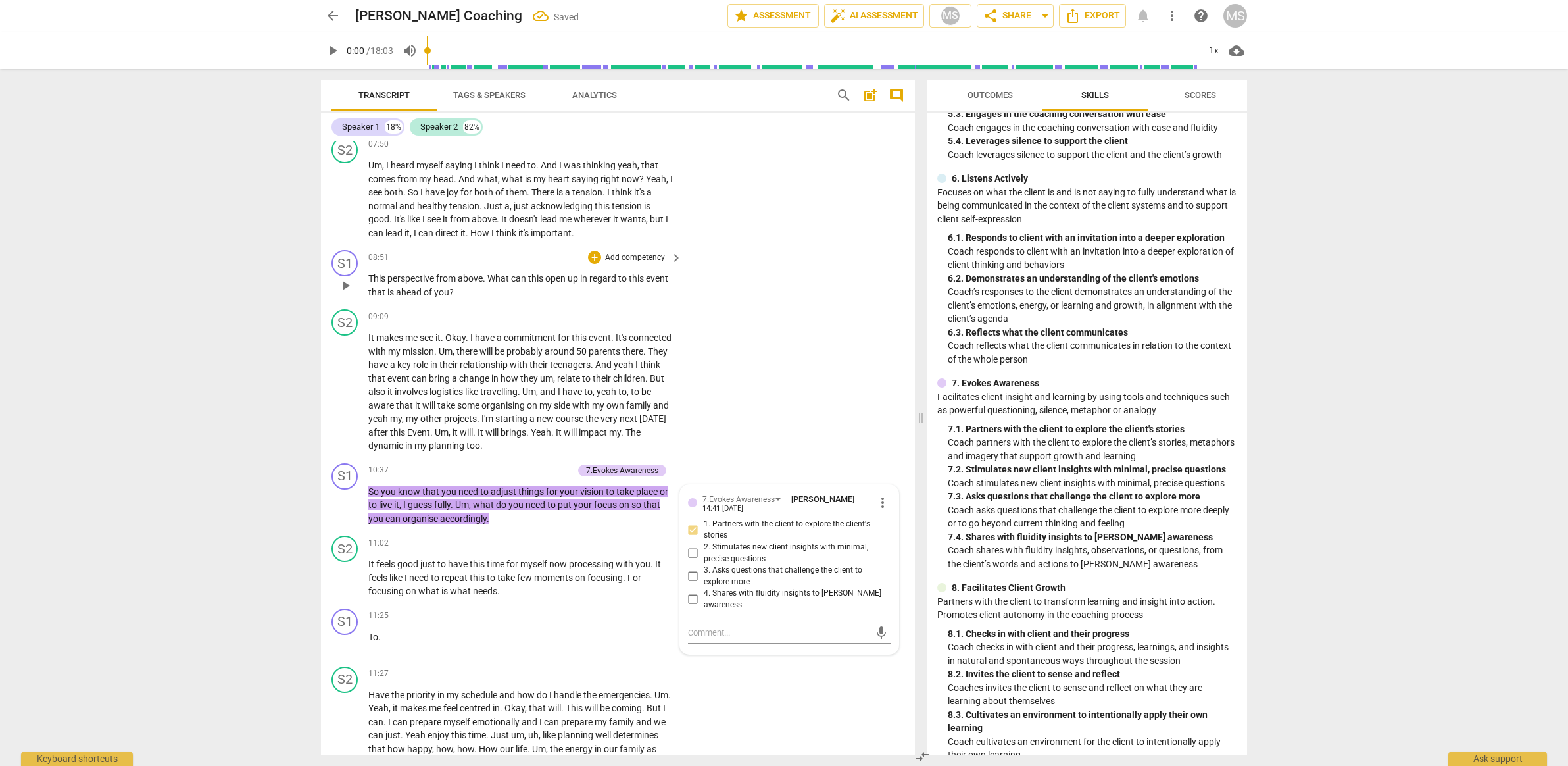
click at [635, 263] on p "Add competency" at bounding box center [635, 258] width 63 height 12
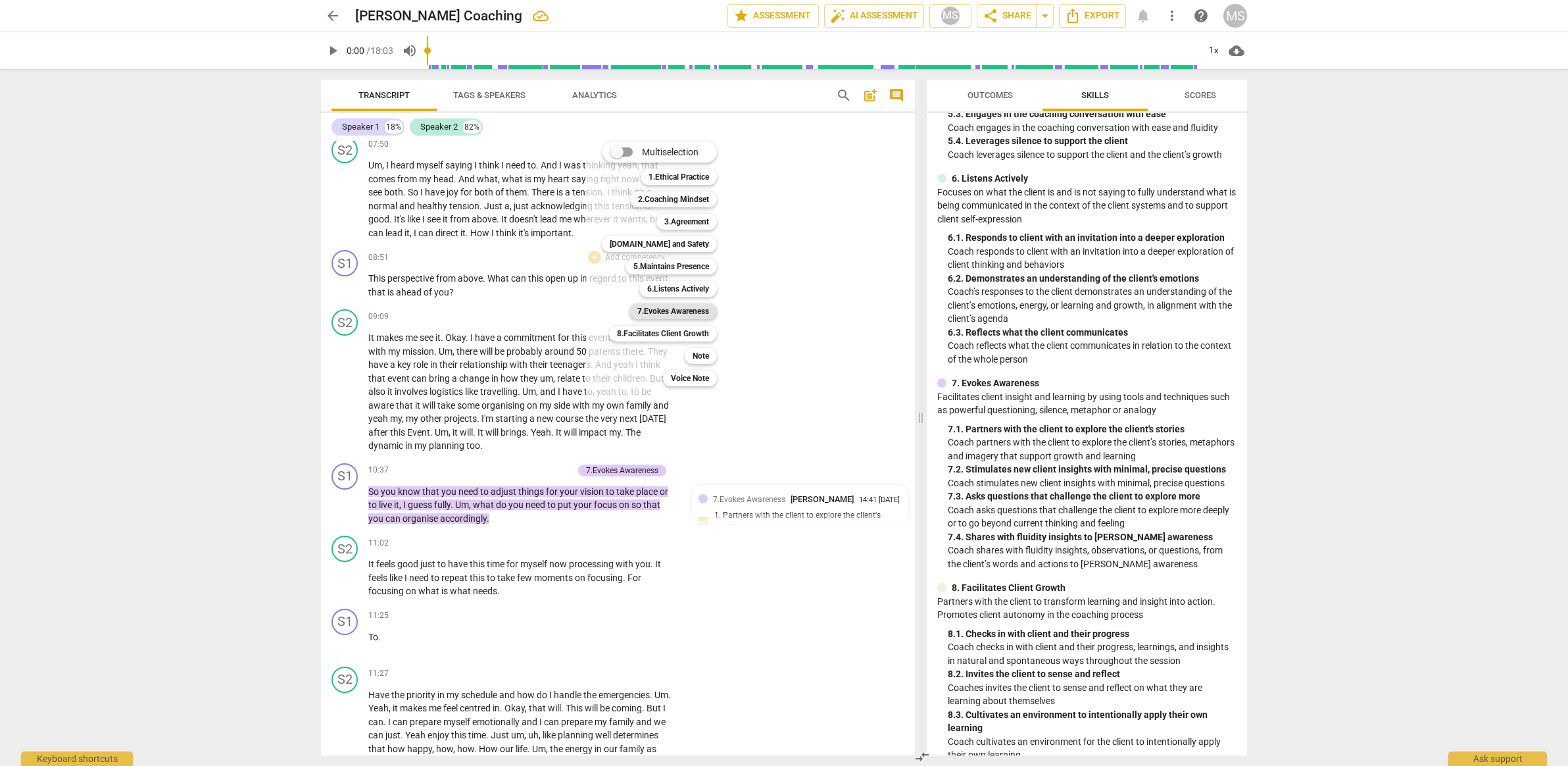
click at [651, 307] on b "7.Evokes Awareness" at bounding box center [673, 311] width 72 height 16
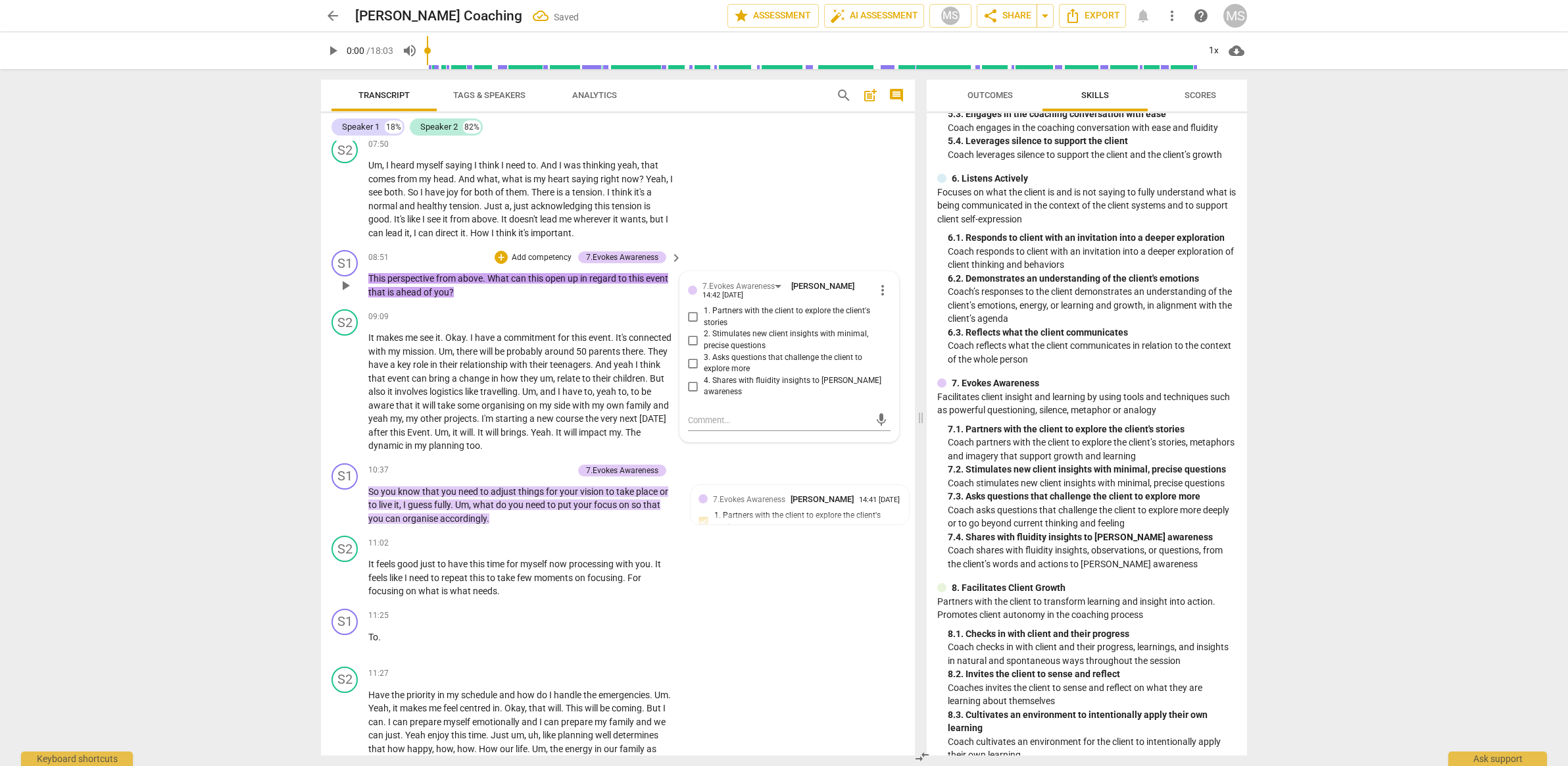
click at [790, 317] on span "1. Partners with the client to explore the client's stories" at bounding box center [794, 316] width 181 height 23
click at [704, 317] on input "1. Partners with the client to explore the client's stories" at bounding box center [693, 317] width 21 height 16
checkbox input "true"
click at [699, 345] on input "2. Stimulates new client insights with minimal, precise questions" at bounding box center [693, 340] width 21 height 16
checkbox input "true"
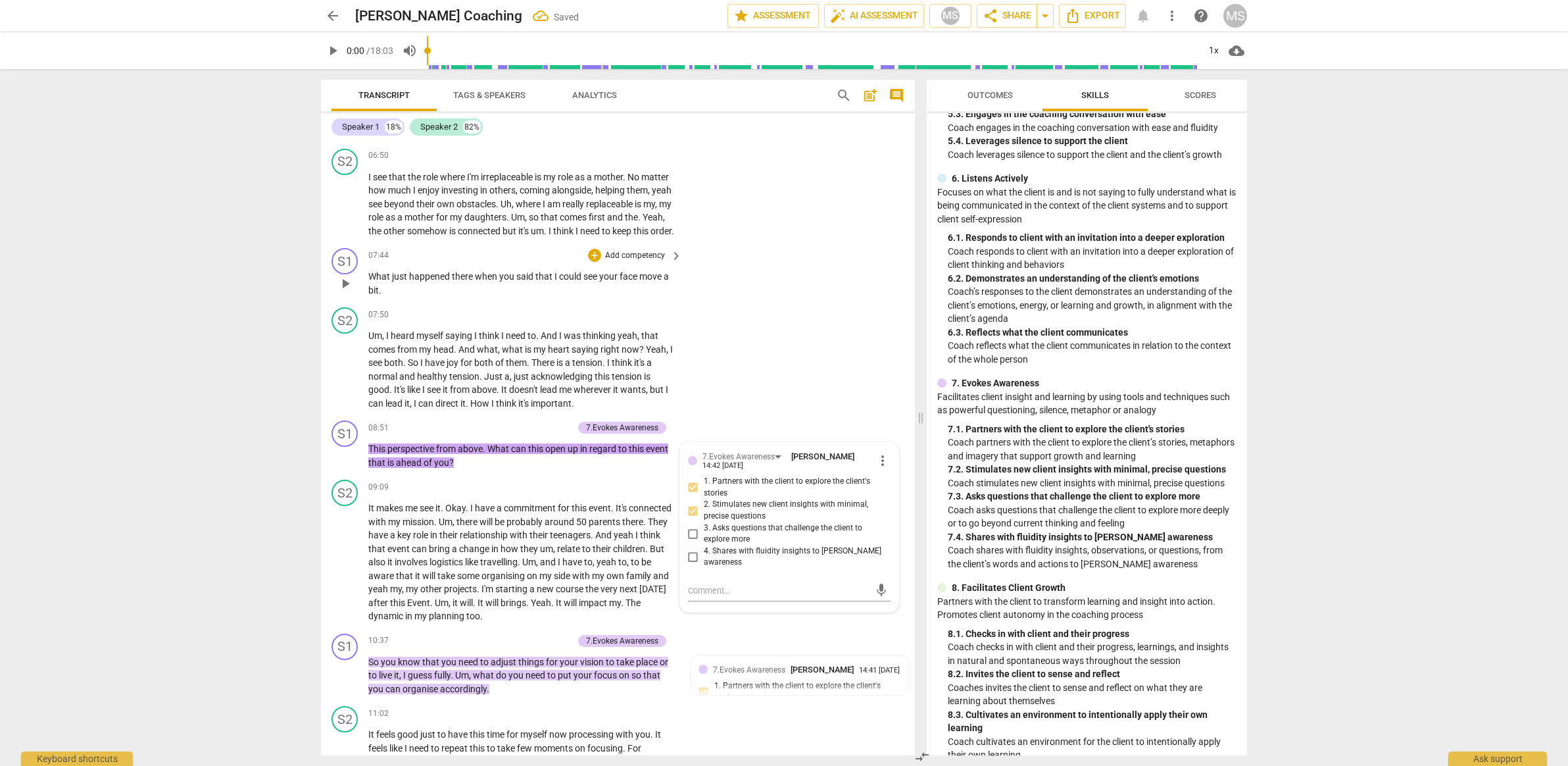
scroll to position [1511, 0]
click at [645, 265] on p "Add competency" at bounding box center [635, 259] width 63 height 12
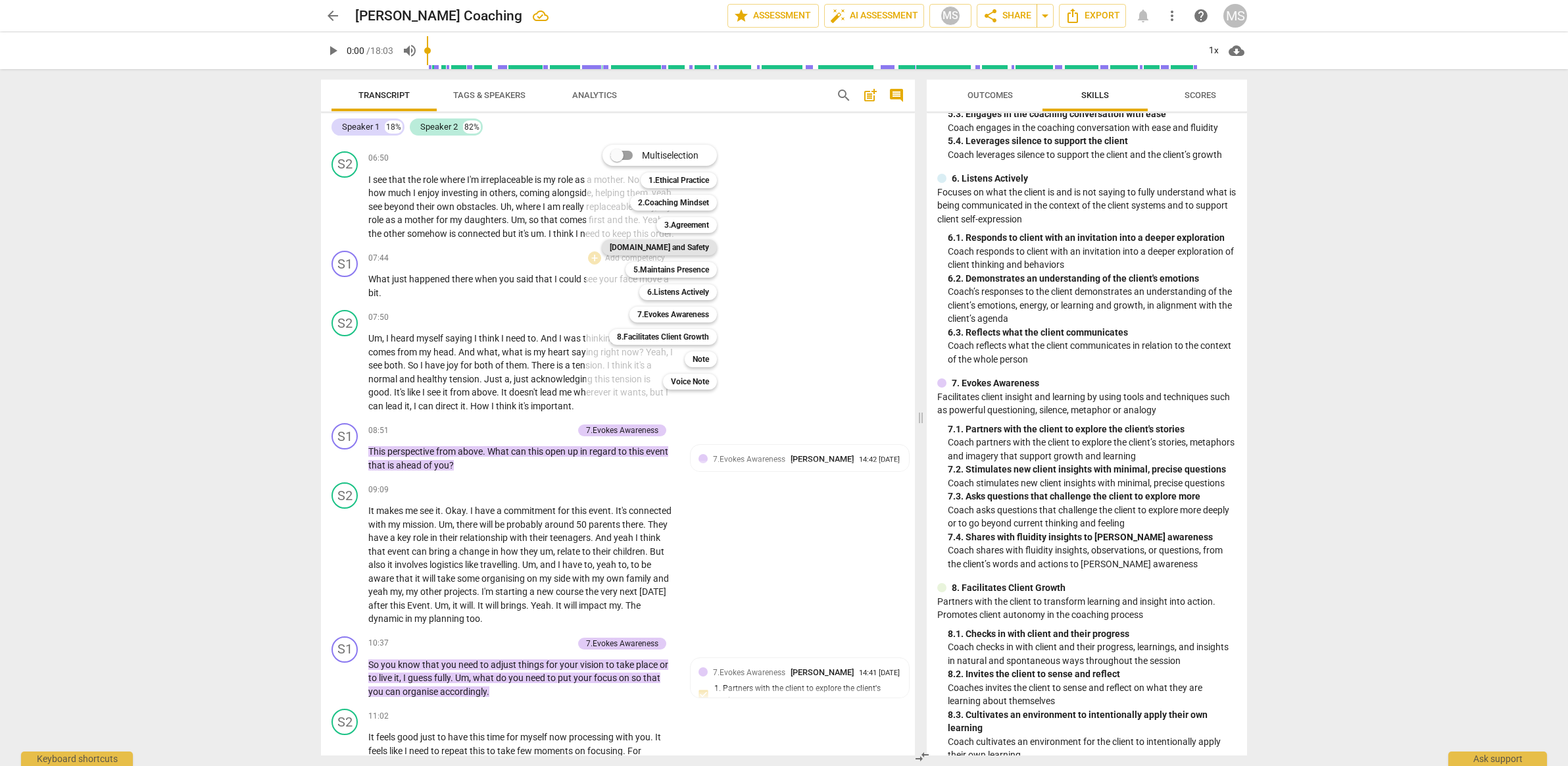
click at [694, 248] on b "[DOMAIN_NAME] and Safety" at bounding box center [659, 247] width 99 height 16
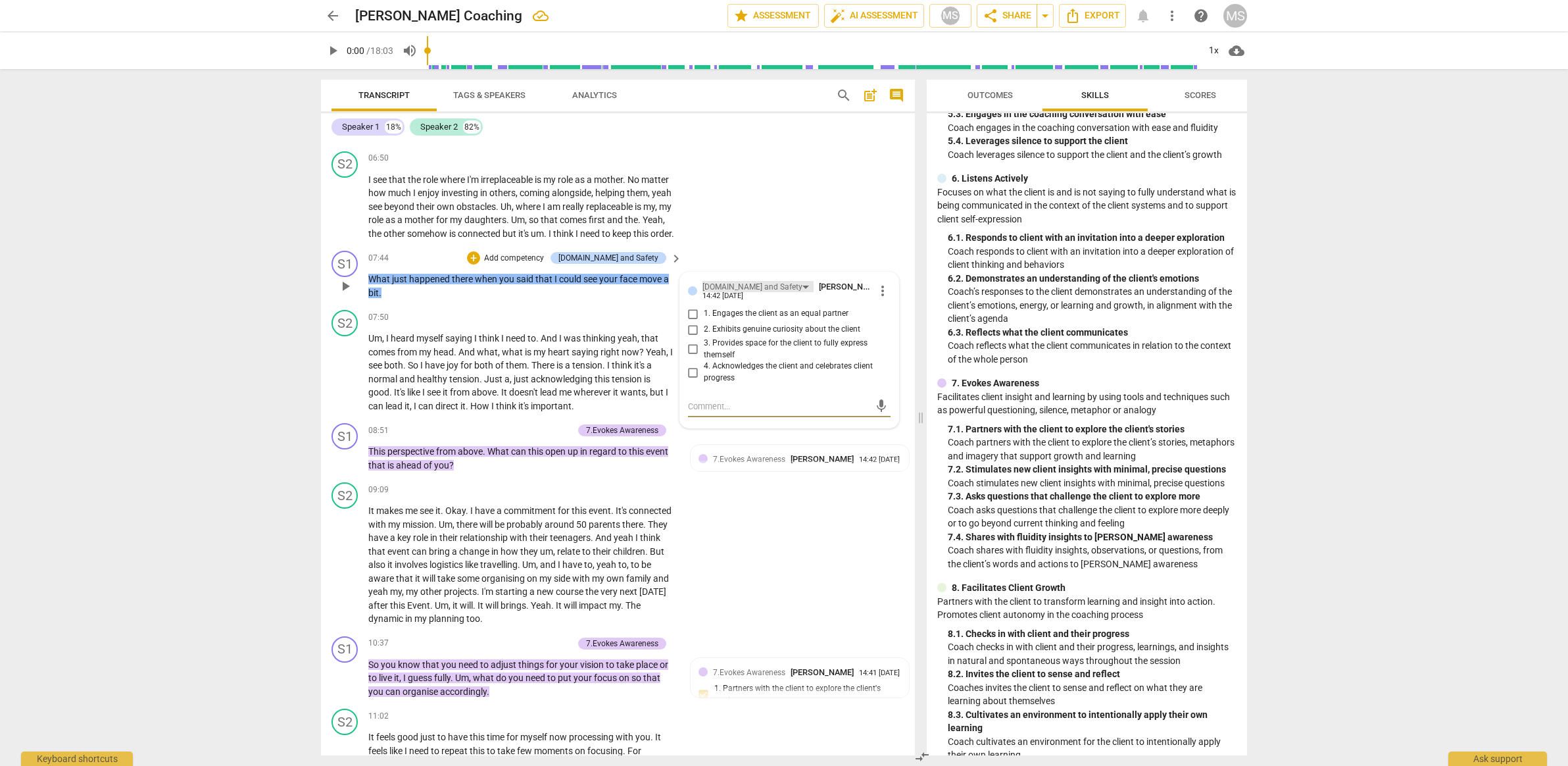
click at [722, 291] on div "[DOMAIN_NAME] and Safety" at bounding box center [752, 287] width 100 height 13
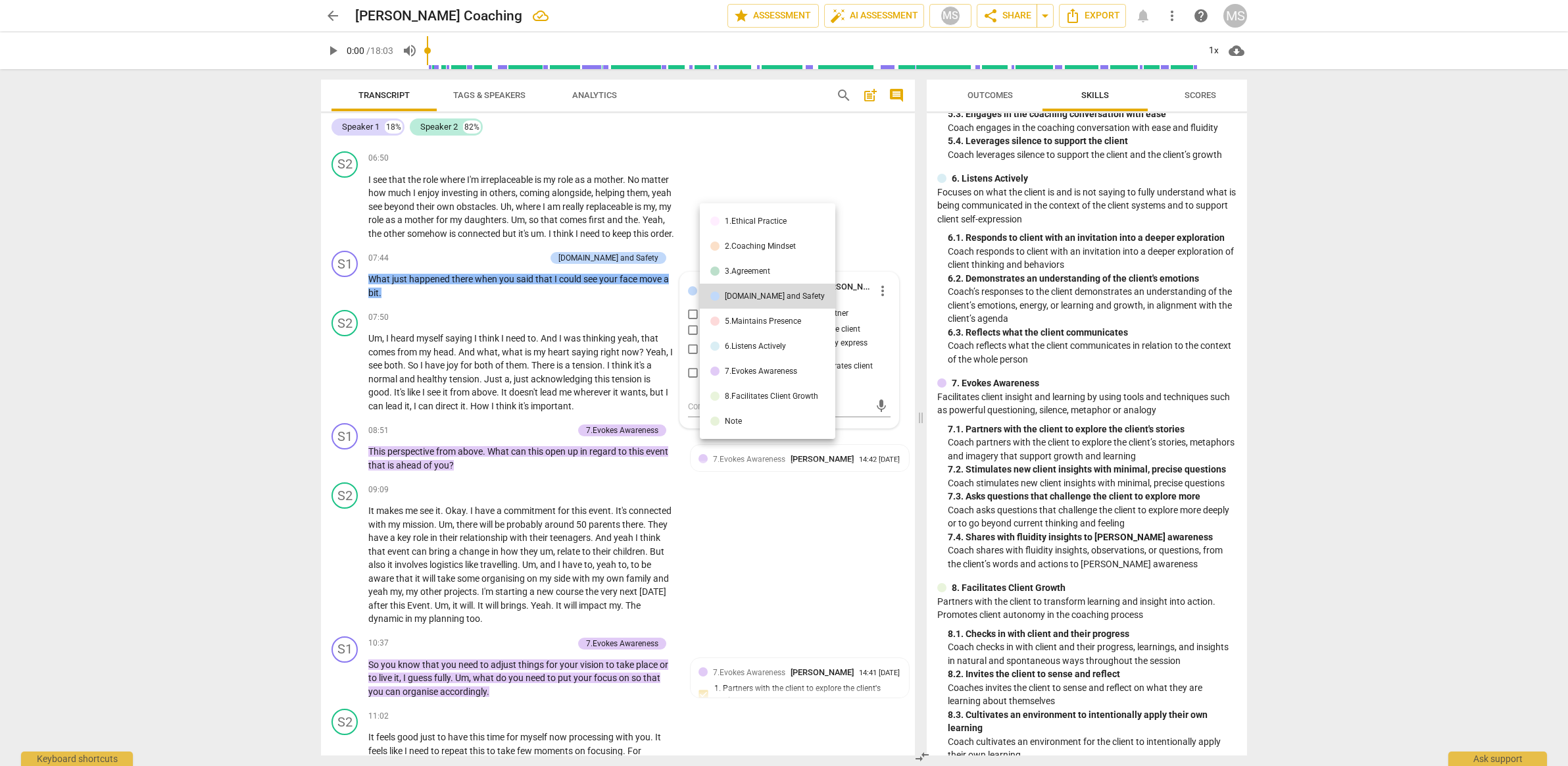
click at [723, 323] on li "5.Maintains Presence" at bounding box center [768, 321] width 136 height 25
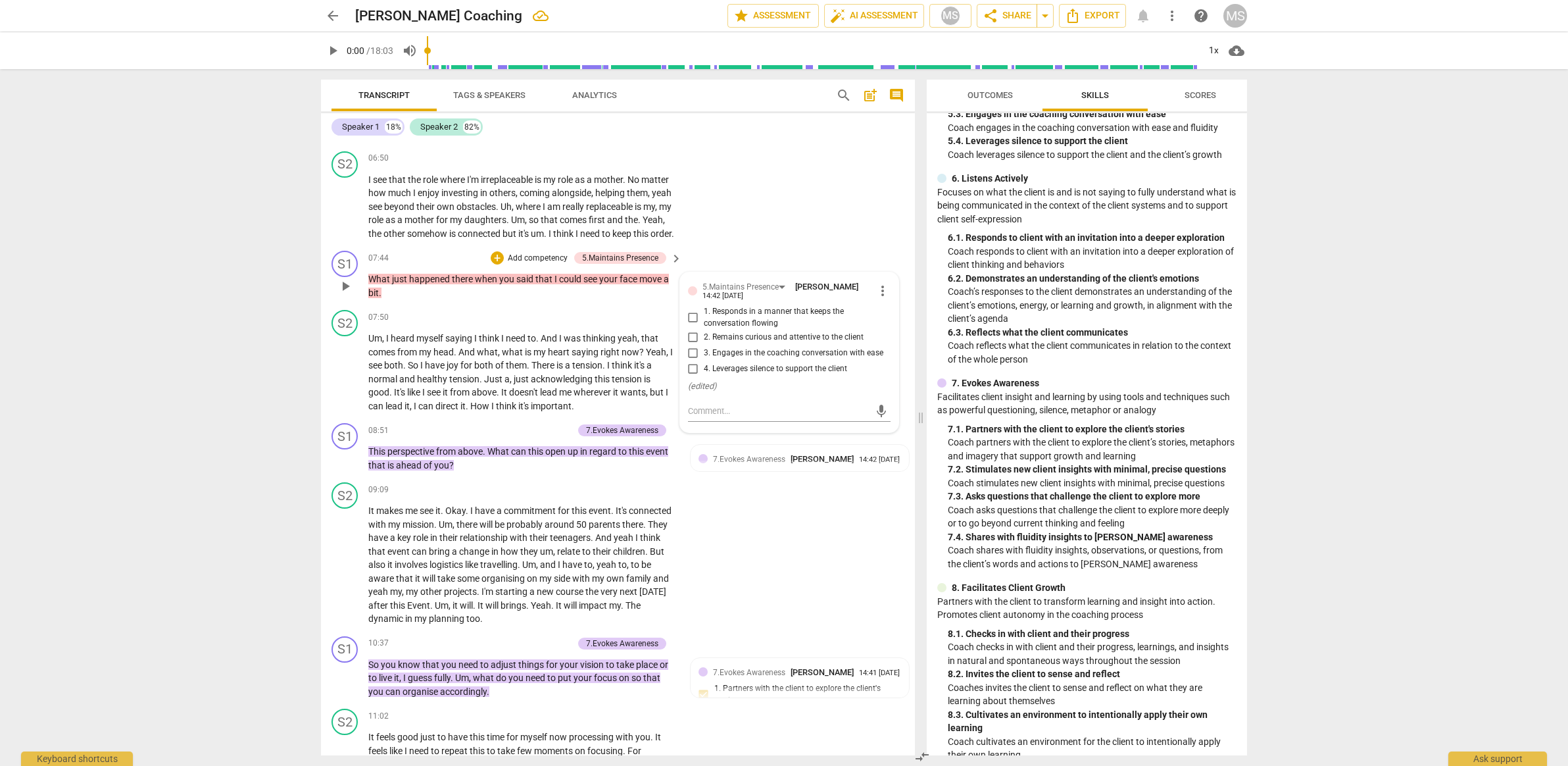
click at [695, 340] on input "2. Remains curious and attentive to the client" at bounding box center [693, 336] width 21 height 16
checkbox input "true"
click at [692, 360] on input "3. Engages in the coaching conversation with ease" at bounding box center [693, 352] width 21 height 16
checkbox input "true"
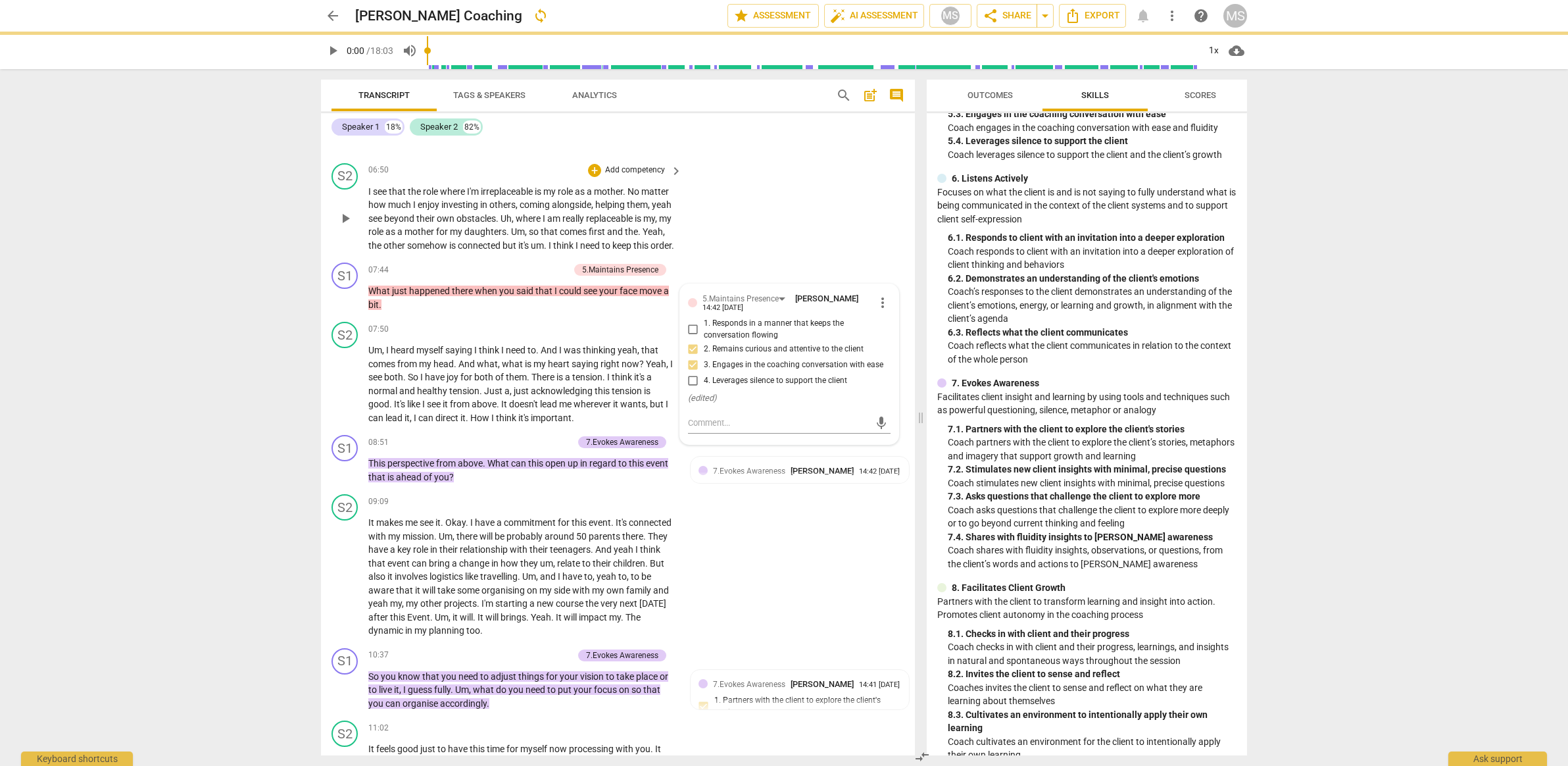
scroll to position [1464, 0]
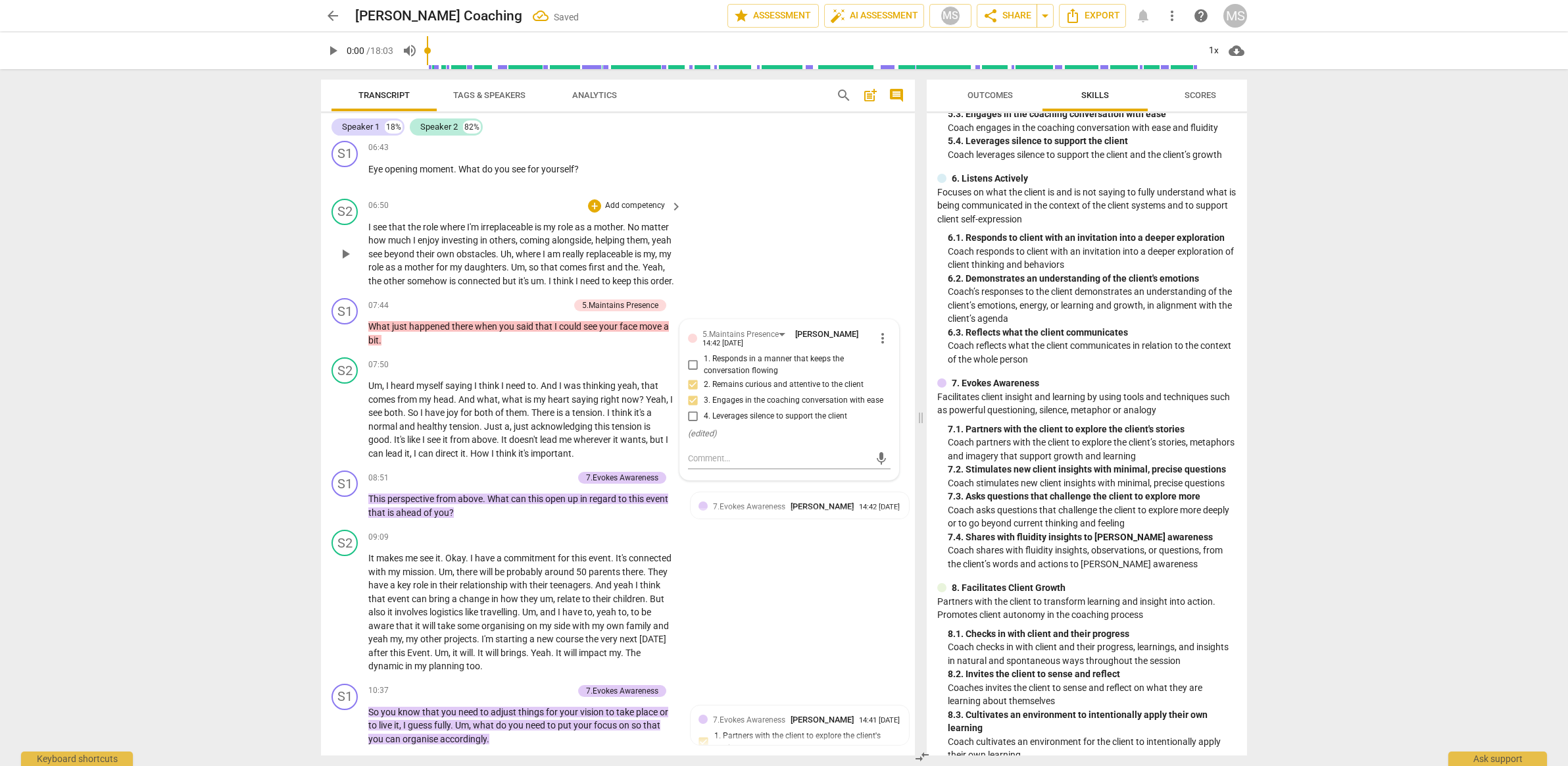
click at [629, 200] on p "Add competency" at bounding box center [635, 206] width 63 height 12
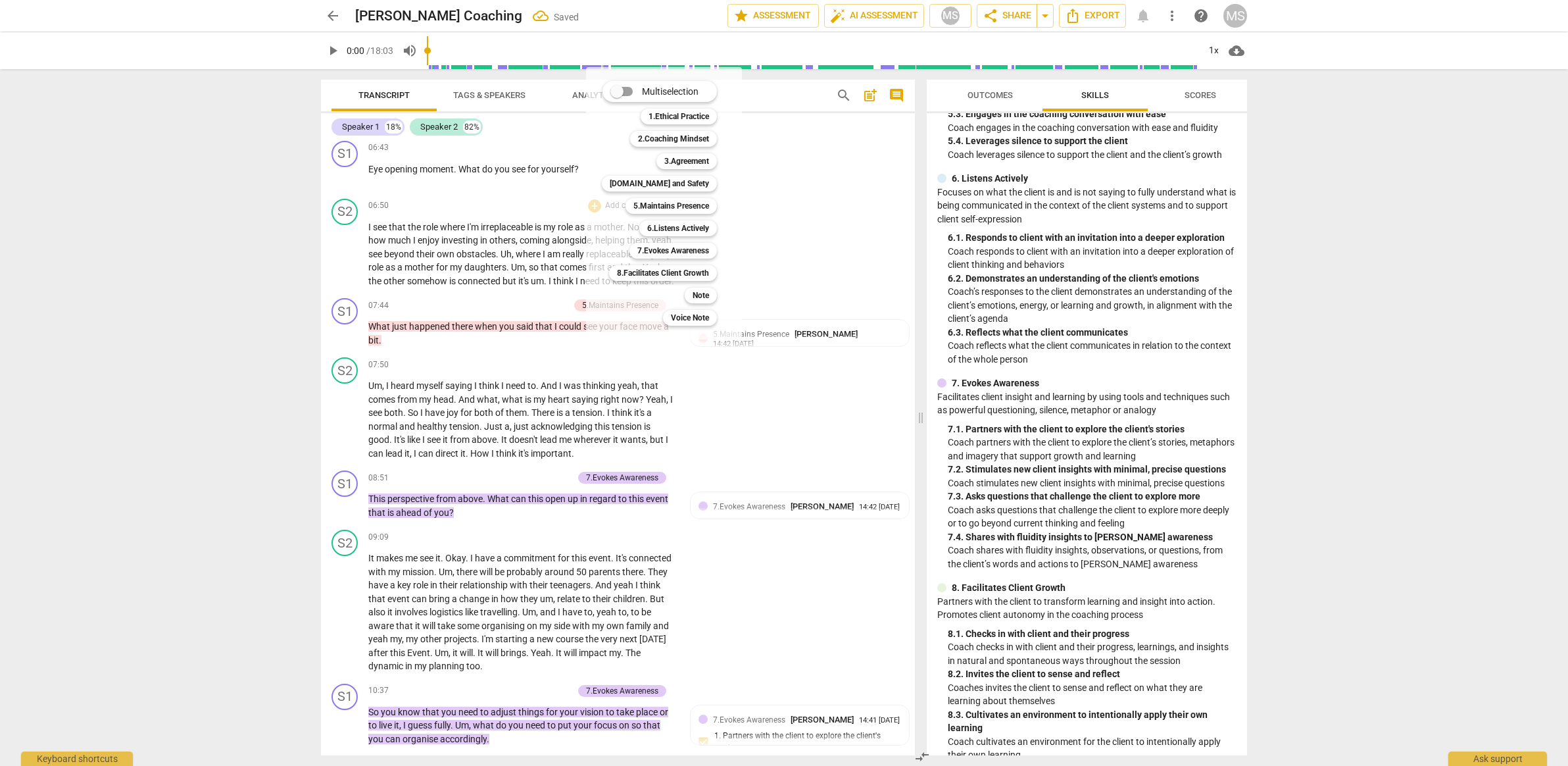
click at [518, 221] on div at bounding box center [784, 383] width 1568 height 766
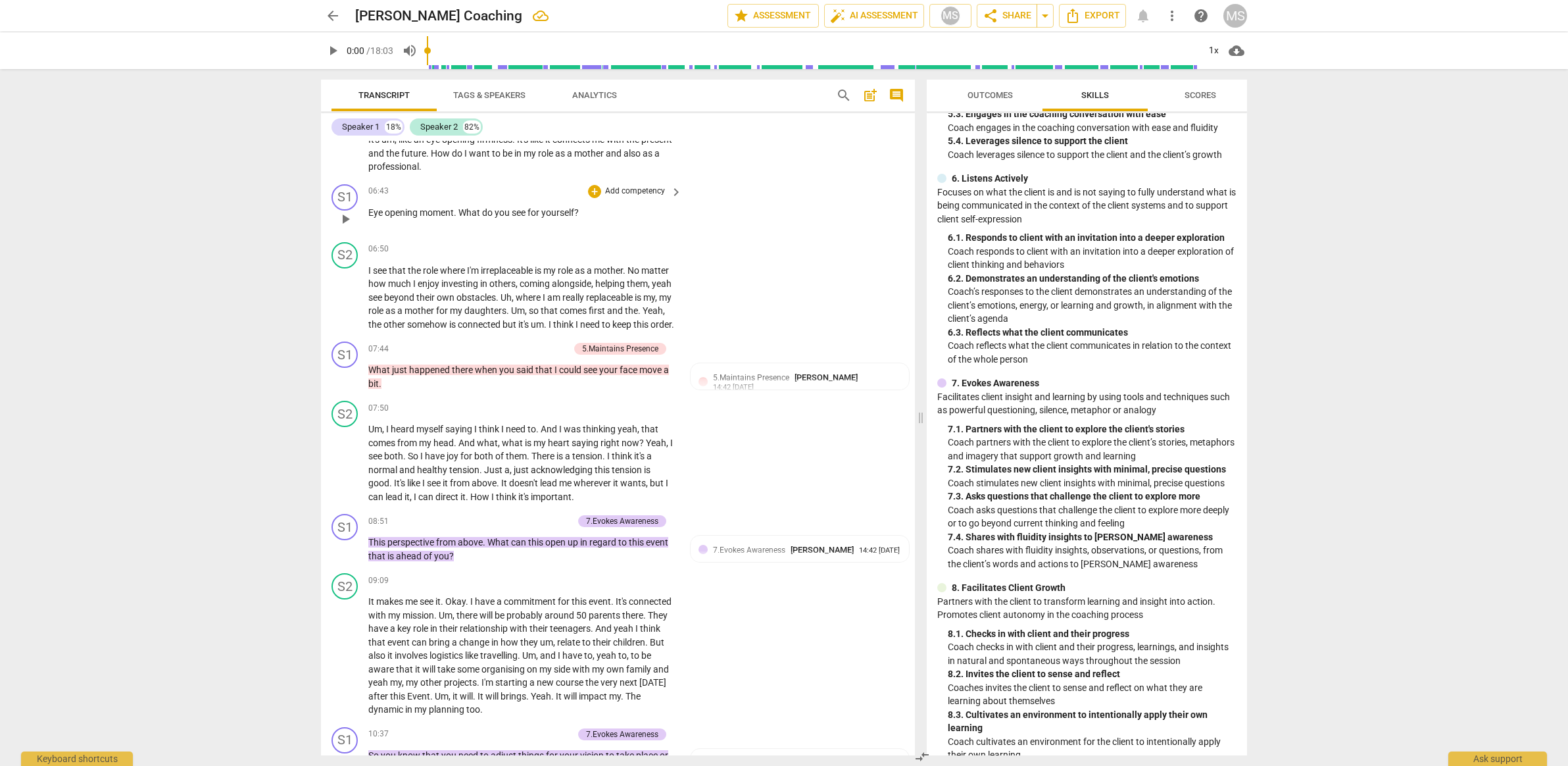
scroll to position [1354, 0]
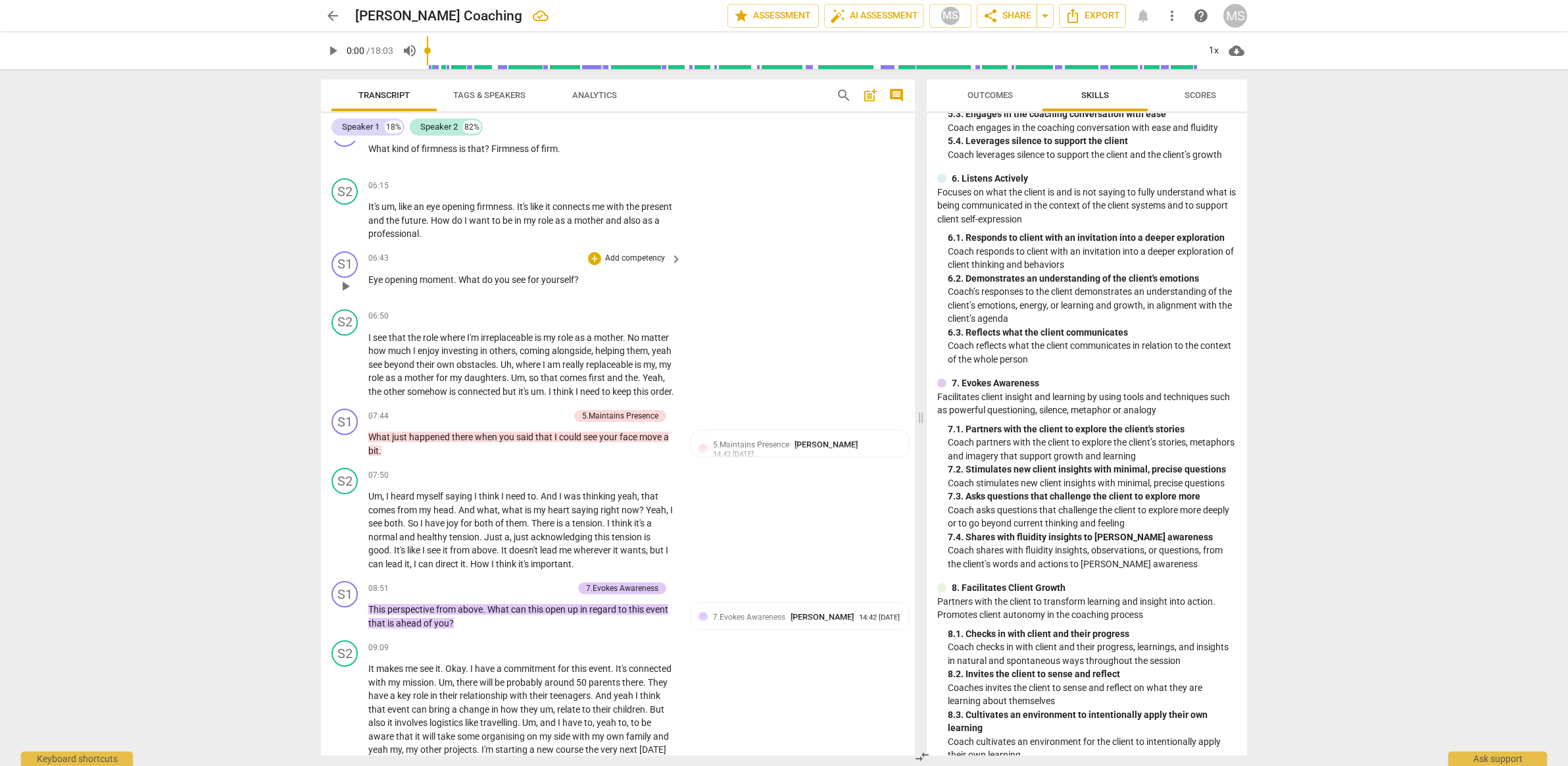
click at [655, 256] on p "Add competency" at bounding box center [635, 259] width 63 height 12
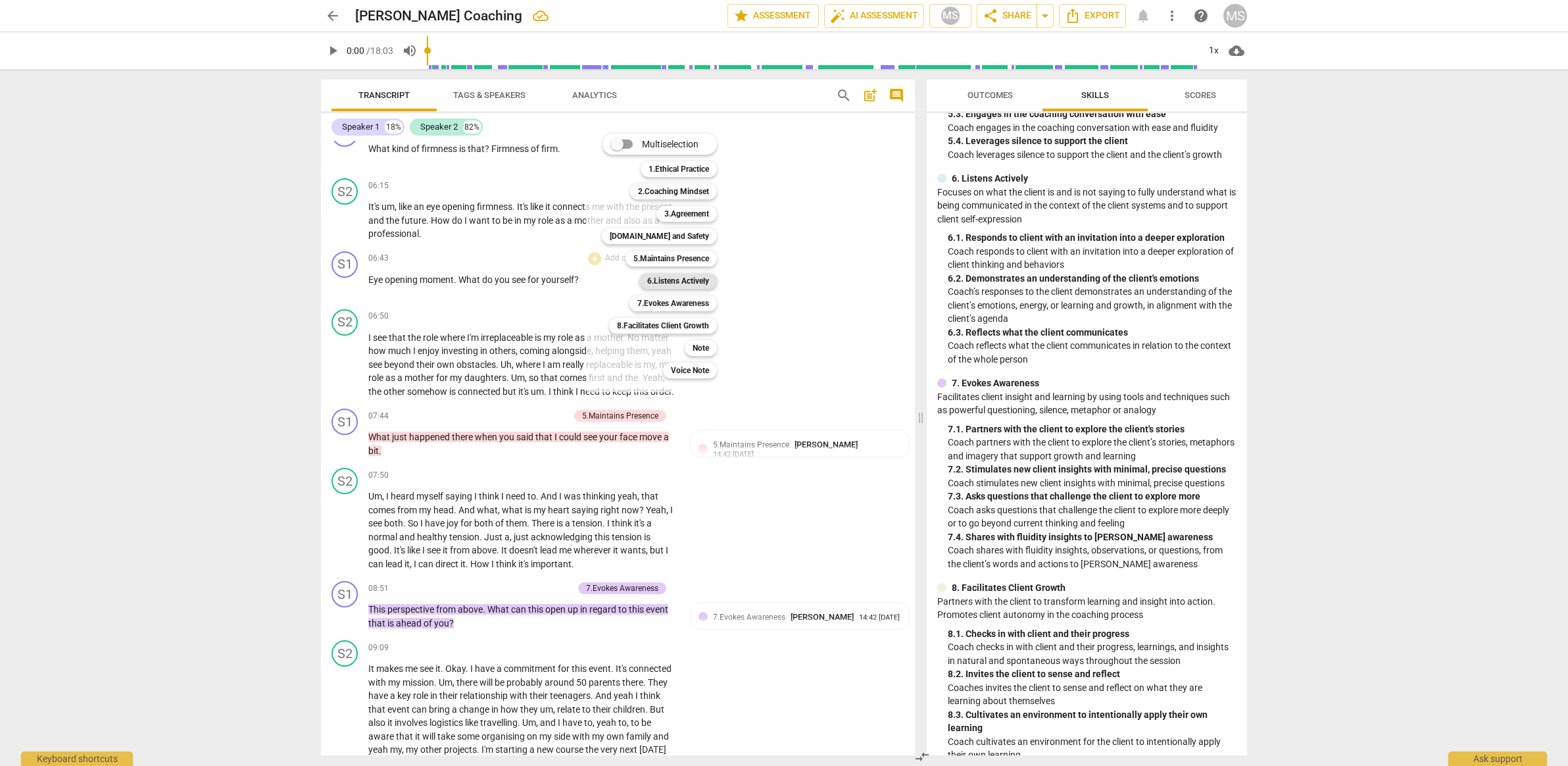
click at [661, 277] on b "6.Listens Actively" at bounding box center [678, 280] width 62 height 16
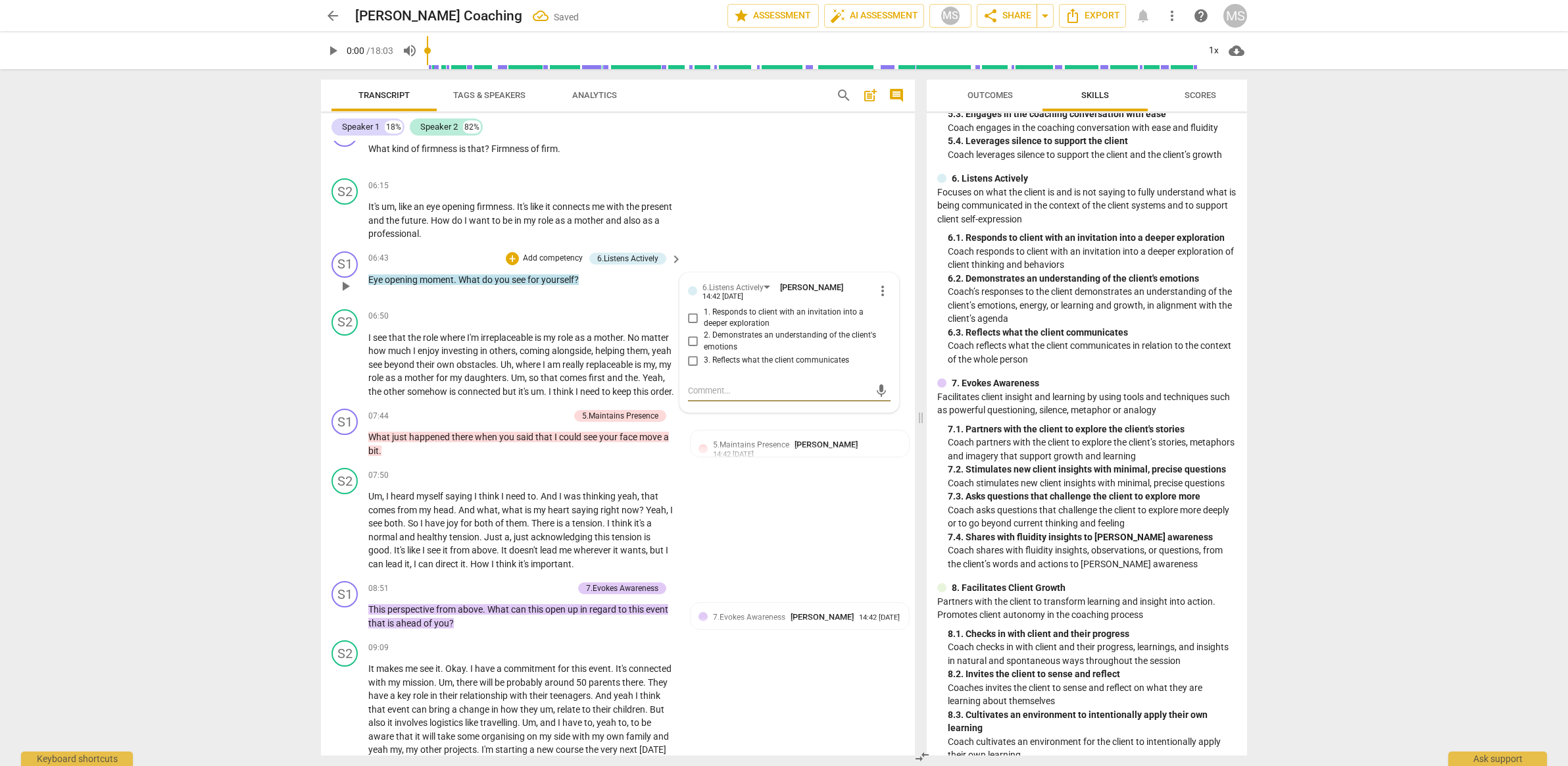
click at [746, 354] on span "3. Reflects what the client communicates" at bounding box center [776, 360] width 145 height 12
click at [704, 354] on input "3. Reflects what the client communicates" at bounding box center [693, 360] width 21 height 16
checkbox input "true"
click at [754, 313] on span "1. Responds to client with an invitation into a deeper exploration" at bounding box center [794, 318] width 181 height 23
click at [704, 313] on input "1. Responds to client with an invitation into a deeper exploration" at bounding box center [693, 318] width 21 height 16
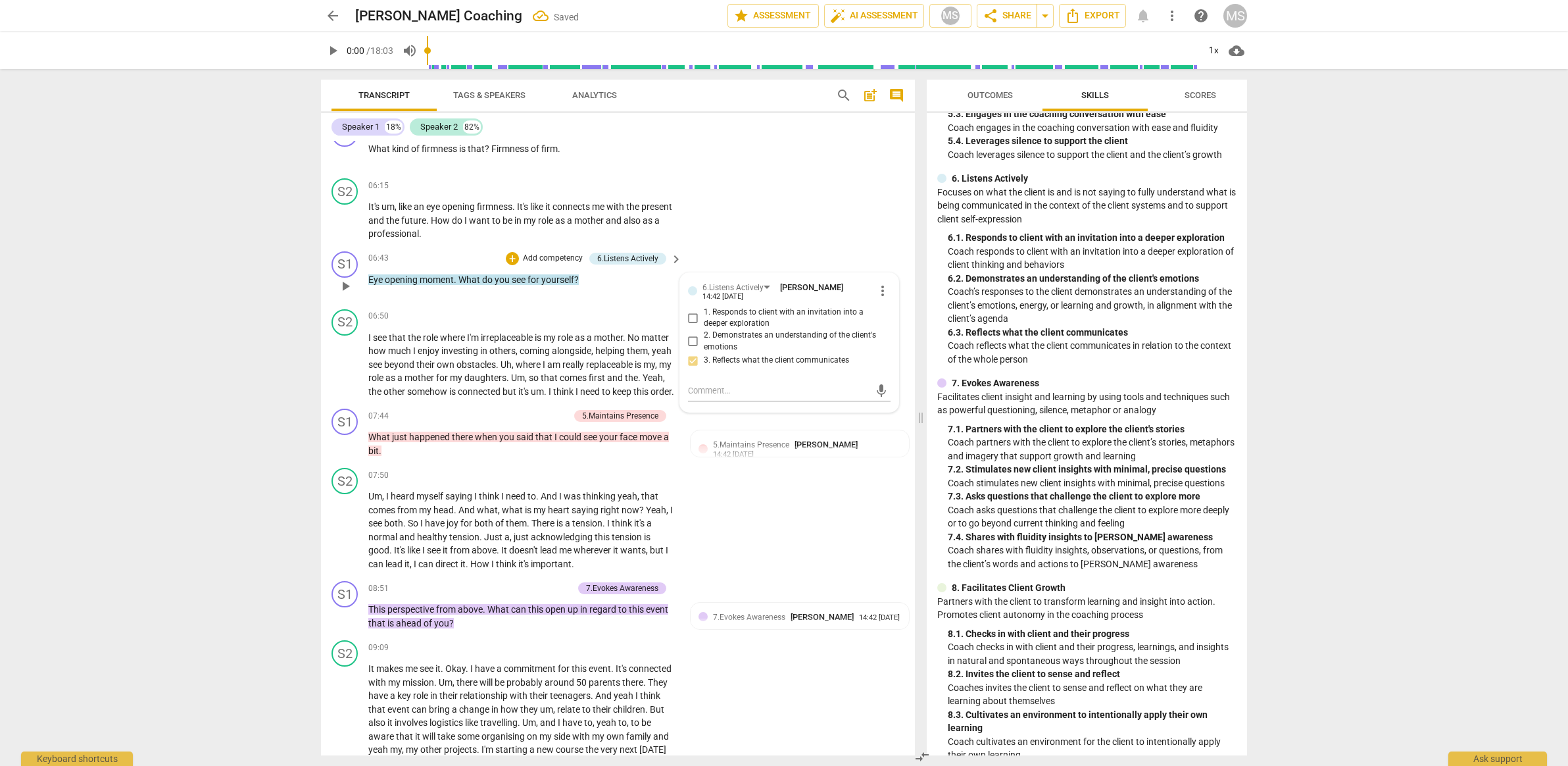
checkbox input "true"
click at [756, 285] on div "6.Listens Actively" at bounding box center [733, 288] width 61 height 13
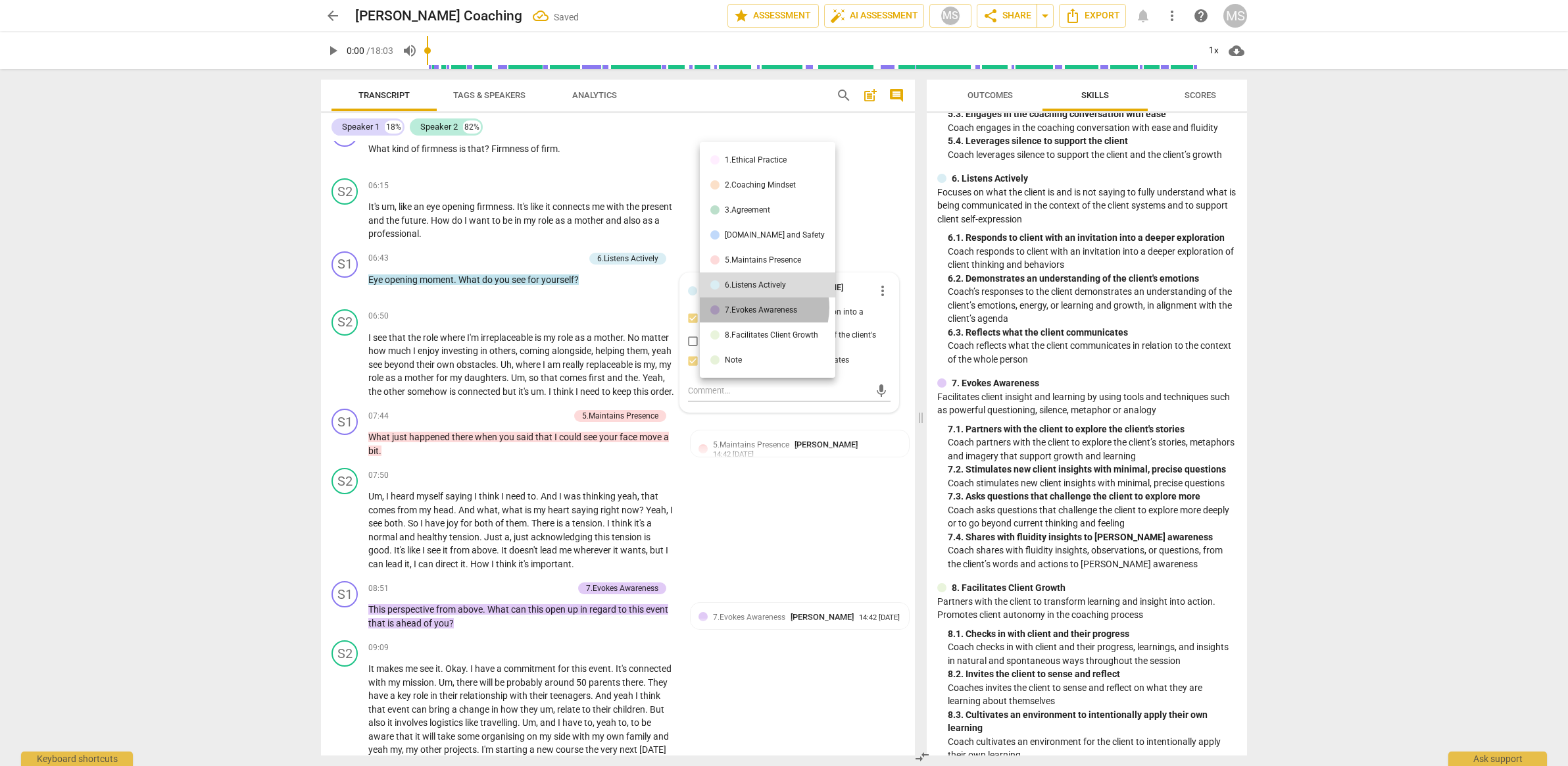
click at [757, 307] on div "7.Evokes Awareness" at bounding box center [761, 310] width 72 height 8
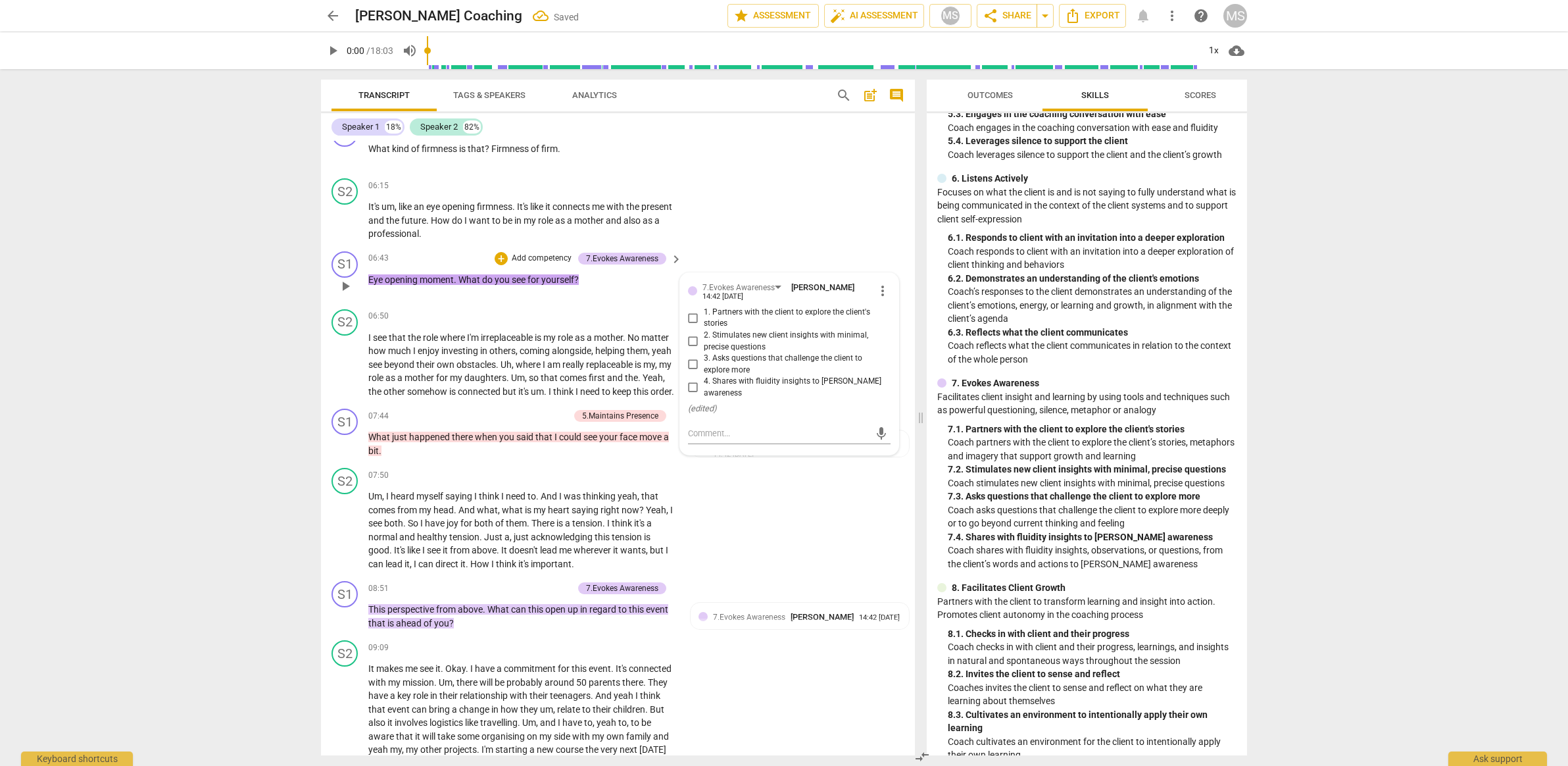
click at [755, 331] on span "2. Stimulates new client insights with minimal, precise questions" at bounding box center [794, 341] width 181 height 23
click at [704, 333] on input "2. Stimulates new client insights with minimal, precise questions" at bounding box center [693, 341] width 21 height 16
checkbox input "true"
click at [632, 299] on div "S1 play_arrow pause 06:43 + Add competency 7.Evokes Awareness keyboard_arrow_ri…" at bounding box center [618, 275] width 594 height 58
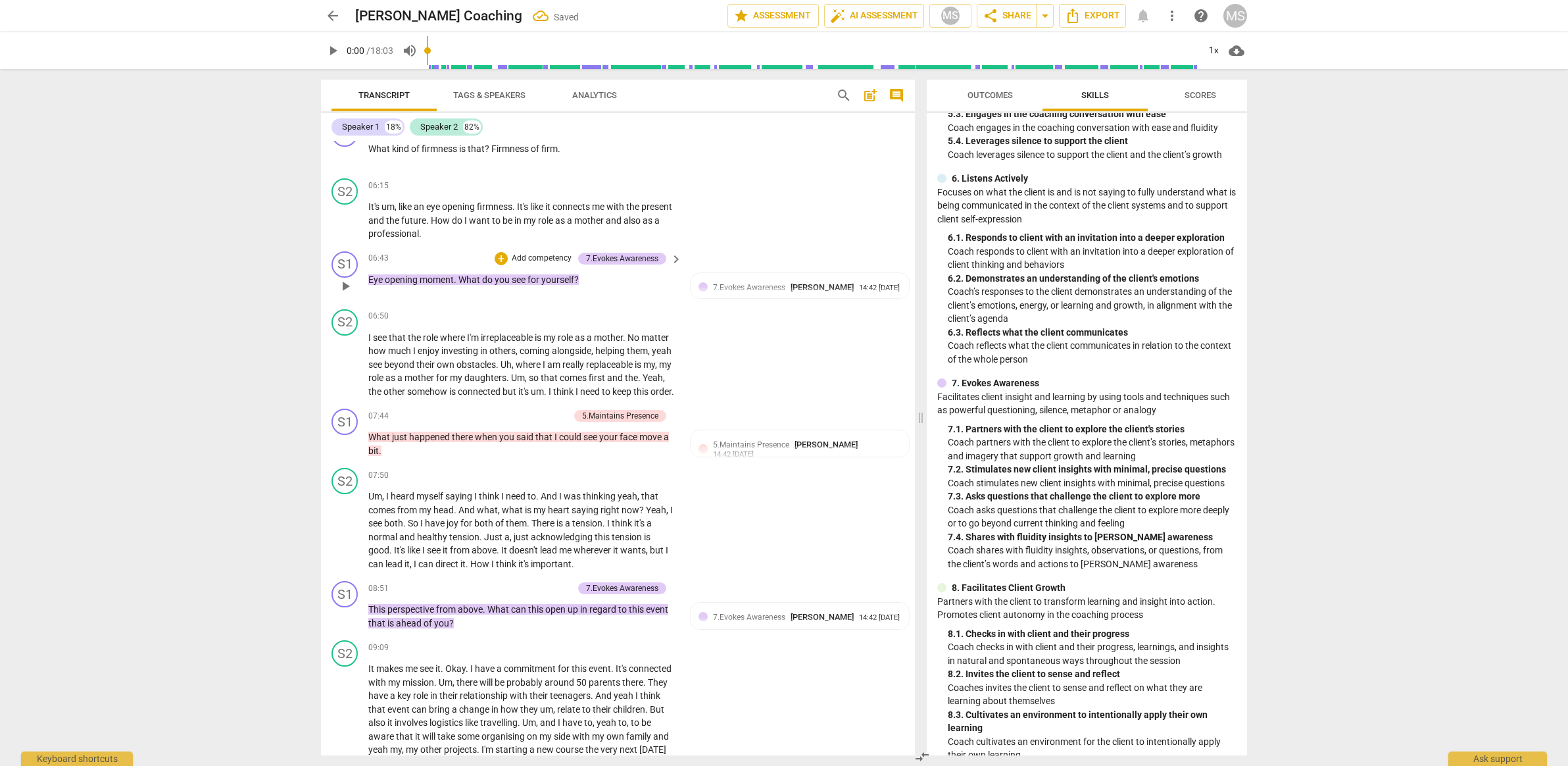
scroll to position [1284, 0]
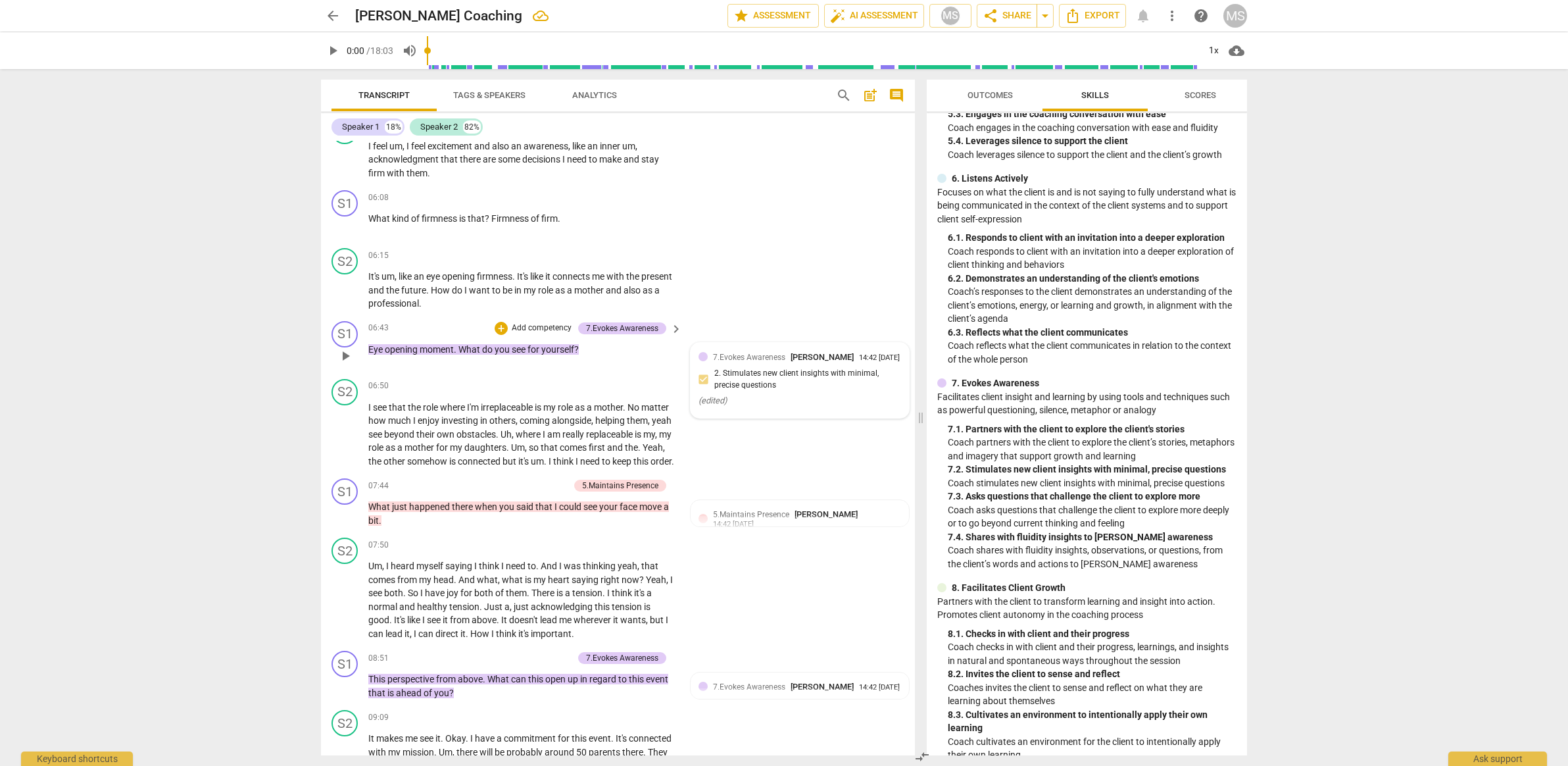
click at [755, 357] on span "7.Evokes Awareness" at bounding box center [749, 357] width 72 height 9
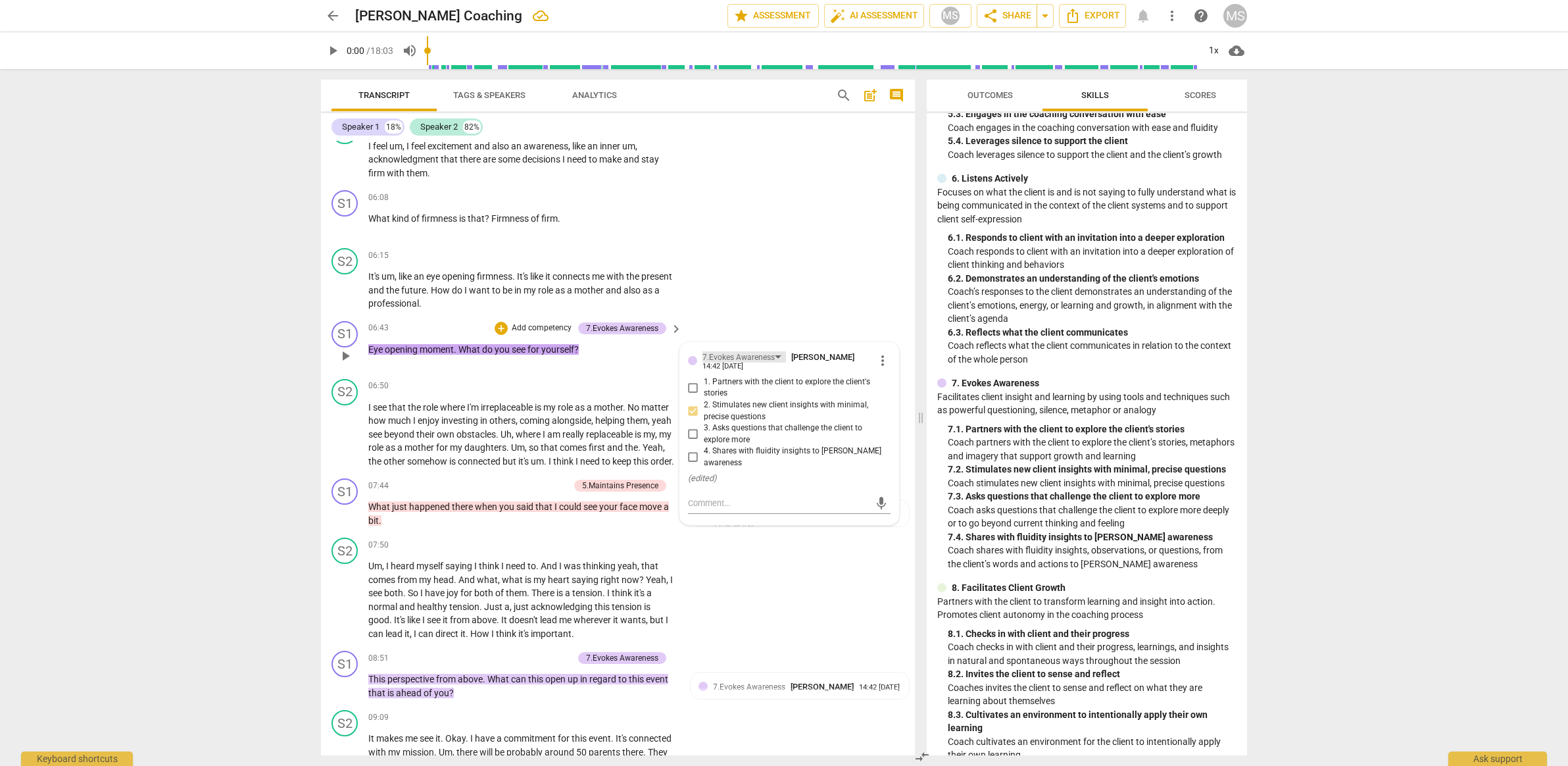
click at [740, 354] on div "7.Evokes Awareness" at bounding box center [738, 357] width 72 height 13
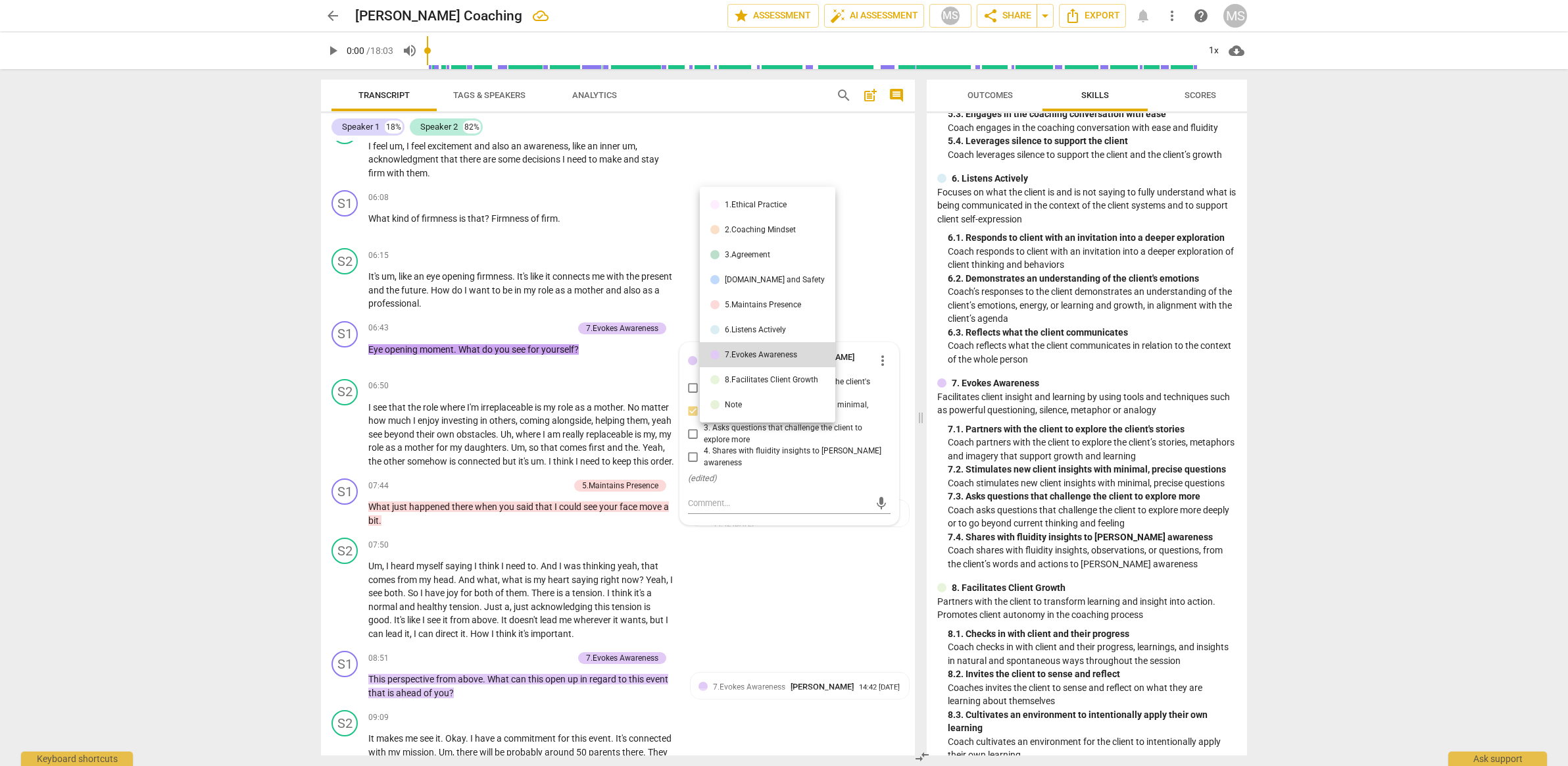
click at [776, 283] on div "[DOMAIN_NAME] and Safety" at bounding box center [775, 280] width 100 height 8
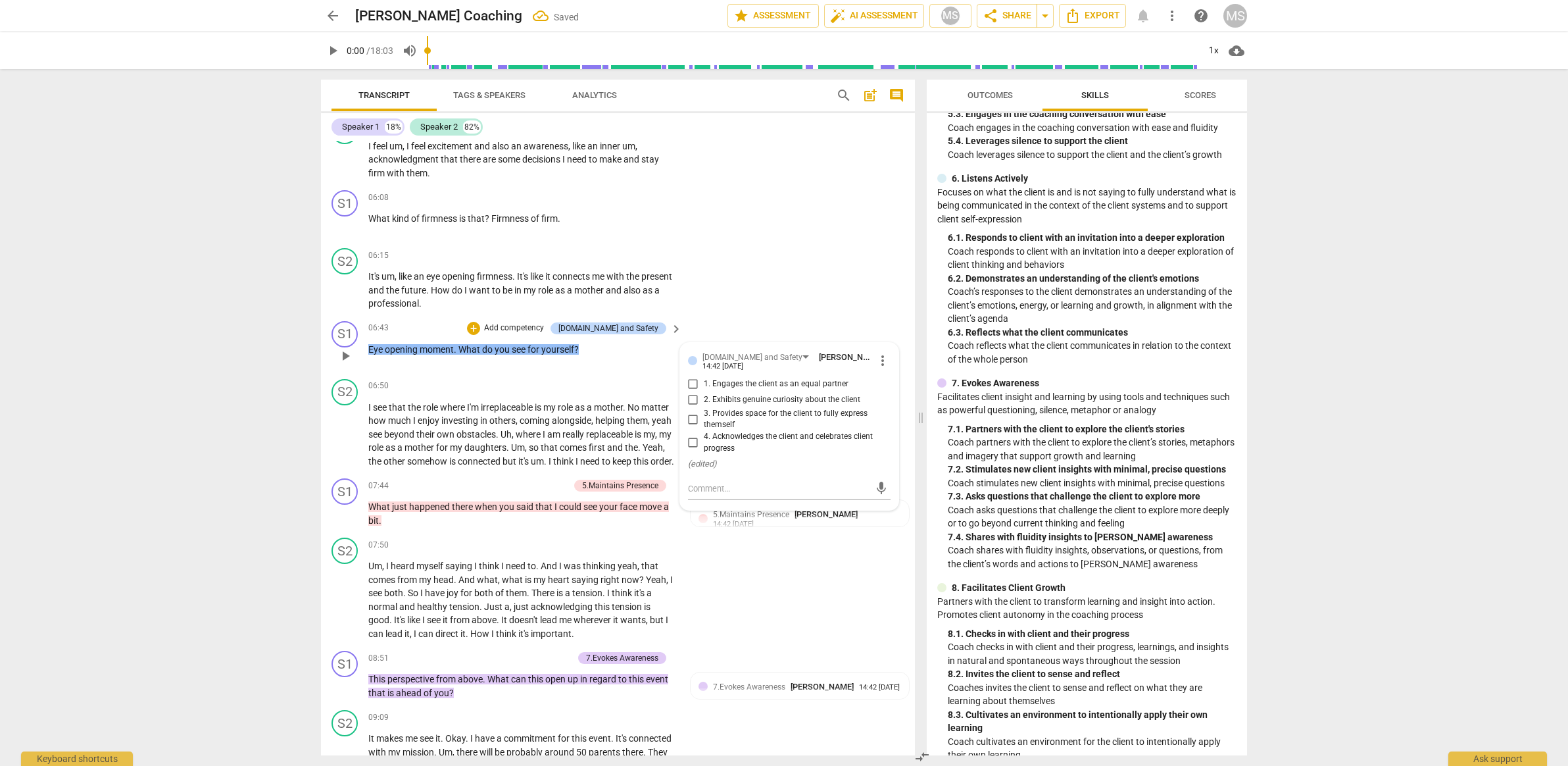
click at [734, 378] on span "1. Engages the client as an equal partner" at bounding box center [776, 384] width 145 height 12
click at [704, 378] on input "1. Engages the client as an equal partner" at bounding box center [693, 384] width 21 height 16
click at [734, 381] on span "1. Engages the client as an equal partner" at bounding box center [776, 384] width 145 height 12
click at [704, 381] on input "1. Engages the client as an equal partner" at bounding box center [693, 384] width 21 height 16
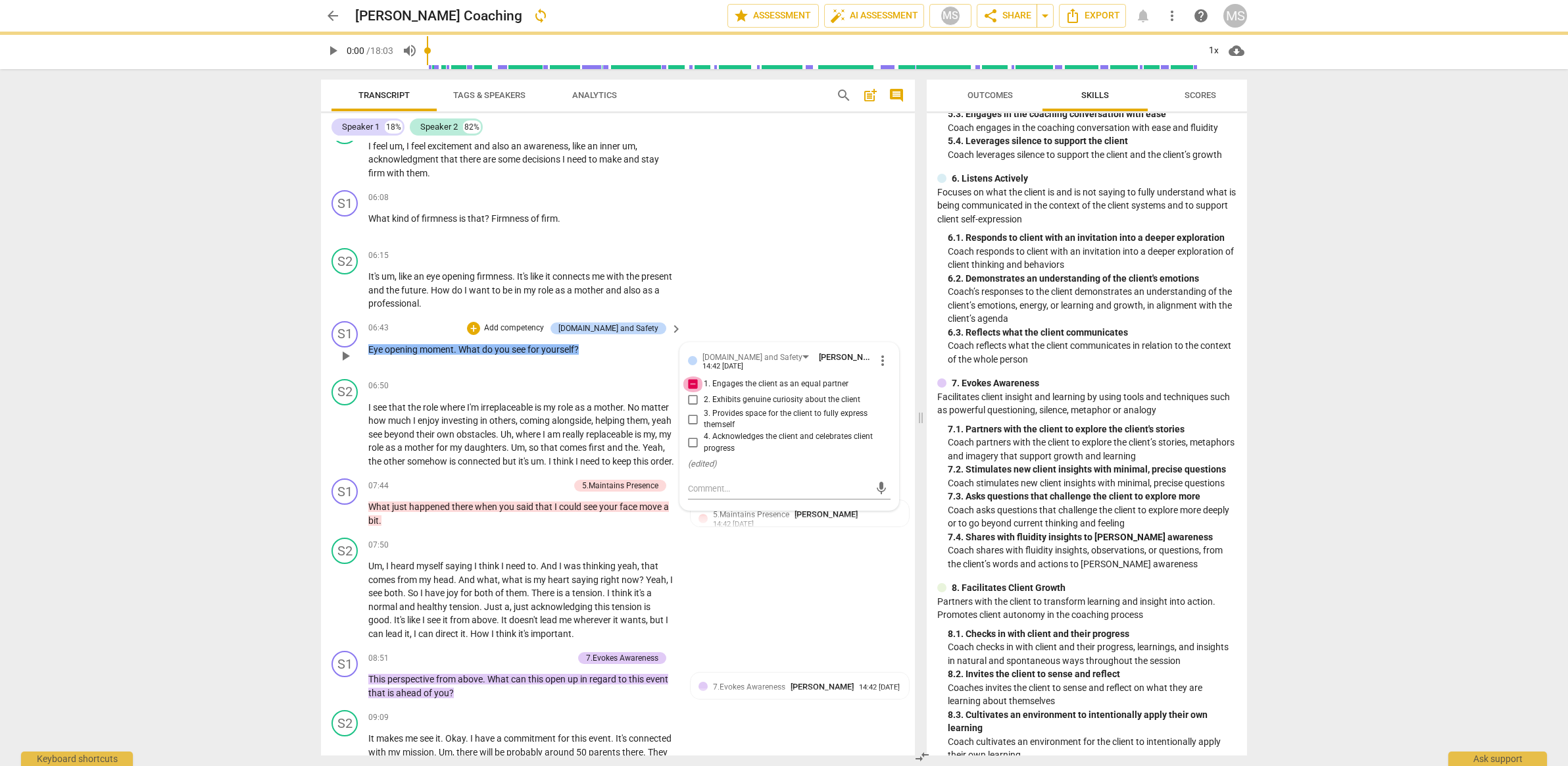
click at [690, 383] on input "1. Engages the client as an equal partner" at bounding box center [693, 384] width 21 height 16
checkbox input "false"
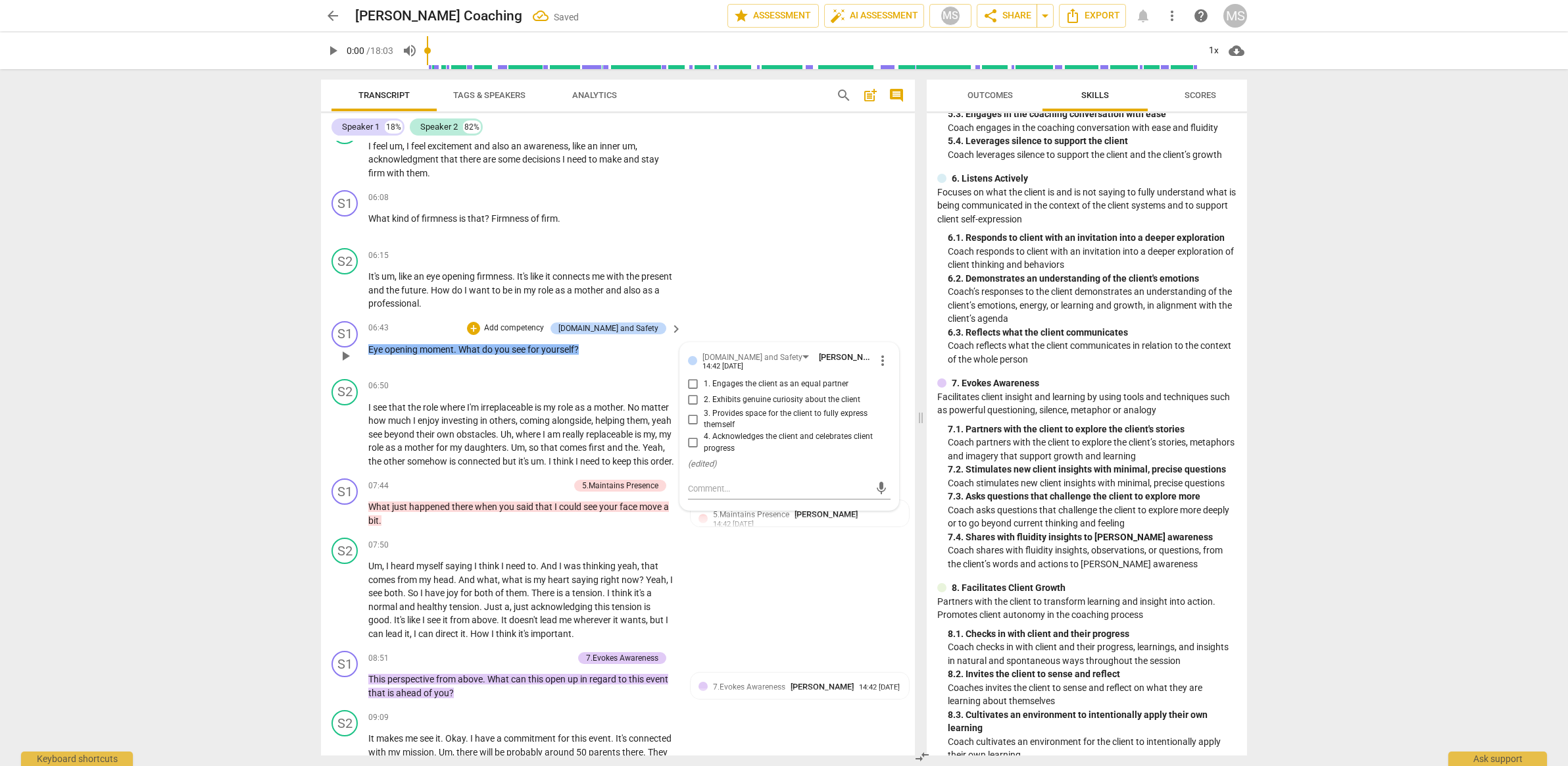
click at [717, 362] on div "14:42 [DATE]" at bounding box center [722, 366] width 41 height 8
click at [720, 354] on div "[DOMAIN_NAME] and Safety" at bounding box center [752, 357] width 100 height 13
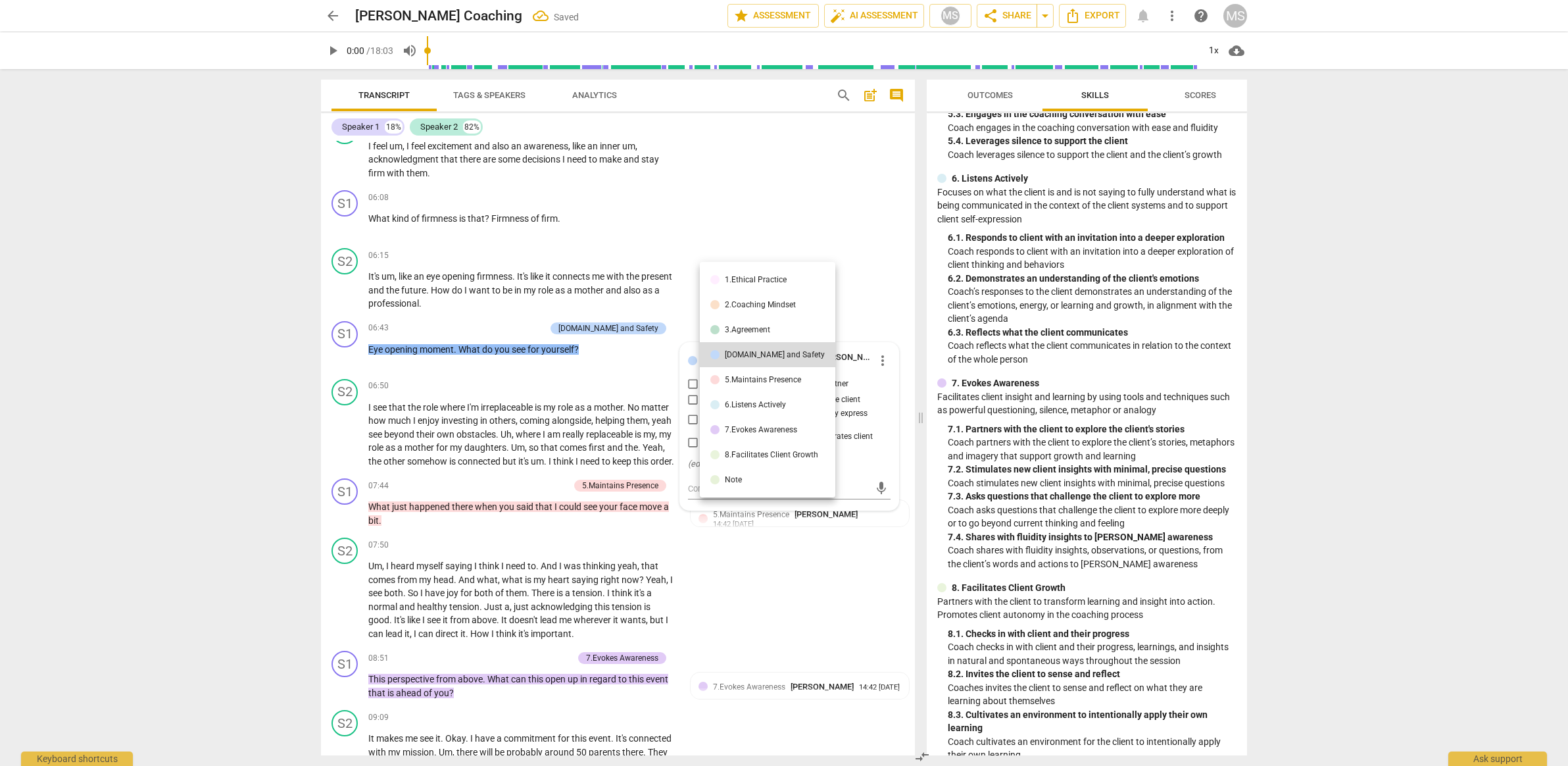
click at [729, 411] on li "6.Listens Actively" at bounding box center [768, 405] width 136 height 25
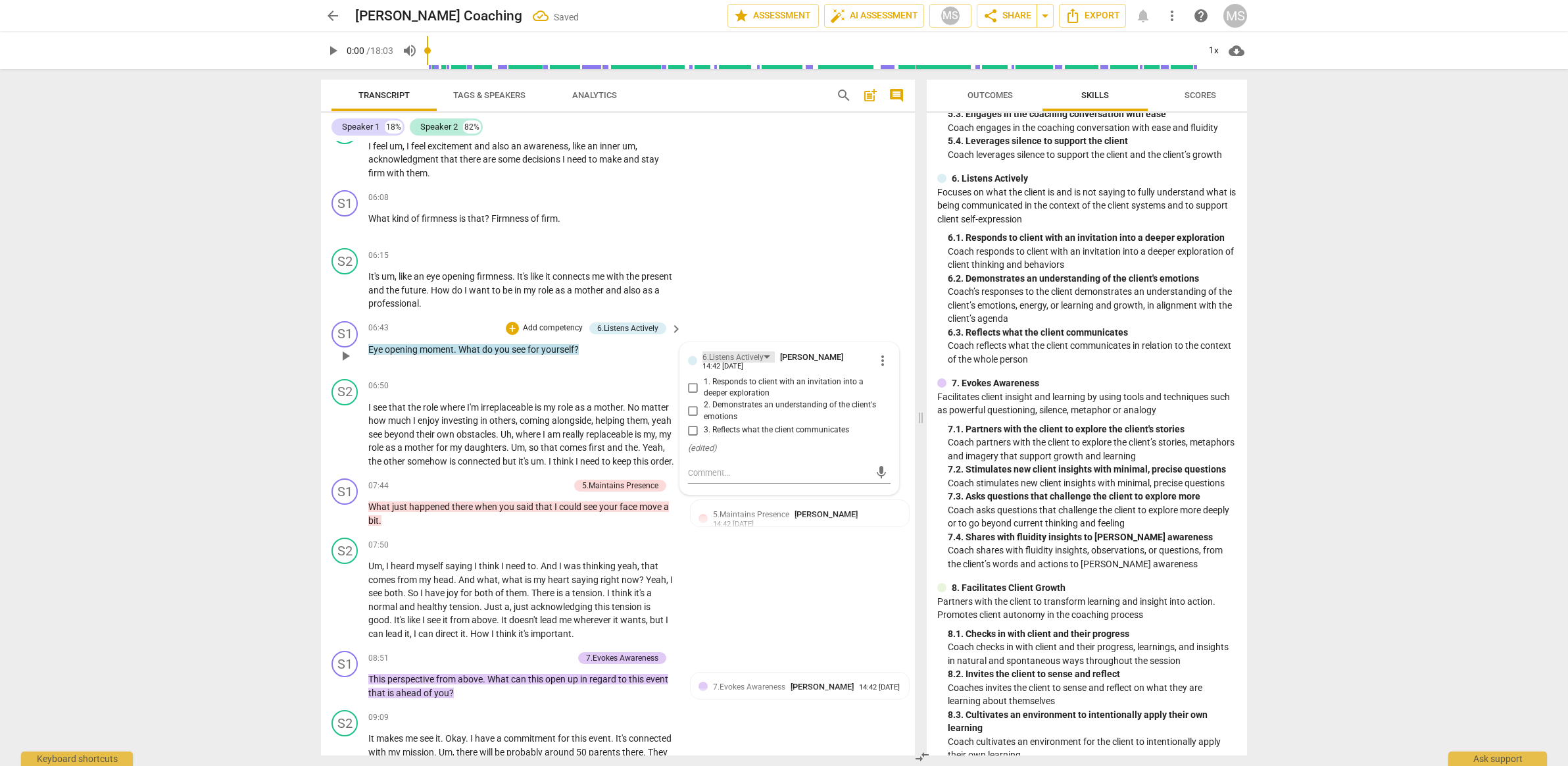
click at [755, 352] on div "6.Listens Actively" at bounding box center [733, 357] width 61 height 13
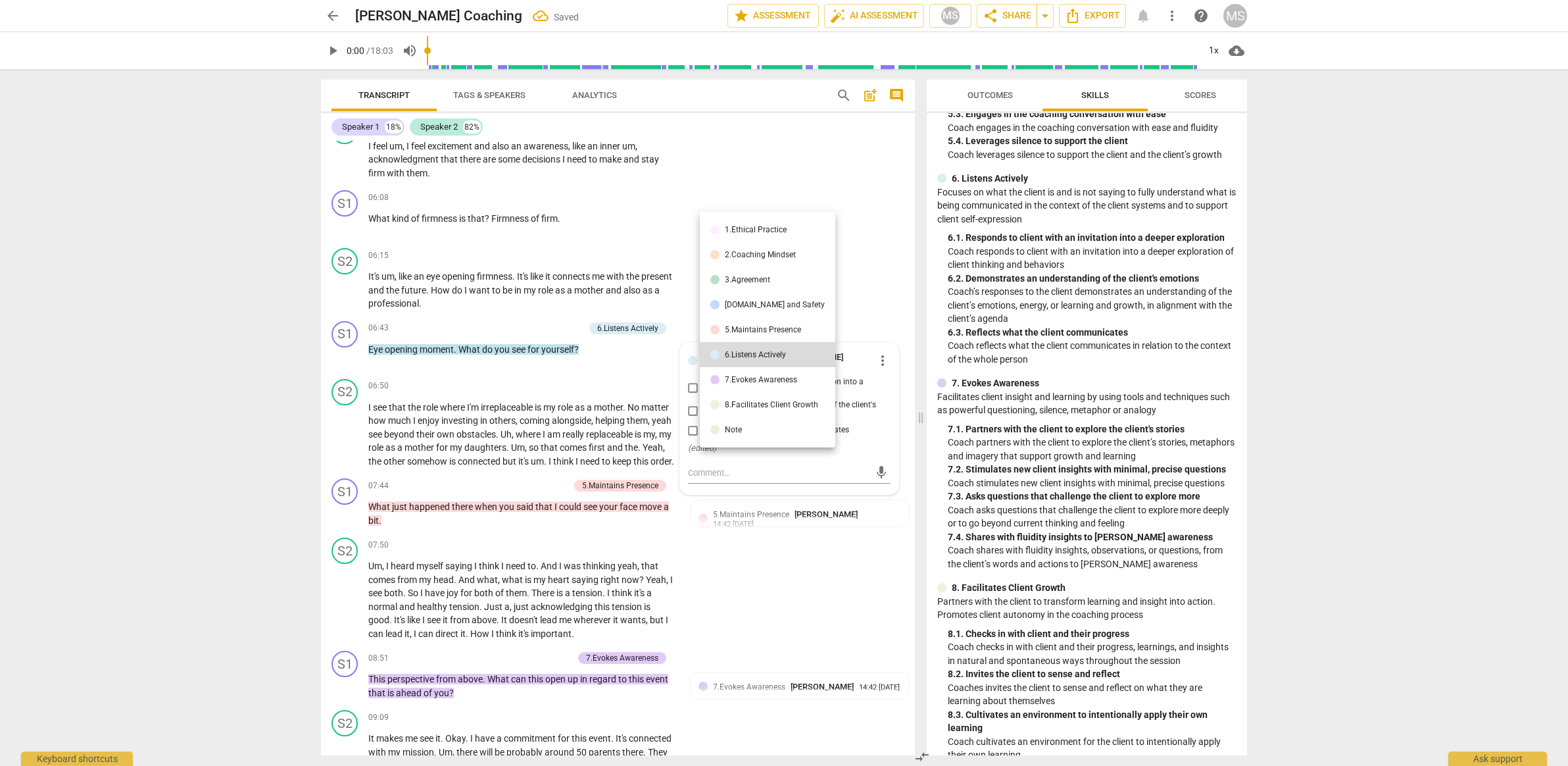
click at [752, 383] on div "7.Evokes Awareness" at bounding box center [761, 380] width 72 height 8
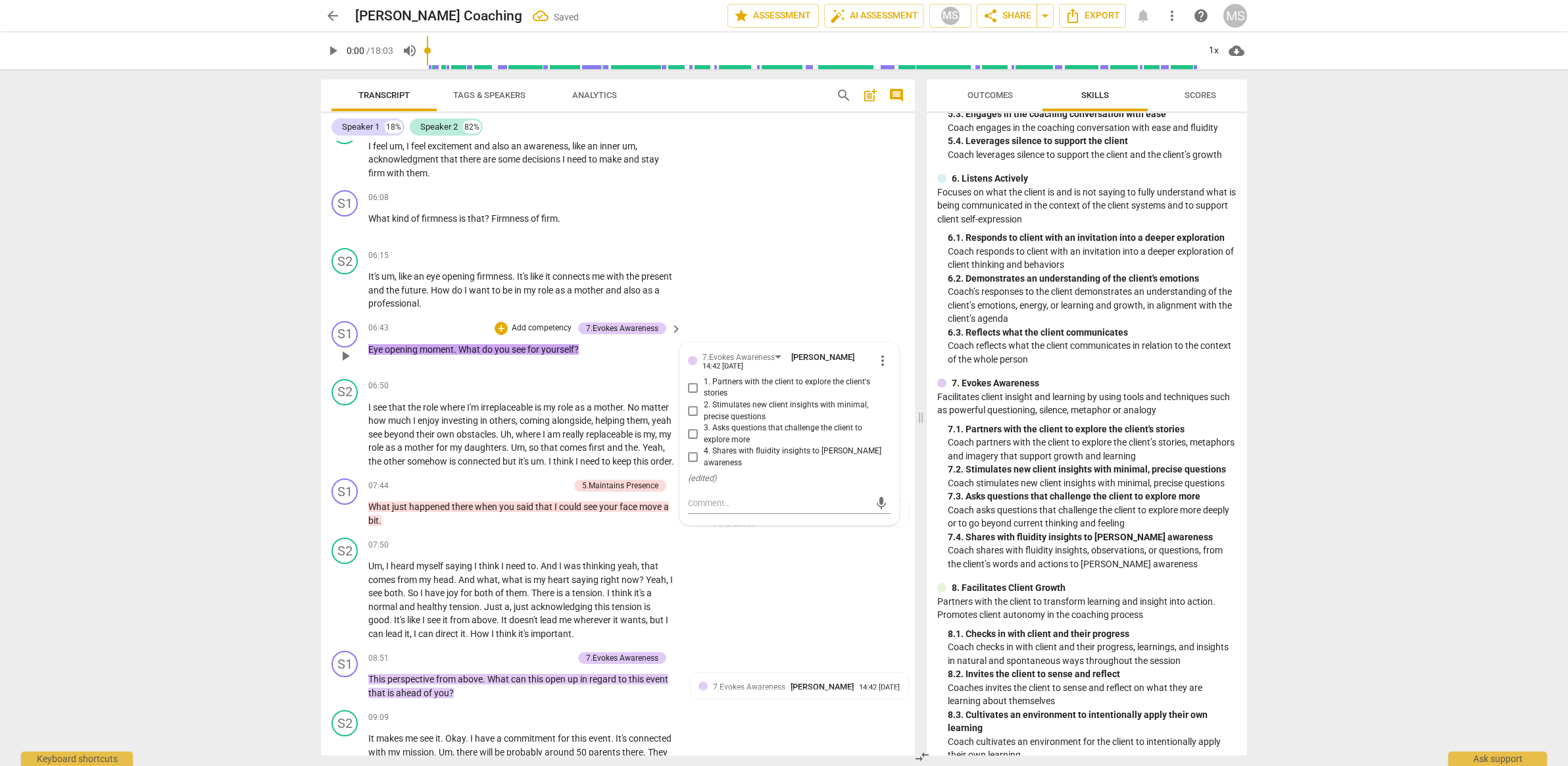
click at [696, 404] on input "2. Stimulates new client insights with minimal, precise questions" at bounding box center [693, 411] width 21 height 16
checkbox input "true"
click at [697, 381] on input "1. Partners with the client to explore the client's stories" at bounding box center [693, 387] width 21 height 16
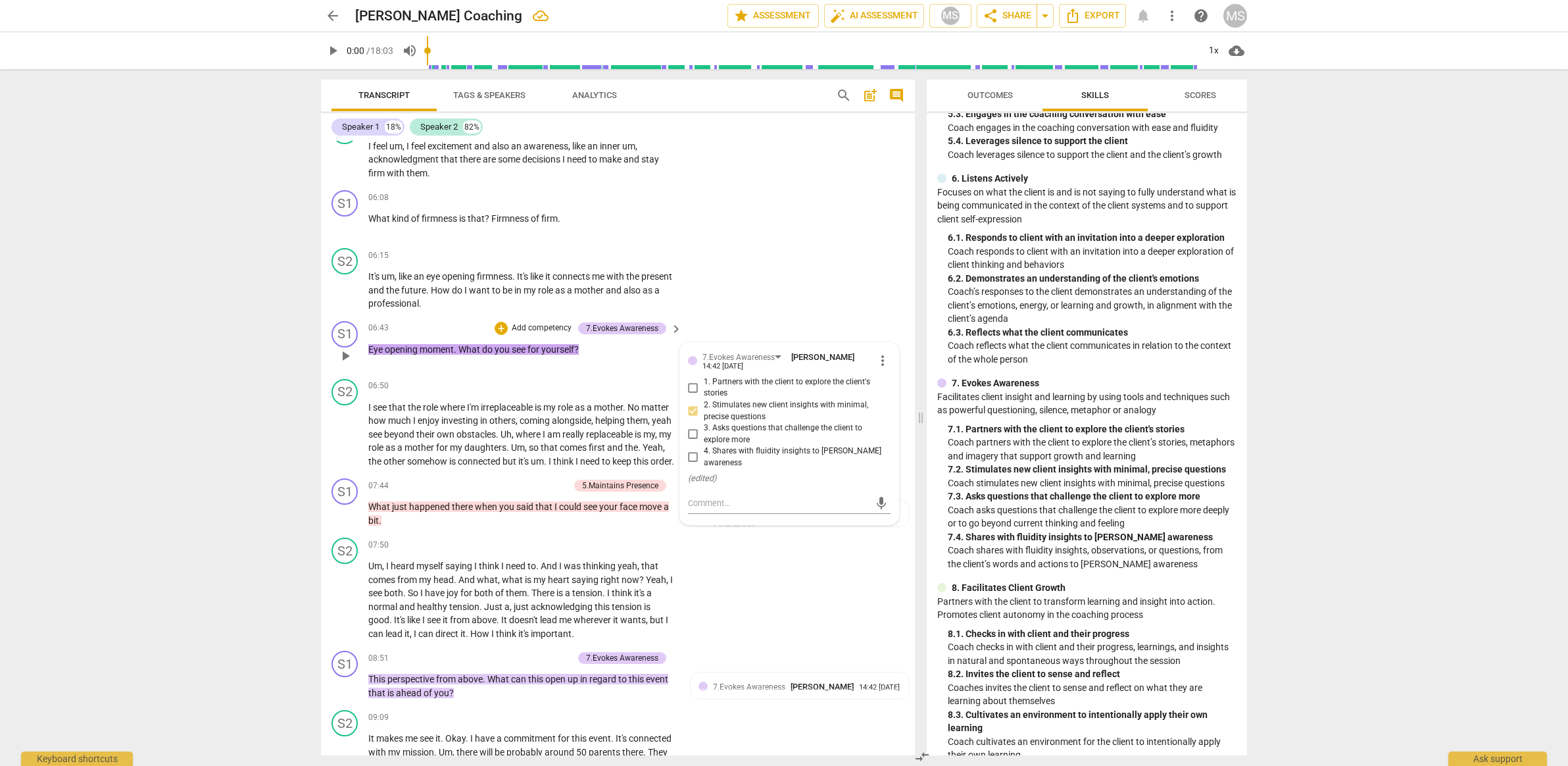
click at [696, 382] on input "1. Partners with the client to explore the client's stories" at bounding box center [693, 387] width 21 height 16
checkbox input "true"
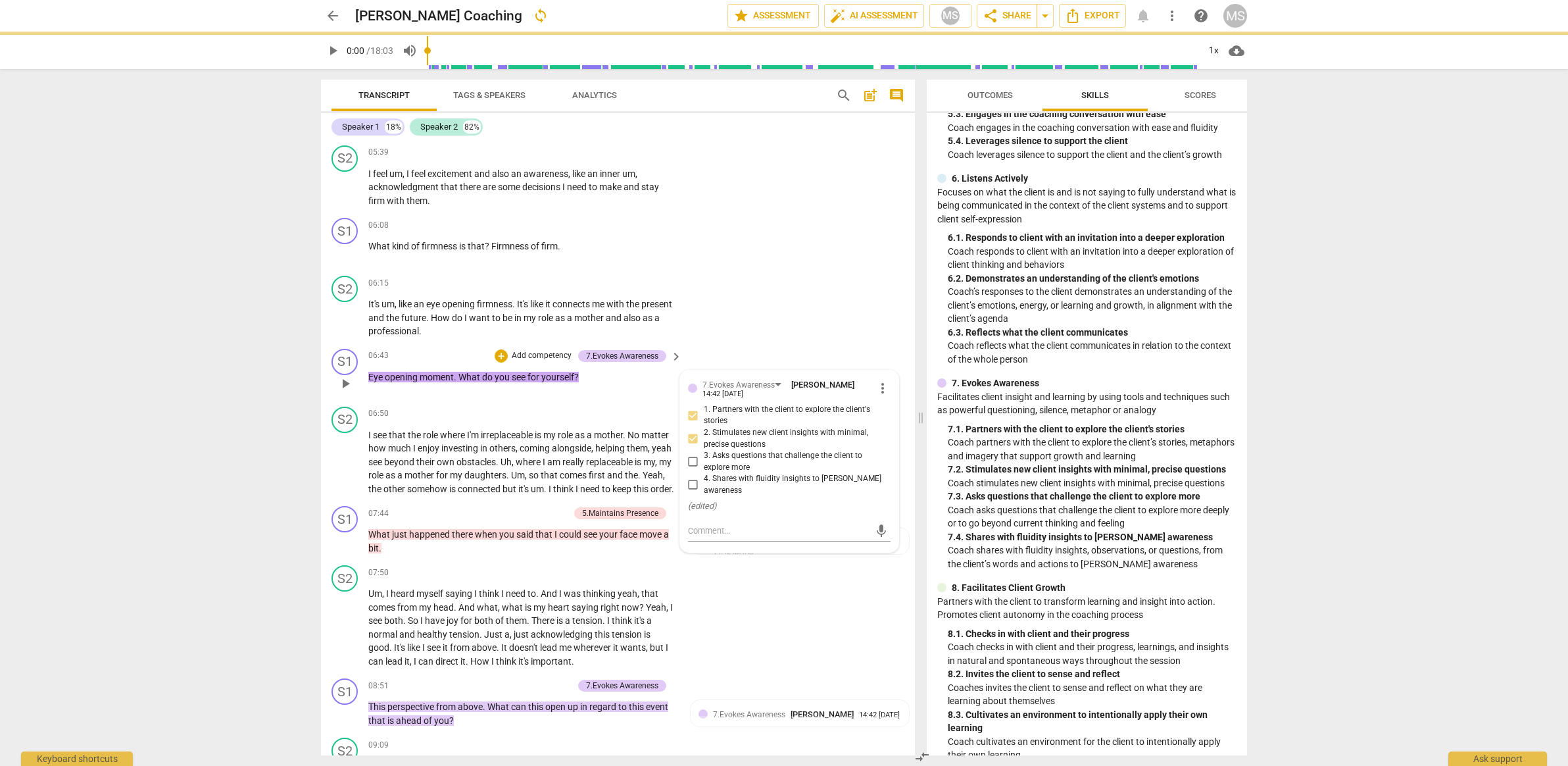
scroll to position [1187, 0]
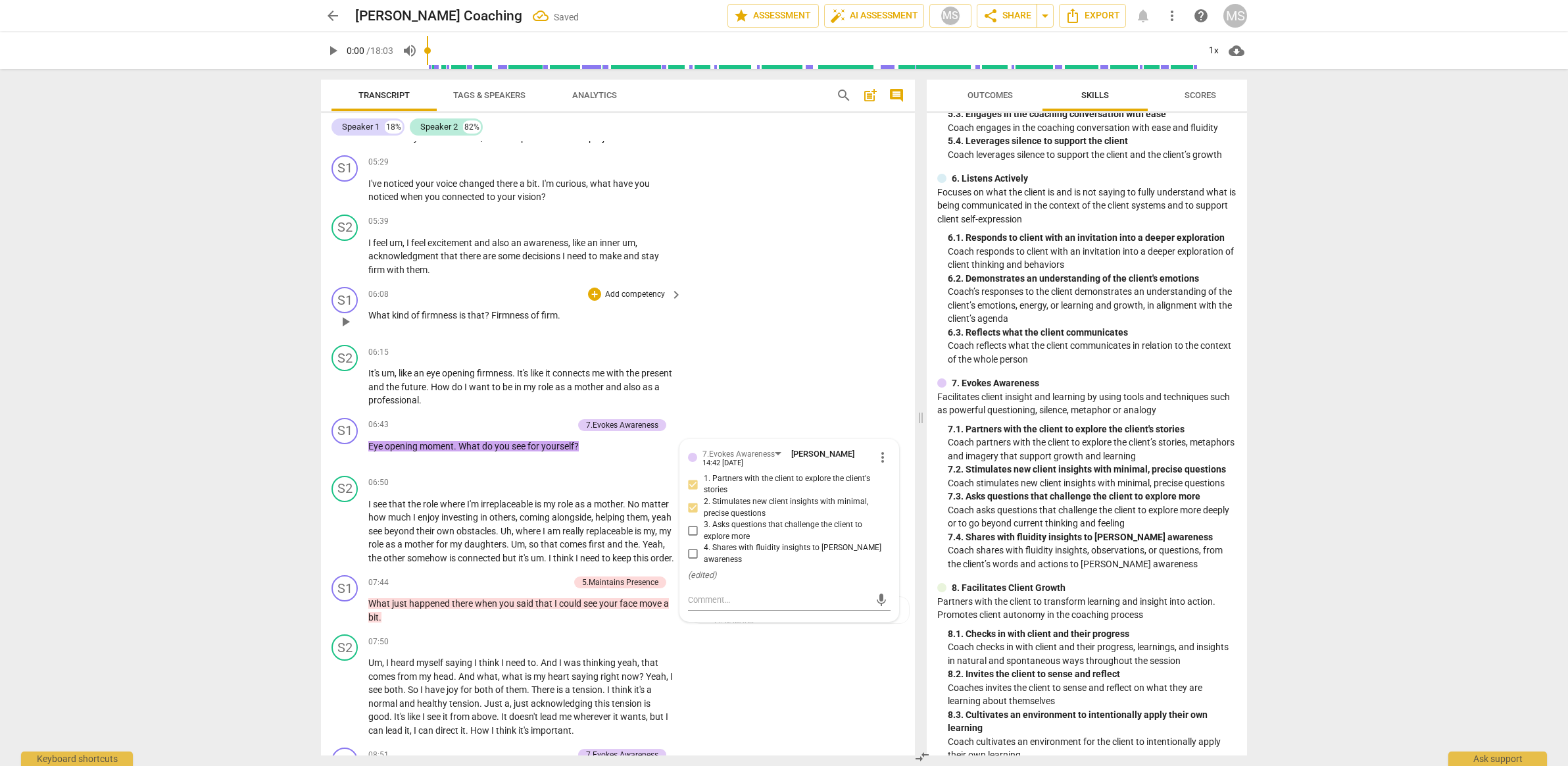
click at [645, 291] on p "Add competency" at bounding box center [635, 295] width 63 height 12
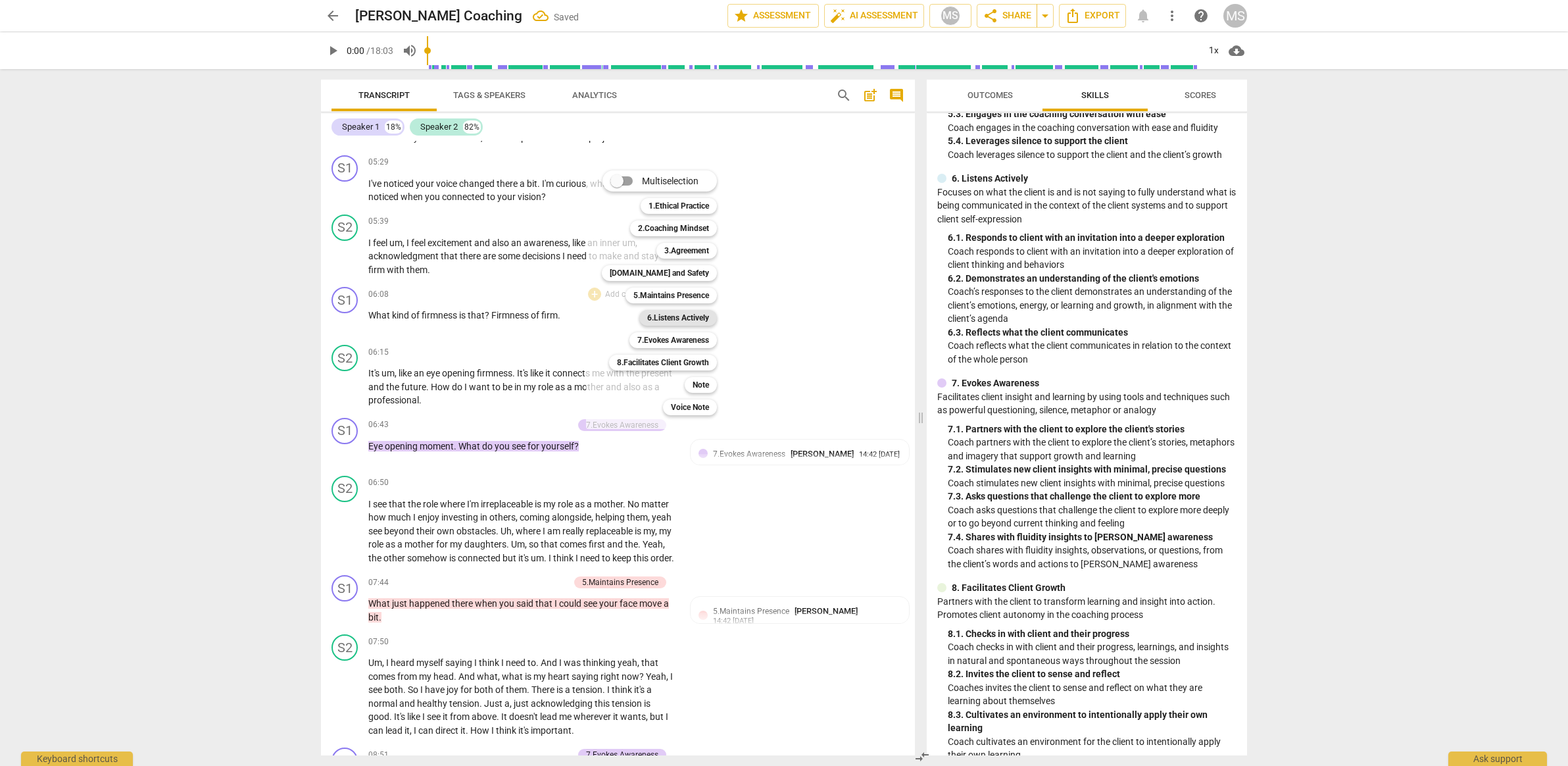
click at [684, 315] on b "6.Listens Actively" at bounding box center [678, 318] width 62 height 16
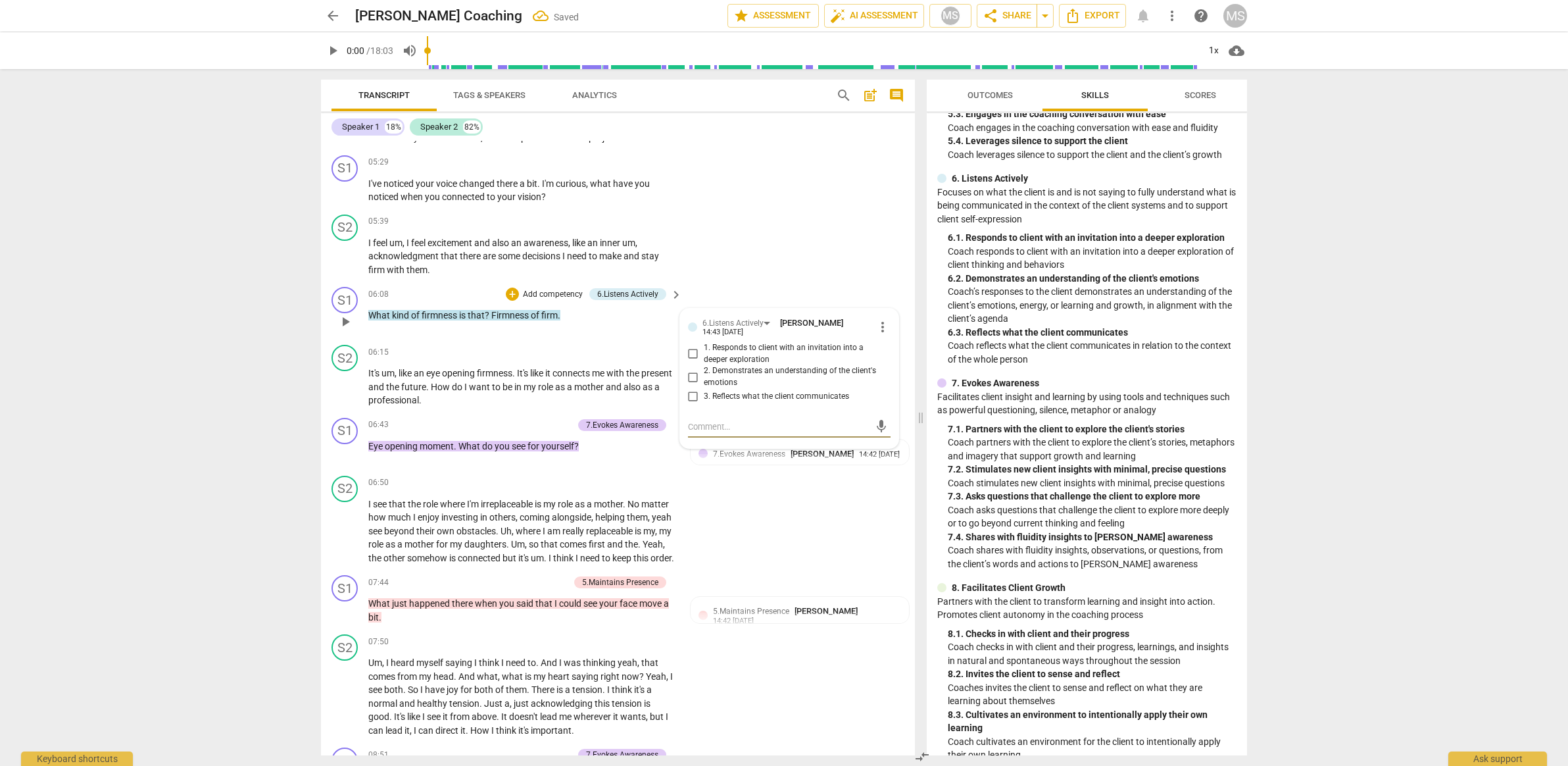
click at [695, 352] on input "1. Responds to client with an invitation into a deeper exploration" at bounding box center [693, 354] width 21 height 16
checkbox input "true"
click at [661, 318] on p "What kind of firmness is that ? Firmness of firm ." at bounding box center [522, 315] width 307 height 14
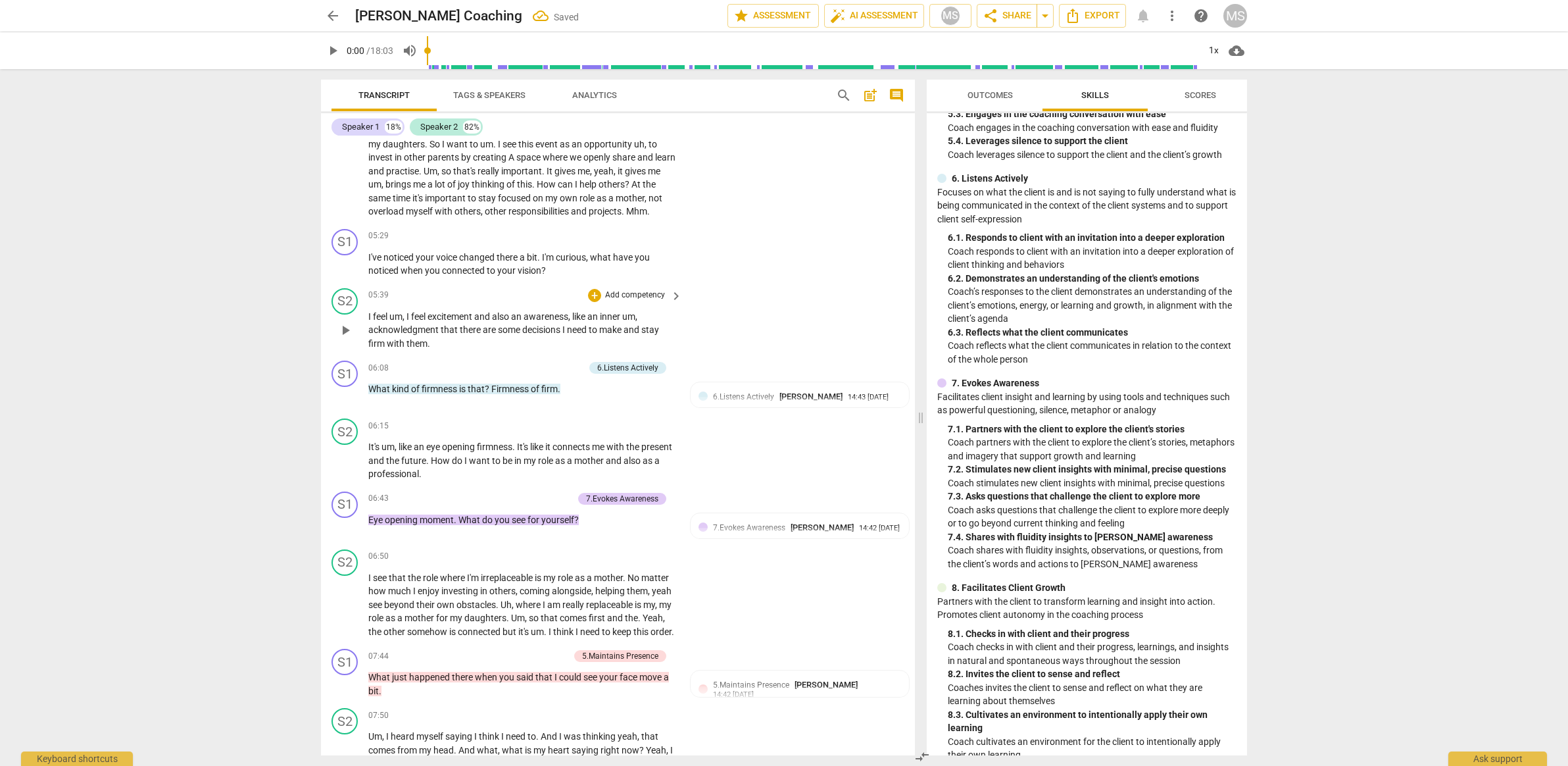
scroll to position [1111, 0]
click at [633, 239] on p "Add competency" at bounding box center [635, 239] width 63 height 12
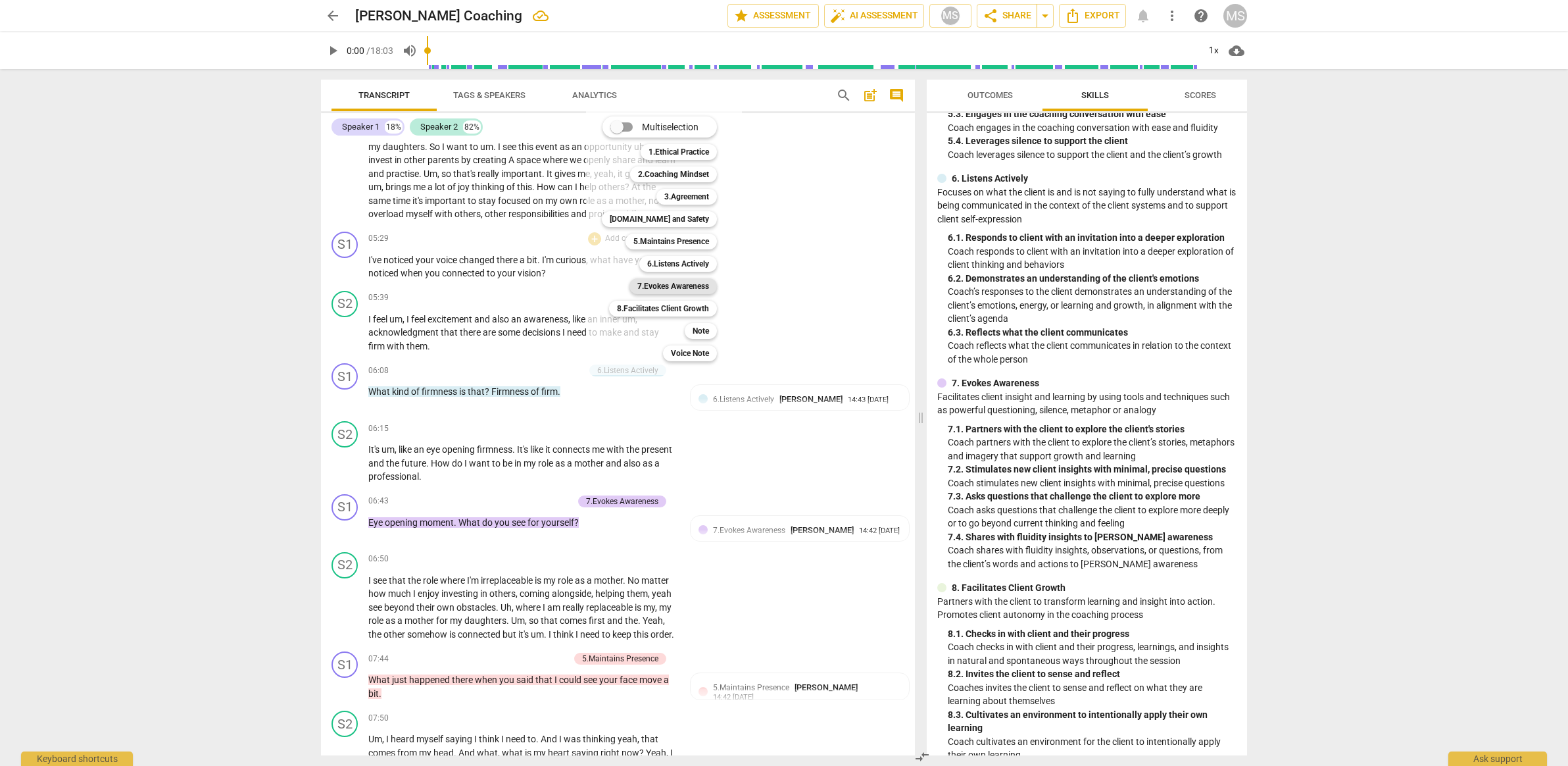
click at [670, 286] on b "7.Evokes Awareness" at bounding box center [673, 286] width 72 height 16
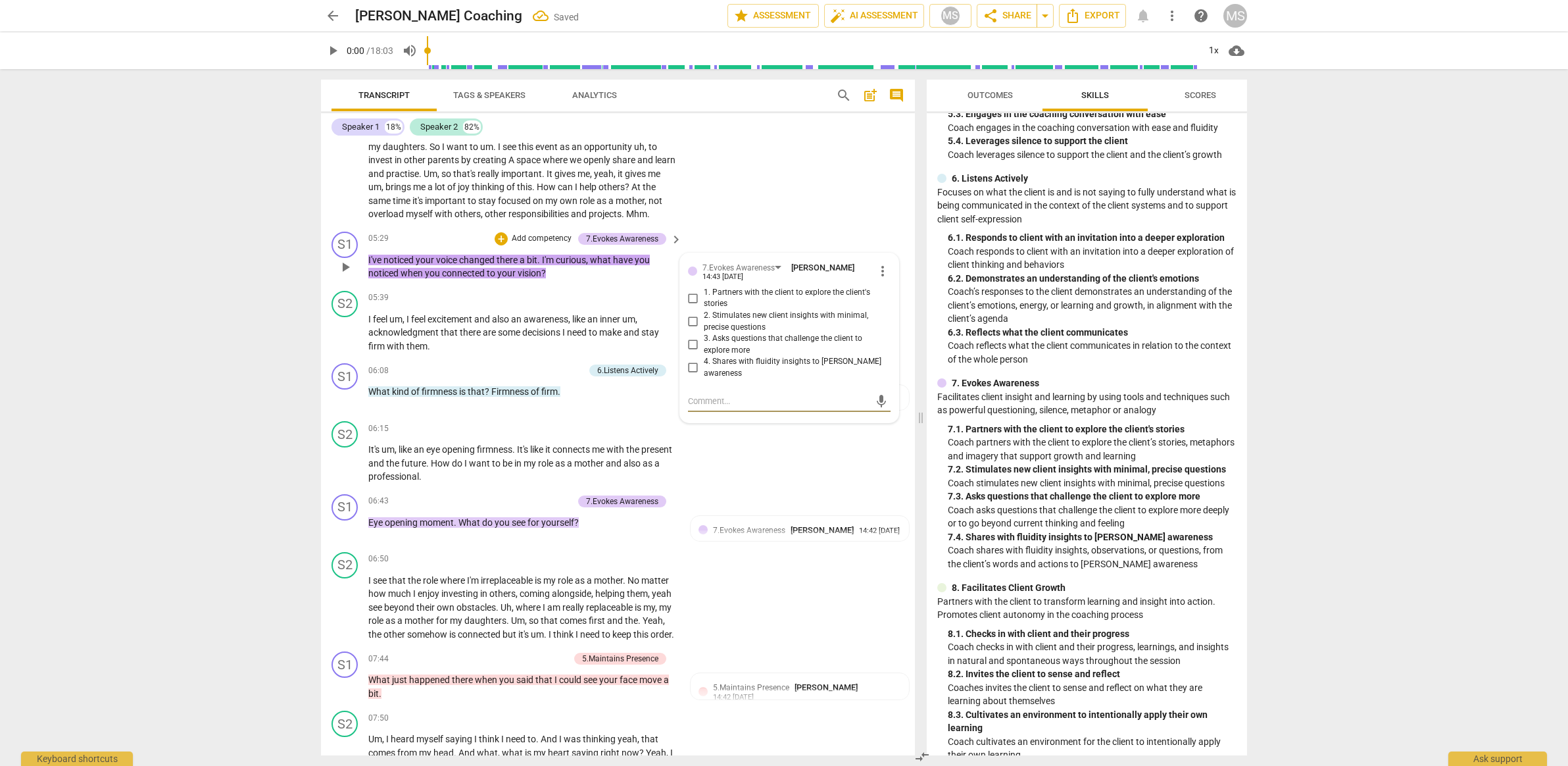
click at [695, 342] on input "3. Asks questions that challenge the client to explore more" at bounding box center [693, 345] width 21 height 16
checkbox input "true"
click at [694, 360] on input "4. Shares with fluidity insights to [PERSON_NAME] awareness" at bounding box center [693, 368] width 21 height 16
checkbox input "true"
click at [635, 277] on p "I've noticed your voice changed there a bit . I'm curious , what have you notic…" at bounding box center [522, 267] width 307 height 27
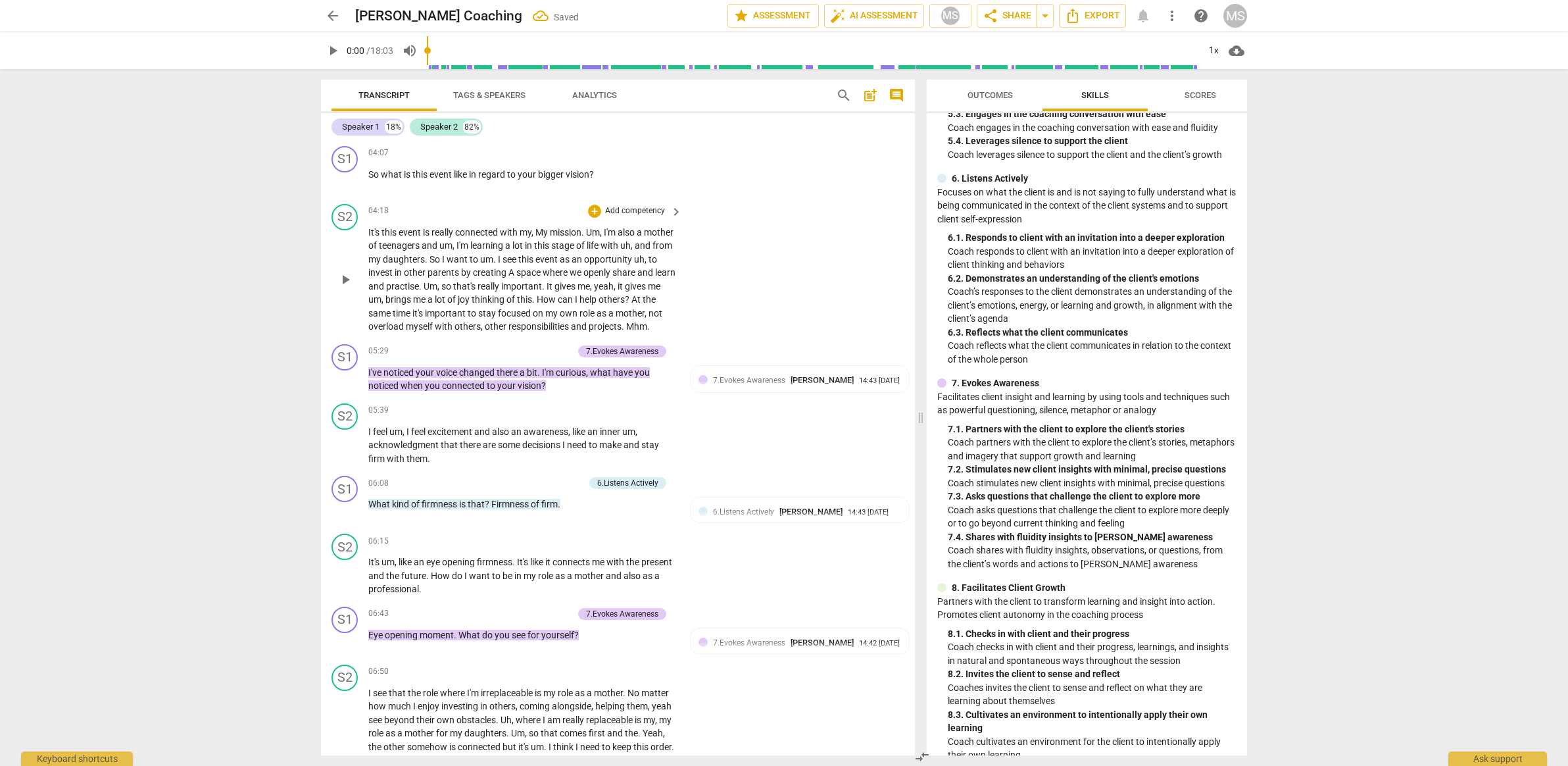
scroll to position [938, 0]
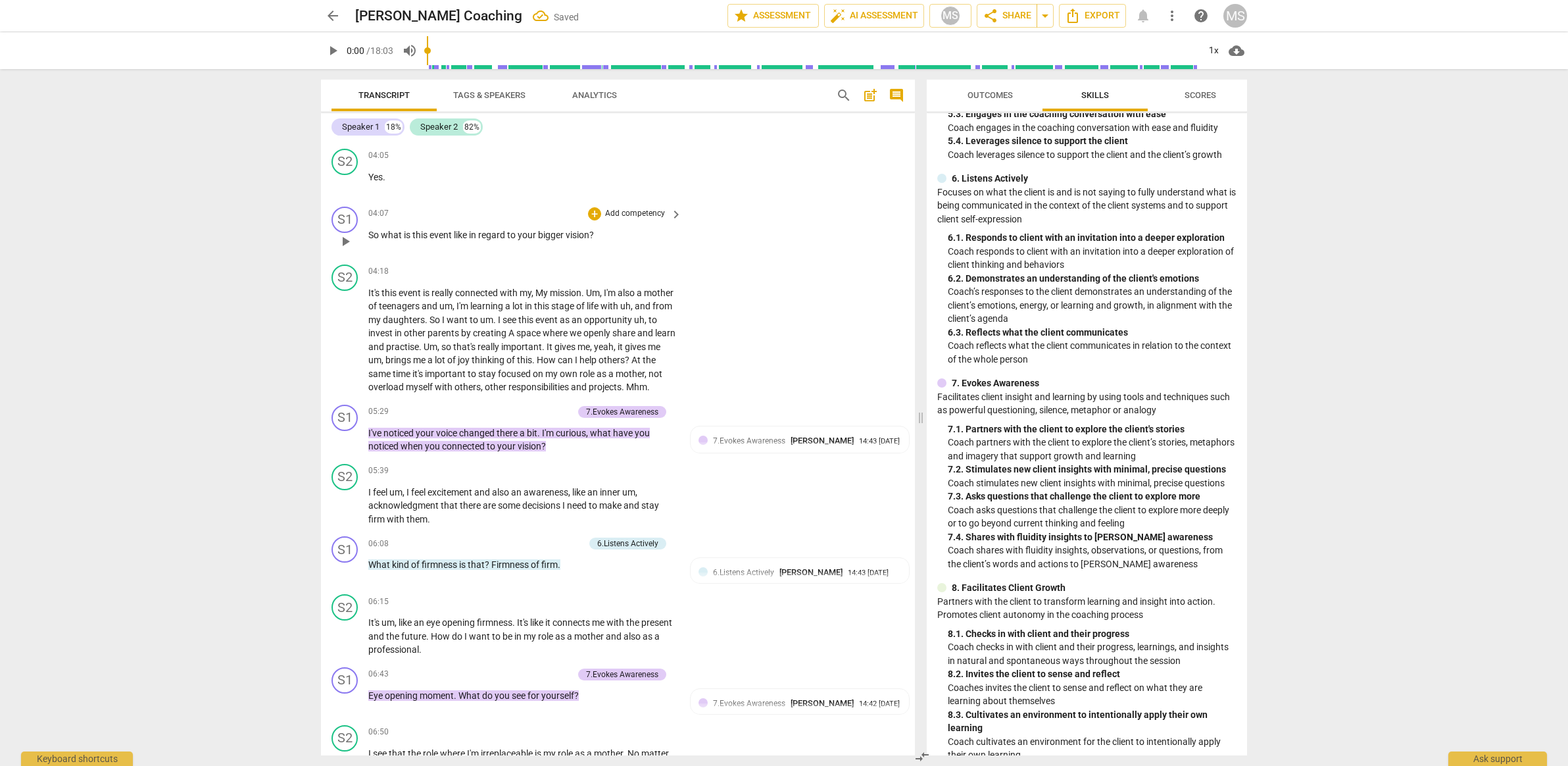
click at [634, 208] on p "Add competency" at bounding box center [635, 214] width 63 height 12
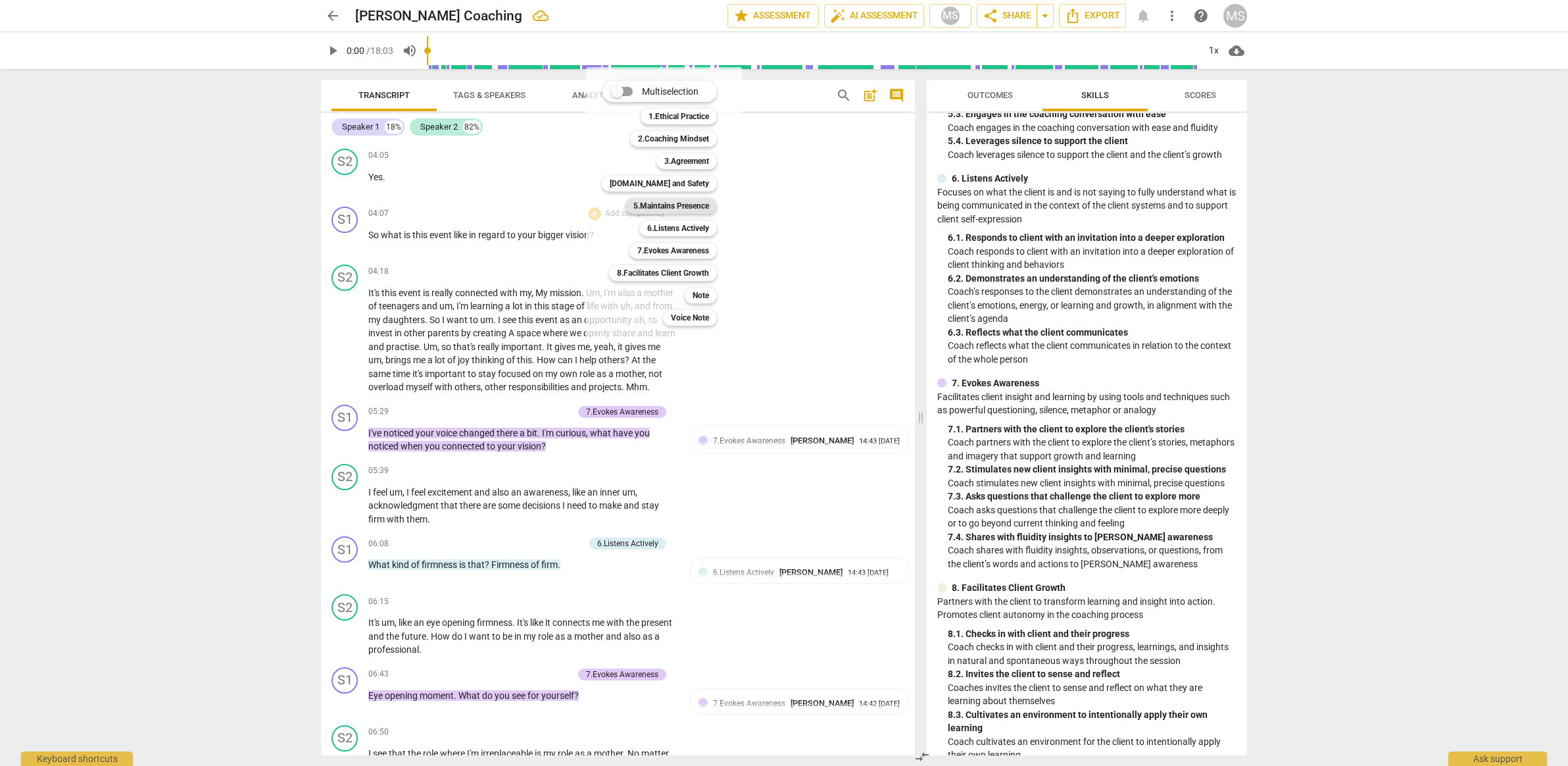
click at [667, 211] on b "5.Maintains Presence" at bounding box center [671, 206] width 75 height 16
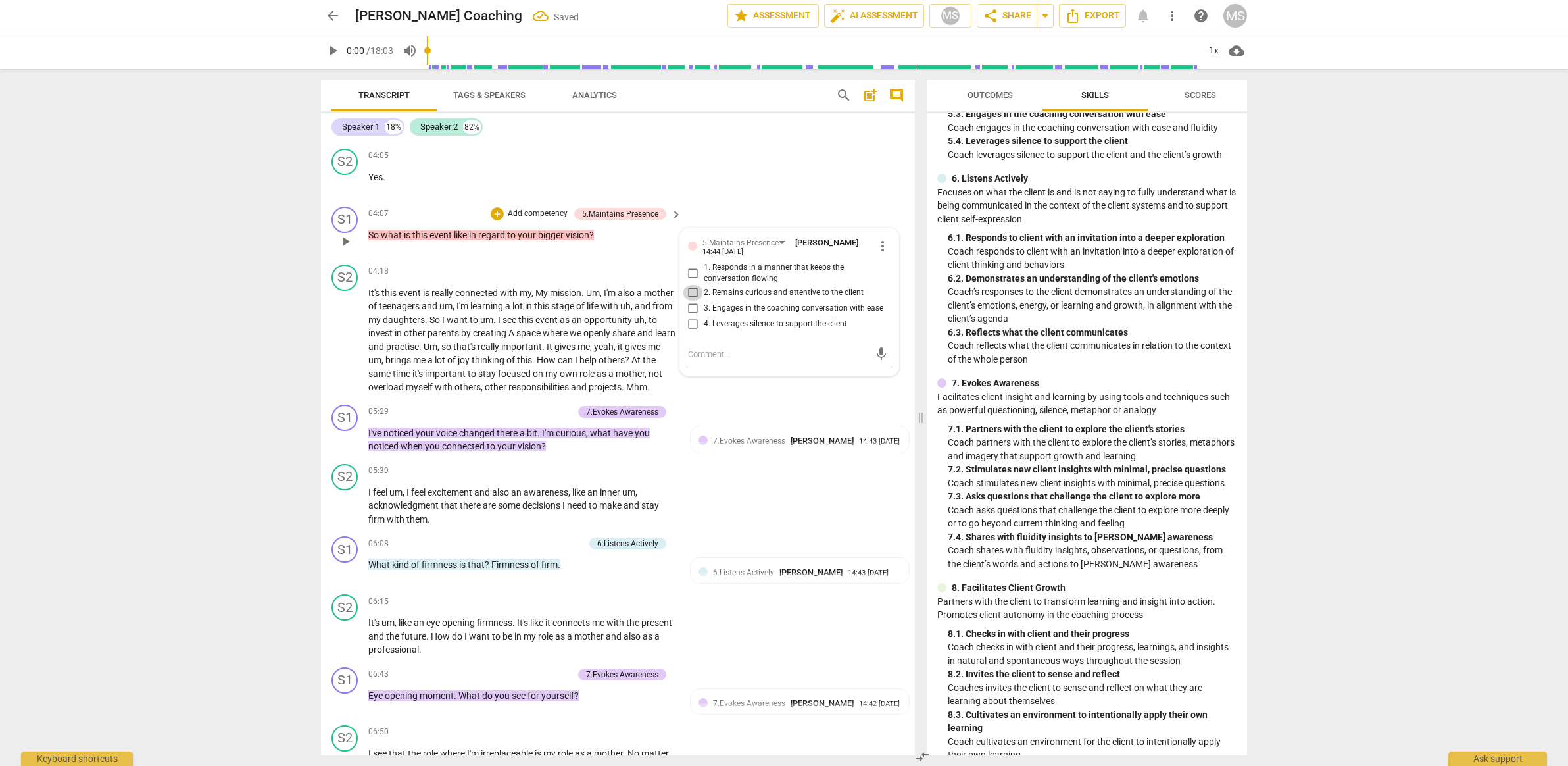
click at [696, 285] on input "2. Remains curious and attentive to the client" at bounding box center [693, 292] width 21 height 16
checkbox input "true"
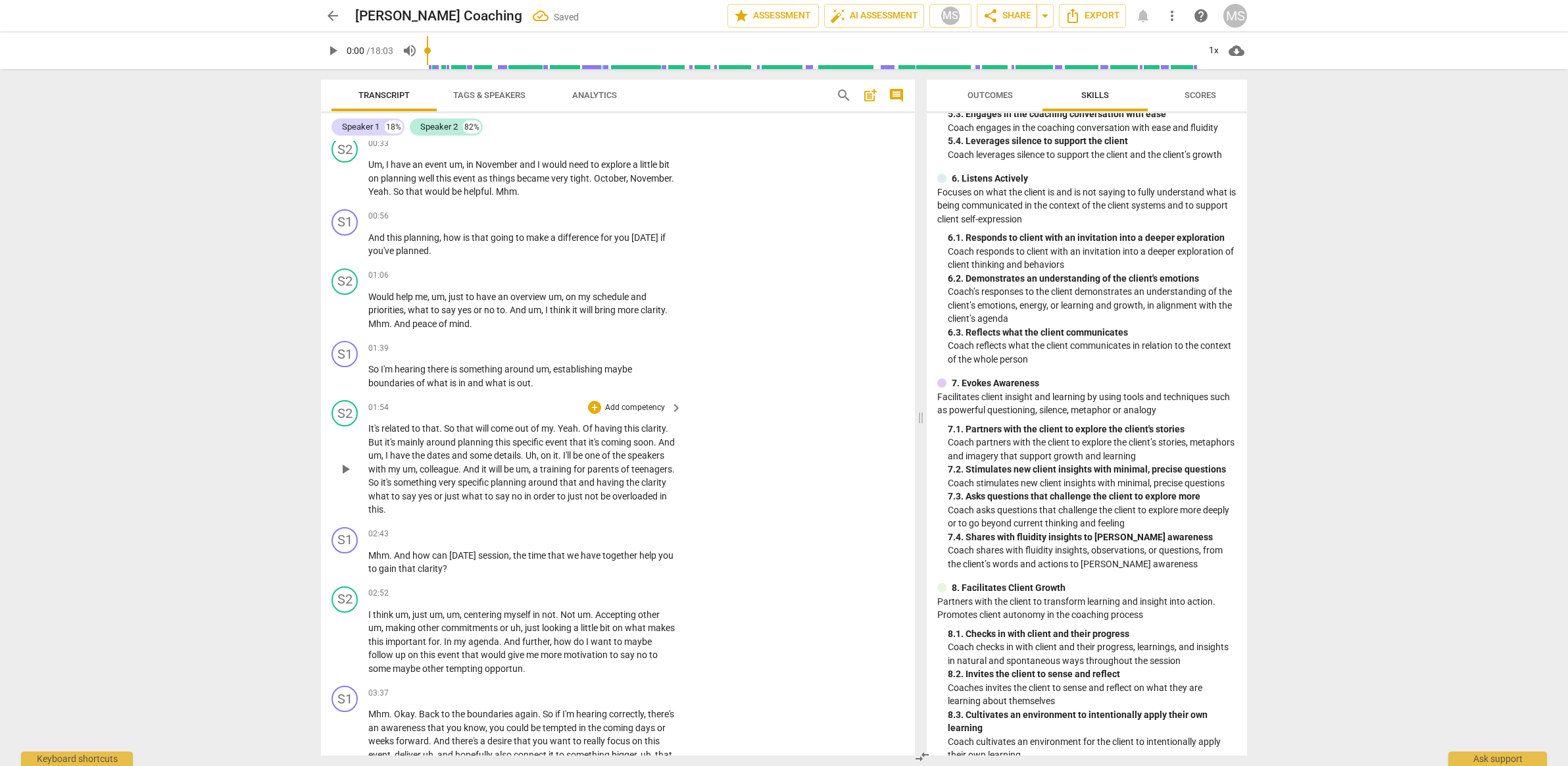
scroll to position [181, 0]
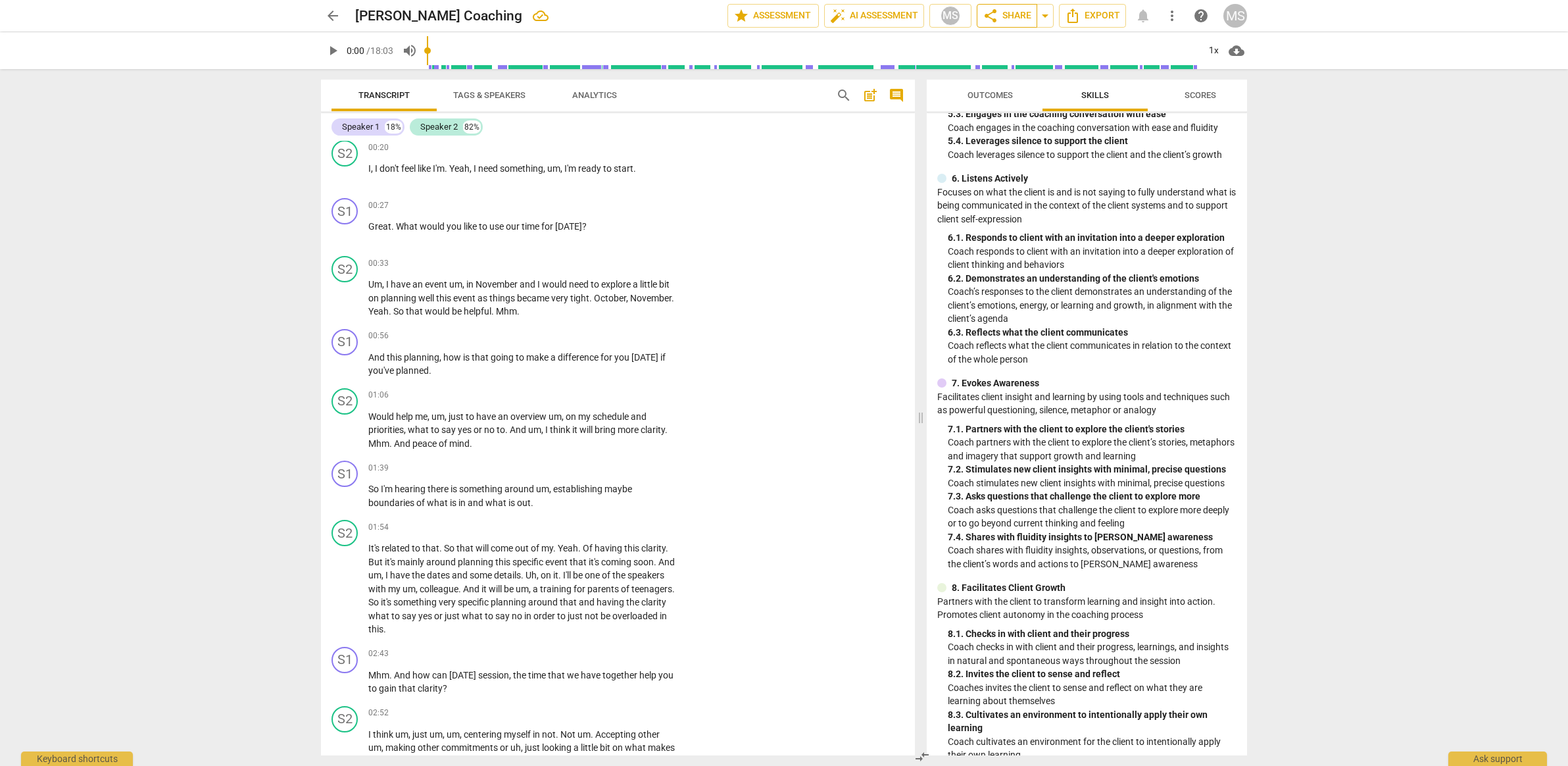
click at [1014, 18] on span "share Share" at bounding box center [1007, 16] width 48 height 16
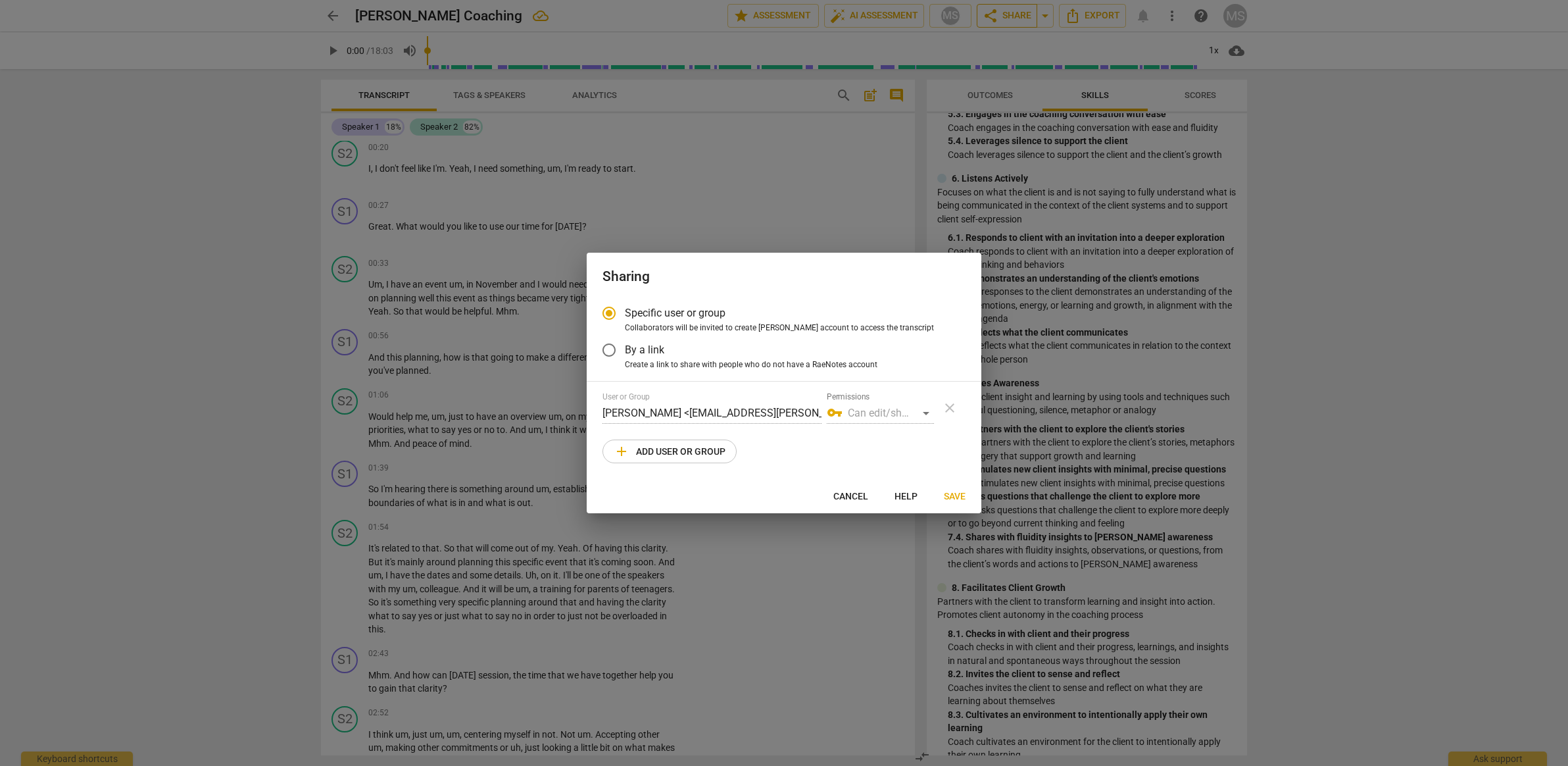
radio input "false"
click at [897, 416] on div "vpn_key Can edit/share" at bounding box center [881, 413] width 107 height 21
click at [628, 355] on span "By a link" at bounding box center [644, 350] width 40 height 15
click at [625, 355] on input "By a link" at bounding box center [609, 350] width 31 height 31
click at [645, 411] on em "None" at bounding box center [635, 411] width 25 height 13
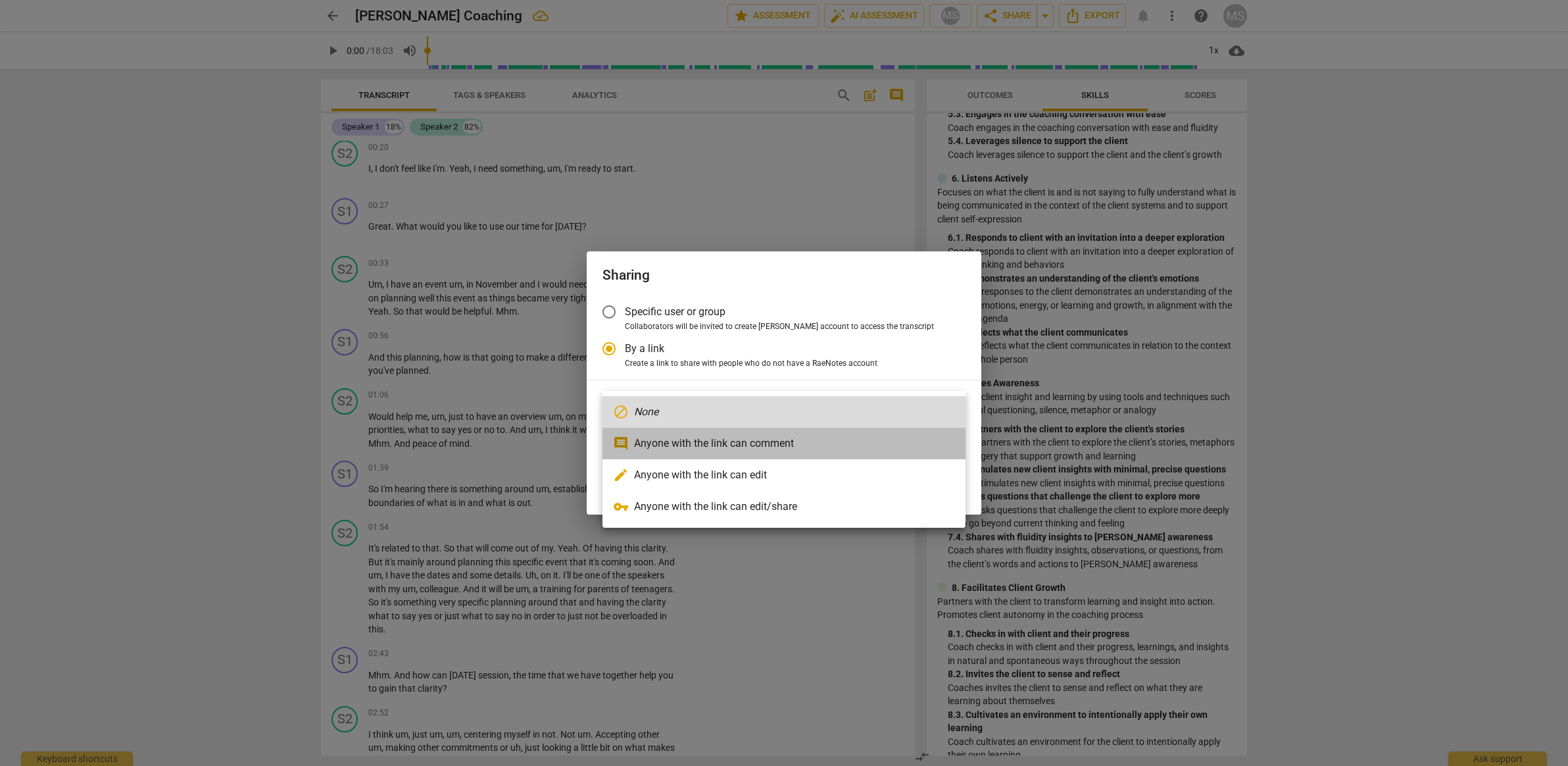
click at [647, 441] on li "comment Anyone with the link can comment" at bounding box center [784, 443] width 363 height 31
radio input "false"
type input "[URL][DOMAIN_NAME]"
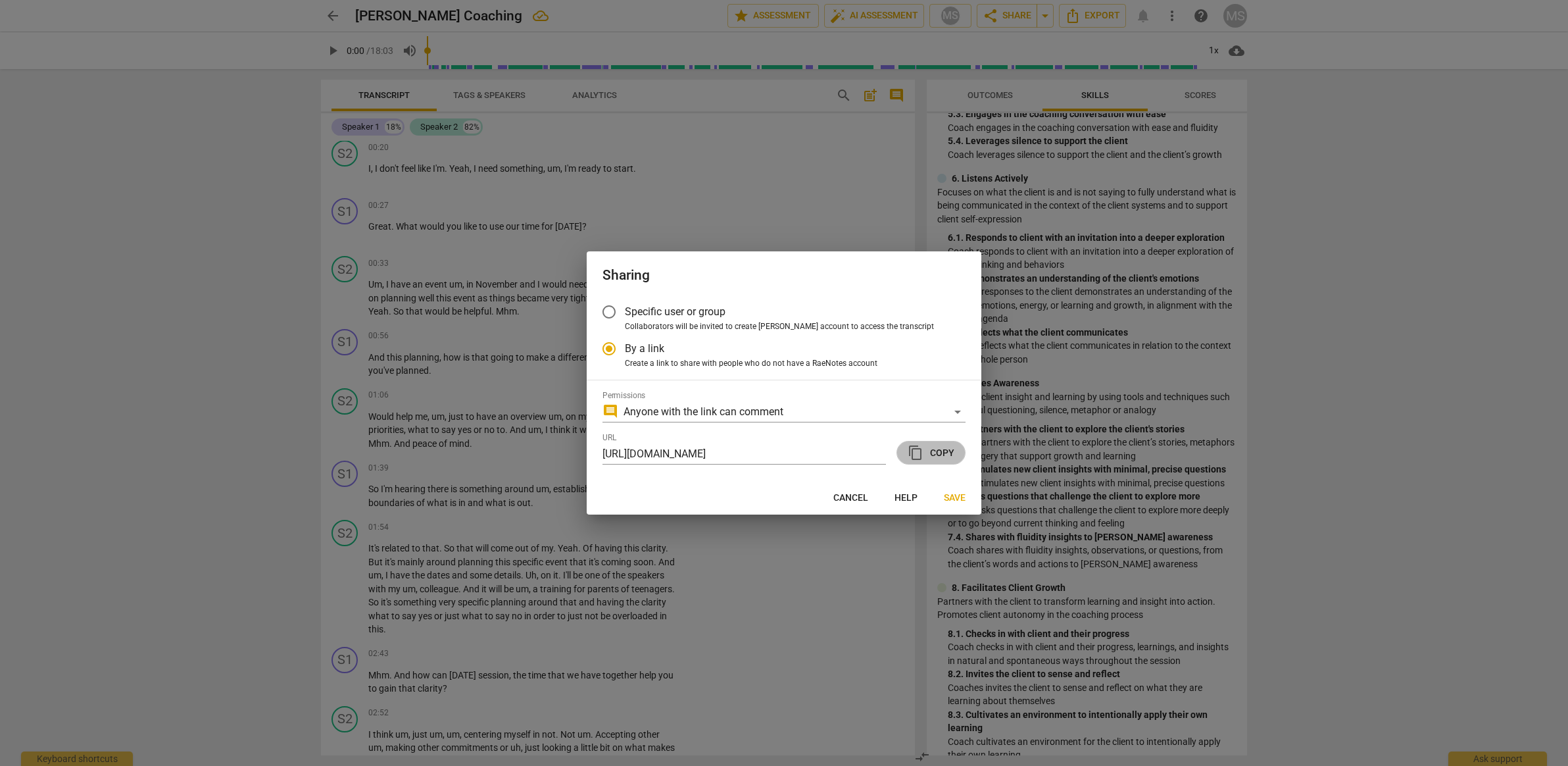
click at [946, 449] on span "content_copy Copy" at bounding box center [931, 452] width 47 height 16
click at [637, 318] on span "Specific user or group" at bounding box center [675, 312] width 101 height 15
click at [625, 318] on input "Specific user or group" at bounding box center [609, 312] width 31 height 31
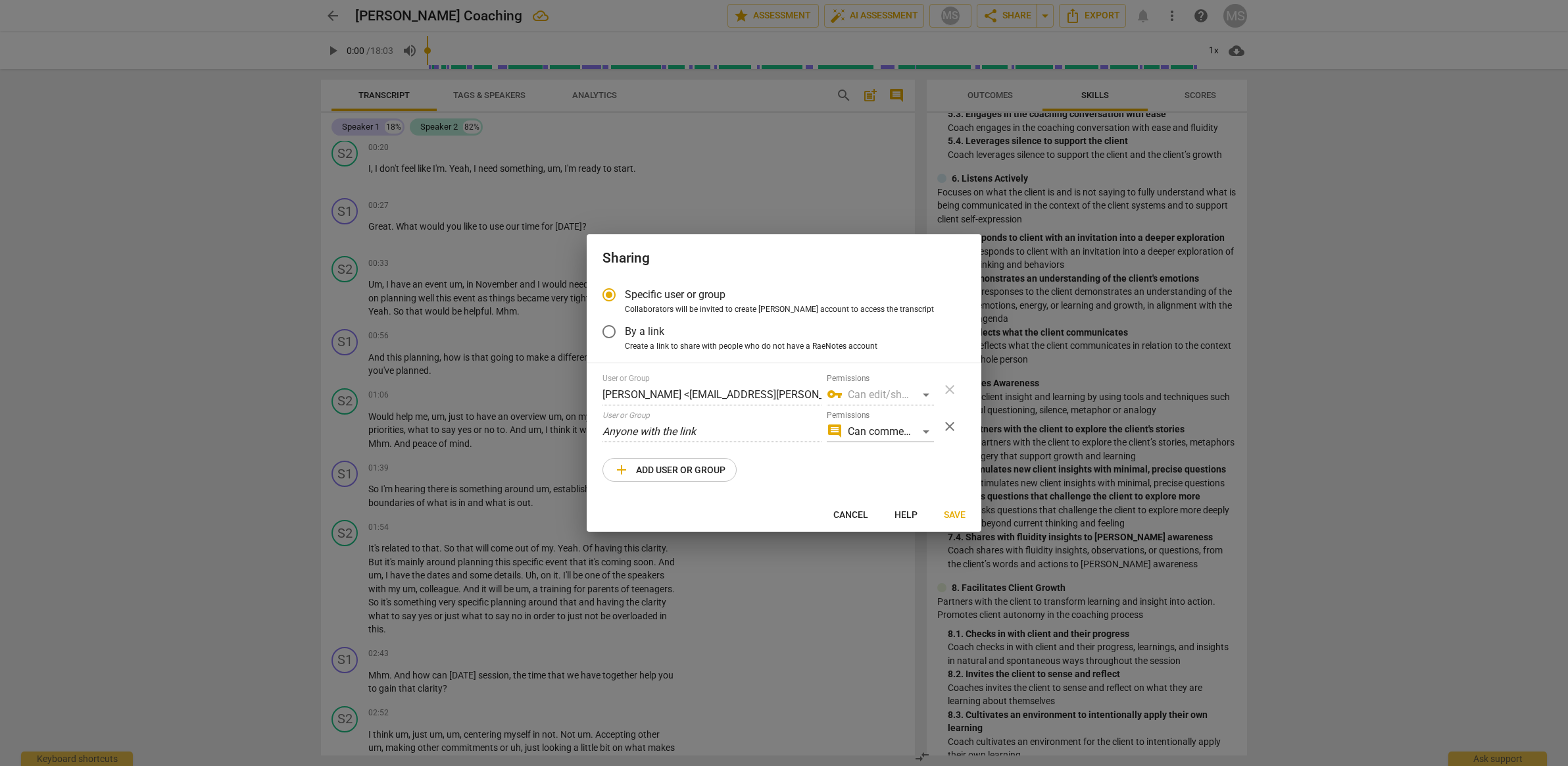
click at [870, 394] on div "vpn_key Can edit/share" at bounding box center [881, 395] width 107 height 21
click at [926, 394] on div "vpn_key Can edit/share" at bounding box center [881, 395] width 107 height 21
click at [706, 468] on span "add Add user or group" at bounding box center [670, 469] width 112 height 16
radio input "false"
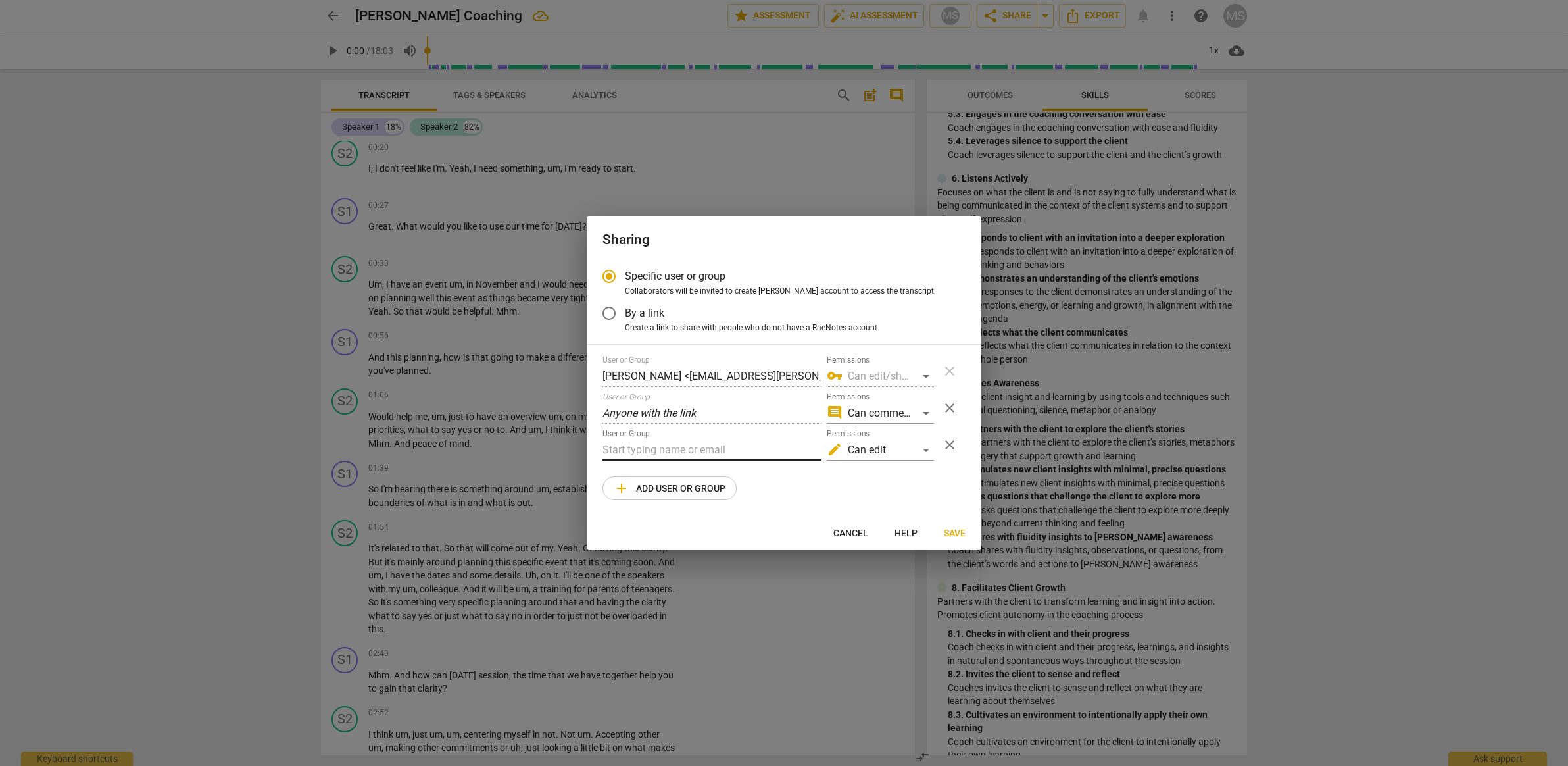
click at [714, 451] on input "text" at bounding box center [712, 450] width 219 height 21
drag, startPoint x: 720, startPoint y: 448, endPoint x: 555, endPoint y: 446, distance: 165.0
click at [555, 446] on div "Sharing Specific user or group Collaborators will be invited to create RaeNotes…" at bounding box center [784, 383] width 1568 height 766
paste input "[PERSON_NAME][EMAIL_ADDRESS][DOMAIN_NAME]"
type input "[PERSON_NAME][EMAIL_ADDRESS][DOMAIN_NAME]"
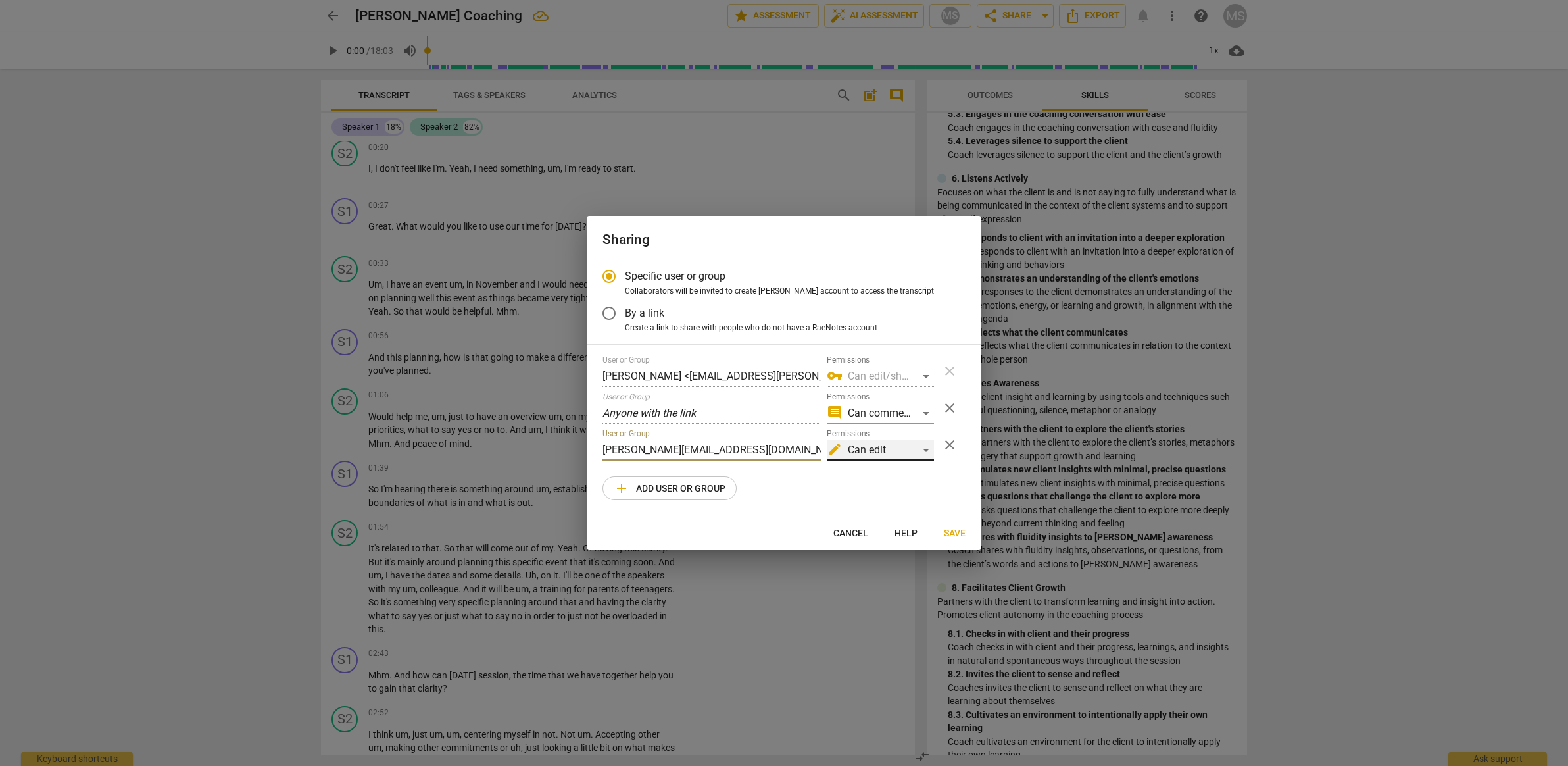
click at [860, 451] on div "edit Can edit" at bounding box center [881, 450] width 107 height 21
click at [879, 492] on li "vpn_key Can edit/share" at bounding box center [881, 482] width 110 height 31
click at [887, 451] on div "vpn_key Can edit/share" at bounding box center [881, 450] width 107 height 21
click at [805, 489] on div at bounding box center [784, 383] width 1568 height 766
click at [948, 410] on span "close" at bounding box center [949, 407] width 16 height 16
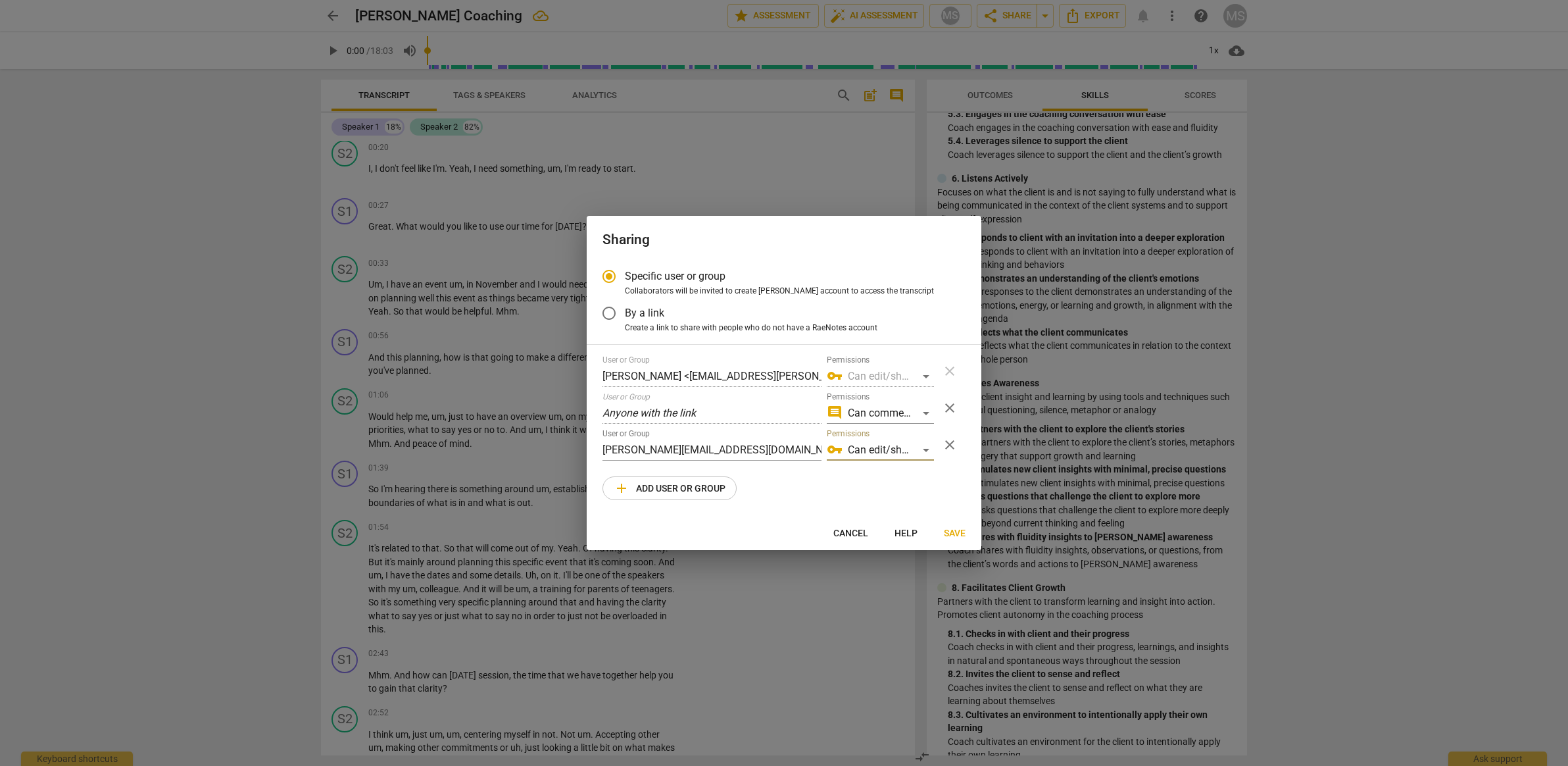
radio input "false"
type input "[PERSON_NAME][EMAIL_ADDRESS][DOMAIN_NAME]"
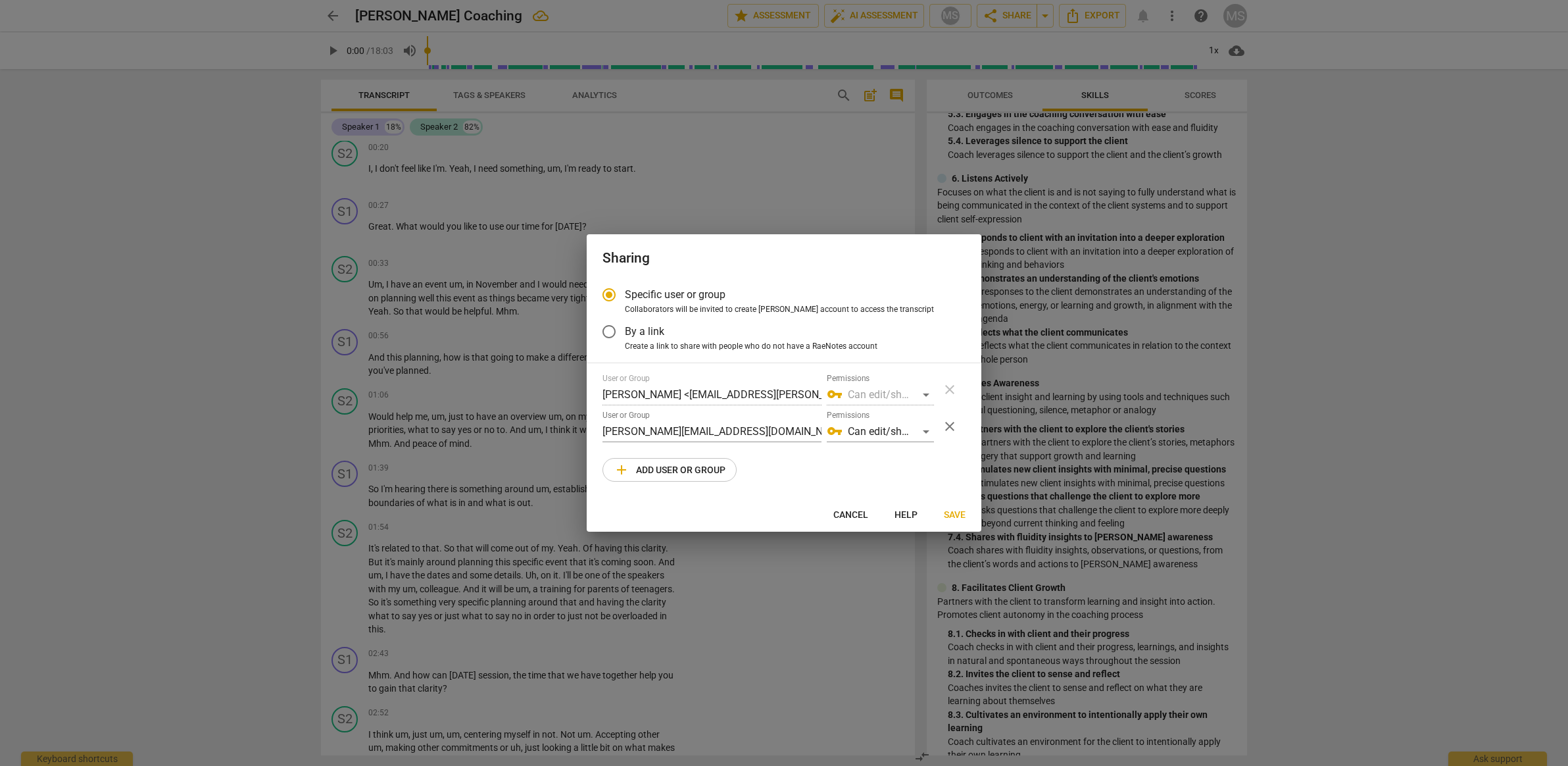
click at [953, 511] on span "Save" at bounding box center [954, 515] width 22 height 13
radio input "false"
type input "[PERSON_NAME] <[PERSON_NAME][EMAIL_ADDRESS][DOMAIN_NAME]>"
